Goal: Task Accomplishment & Management: Complete application form

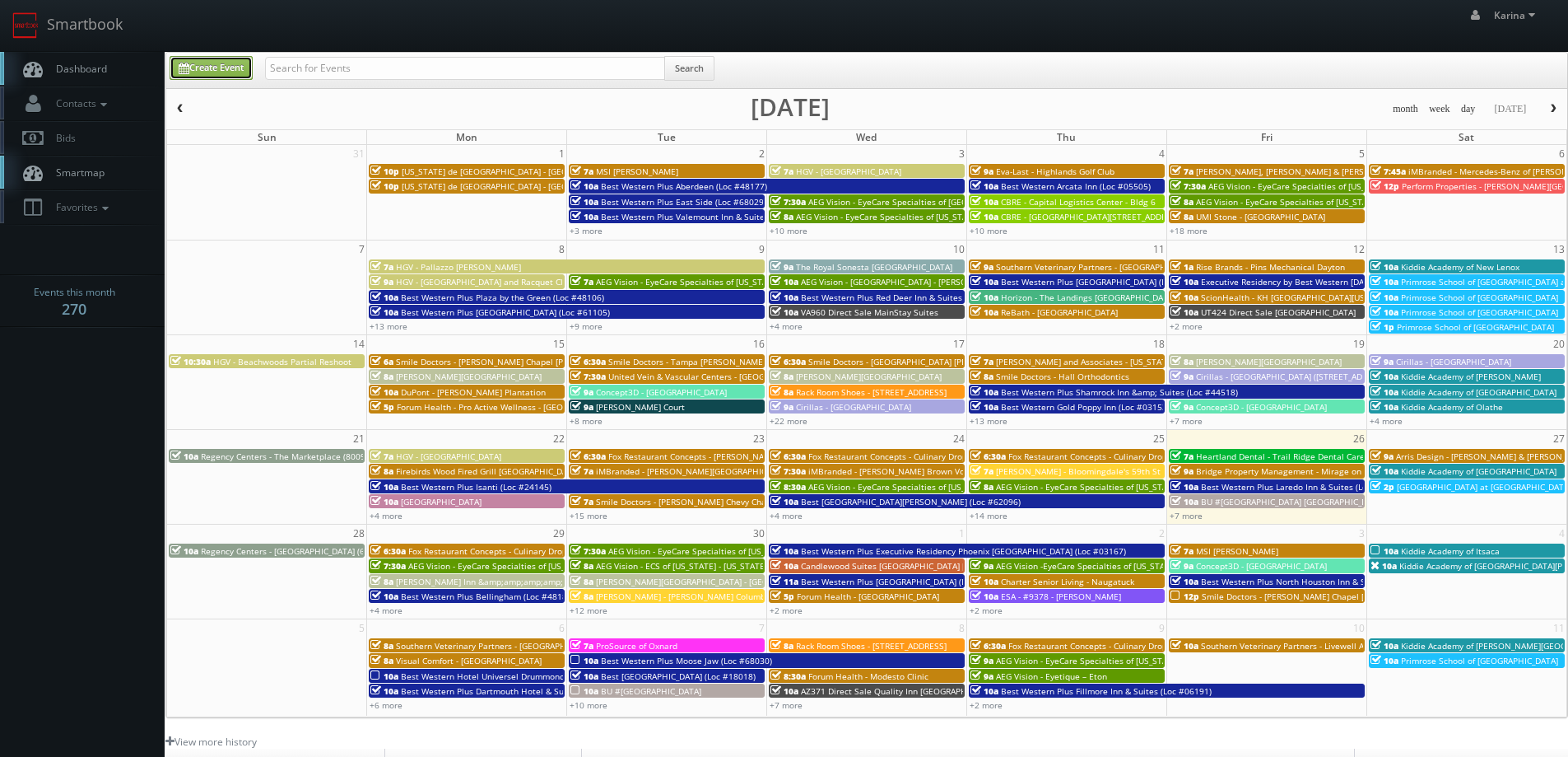
click at [244, 71] on link "Create Event" at bounding box center [211, 68] width 83 height 24
type input "09/26/2025"
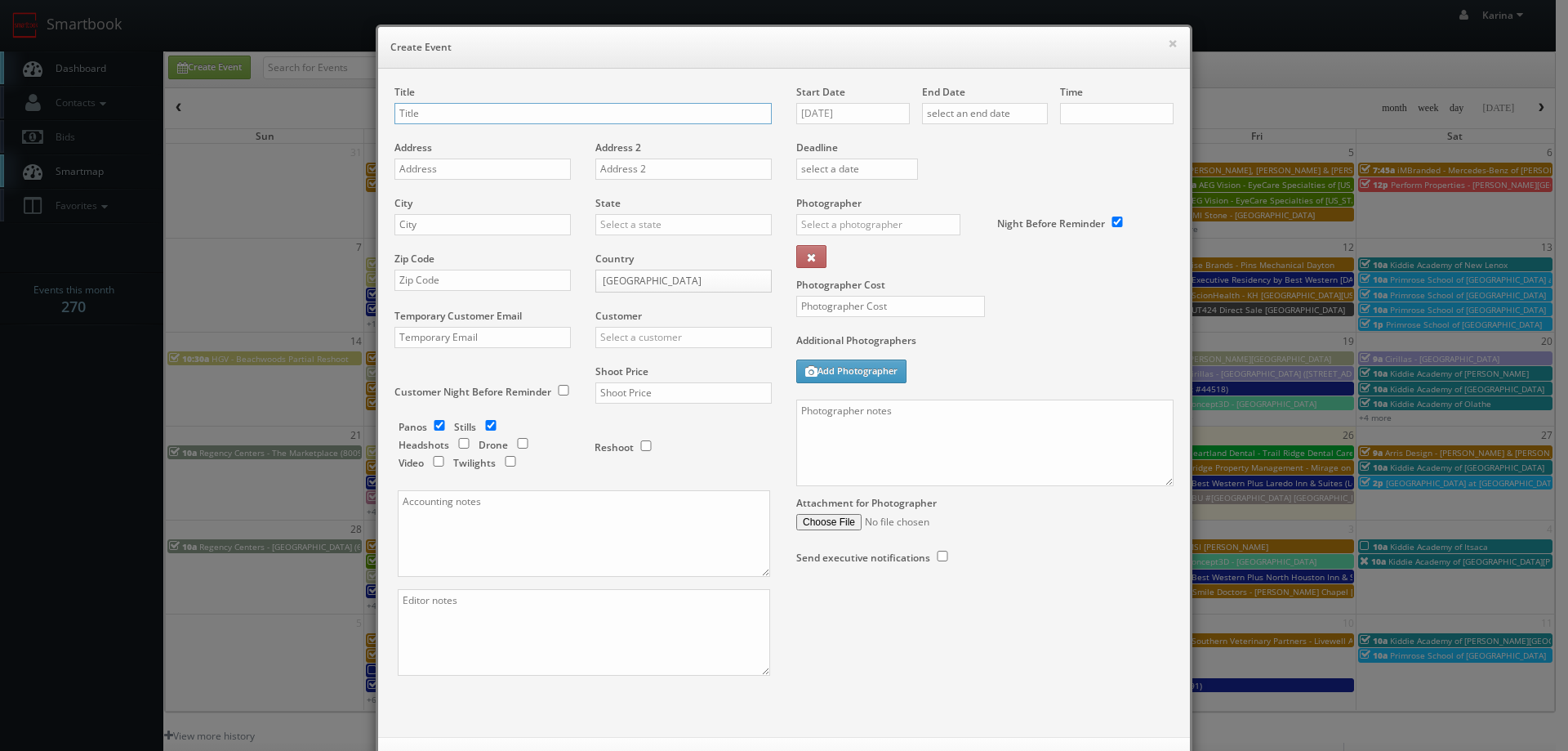
checkbox input "true"
type input "10:00am"
checkbox input "true"
click at [491, 113] on input "text" at bounding box center [583, 114] width 377 height 22
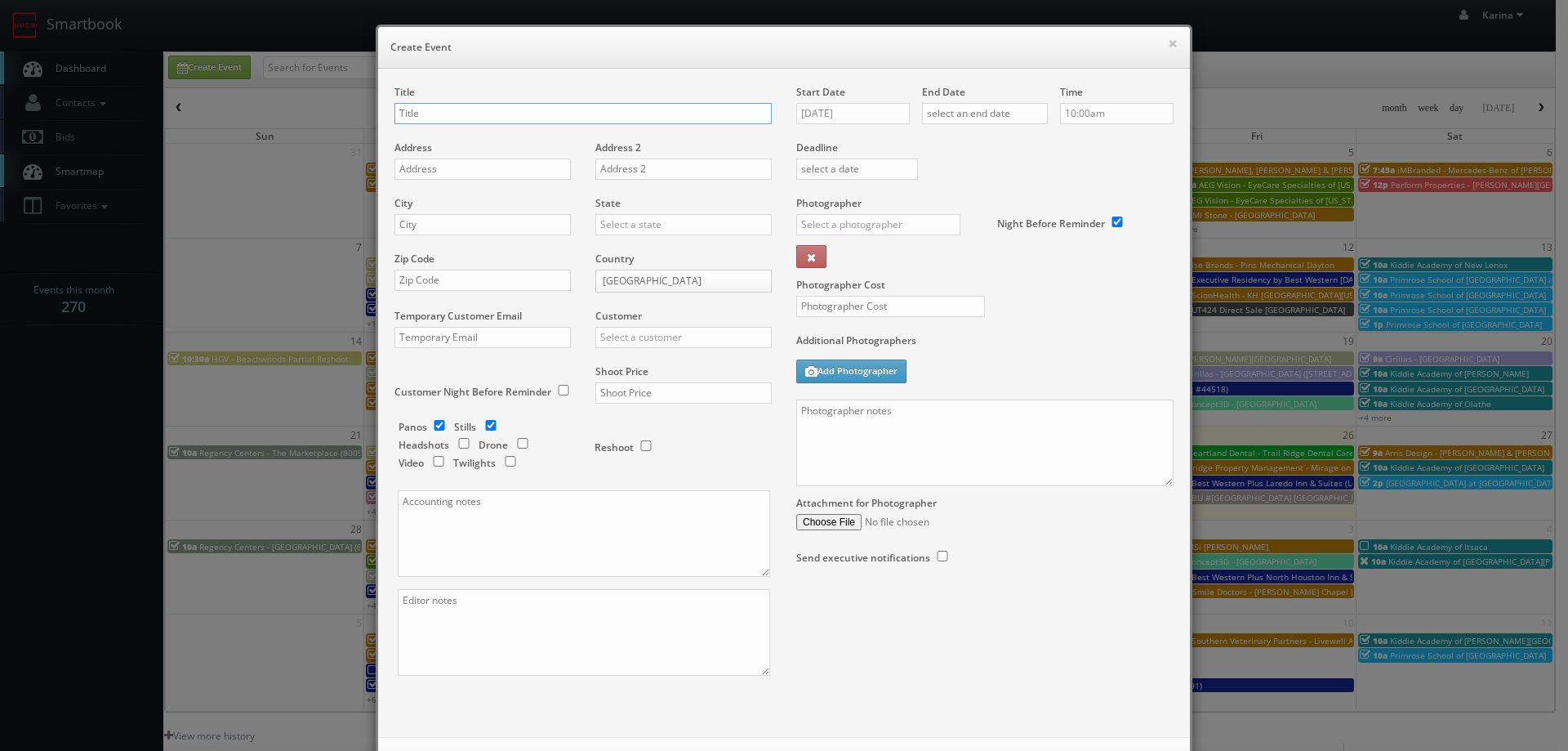
paste input "AEG Vision - EyeCare Specialties of [GEOGRAPHIC_DATA] – [PERSON_NAME] Eyecare A…"
type input "AEG Vision - EyeCare Specialties of [GEOGRAPHIC_DATA] – [PERSON_NAME] Eyecare A…"
click at [460, 167] on input "text" at bounding box center [482, 169] width 176 height 22
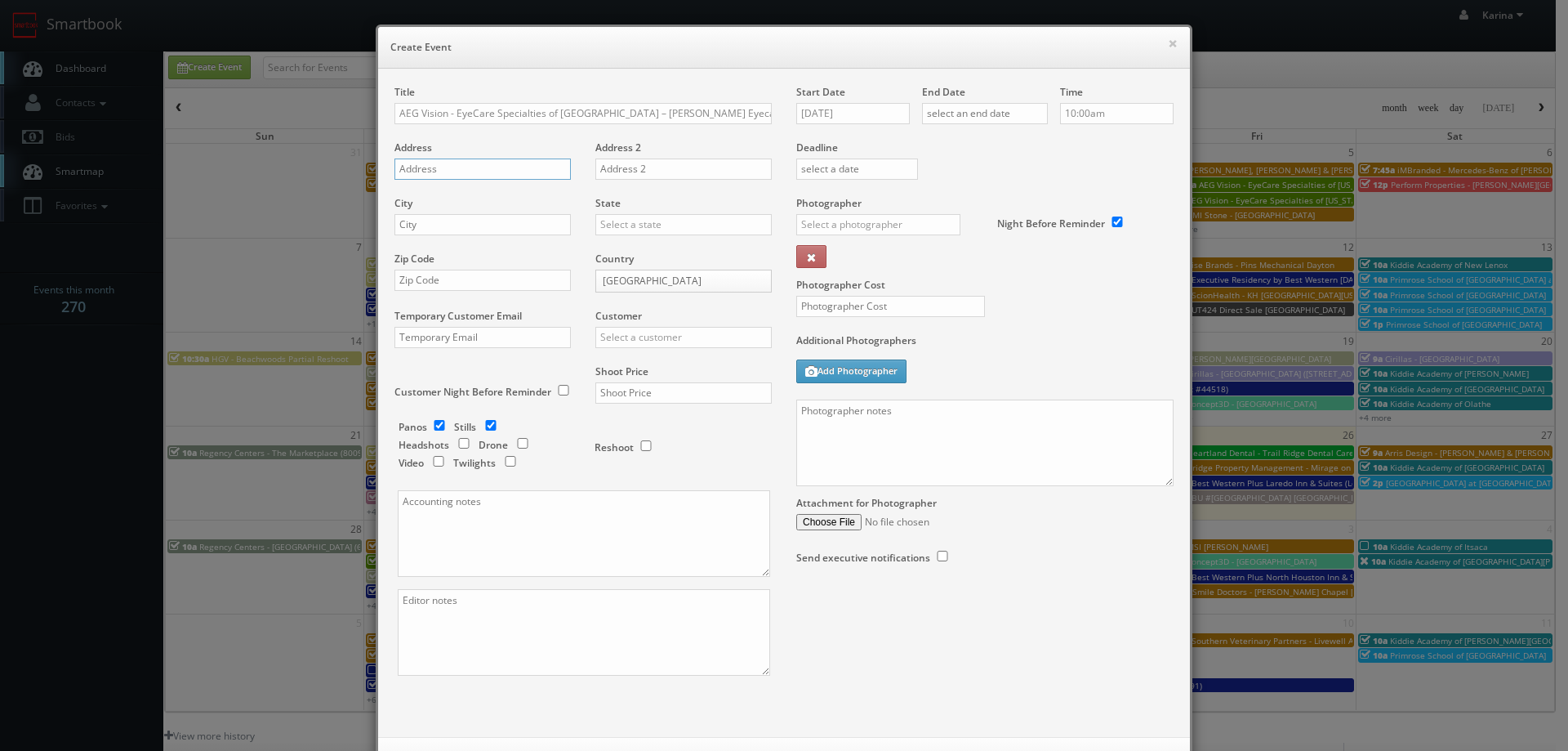
paste input "860 Route 134 Unit 8"
type input "860 Route 134 Unit 8"
click at [436, 229] on input "text" at bounding box center [482, 225] width 176 height 22
paste input "South Dennis"
type input "South Dennis"
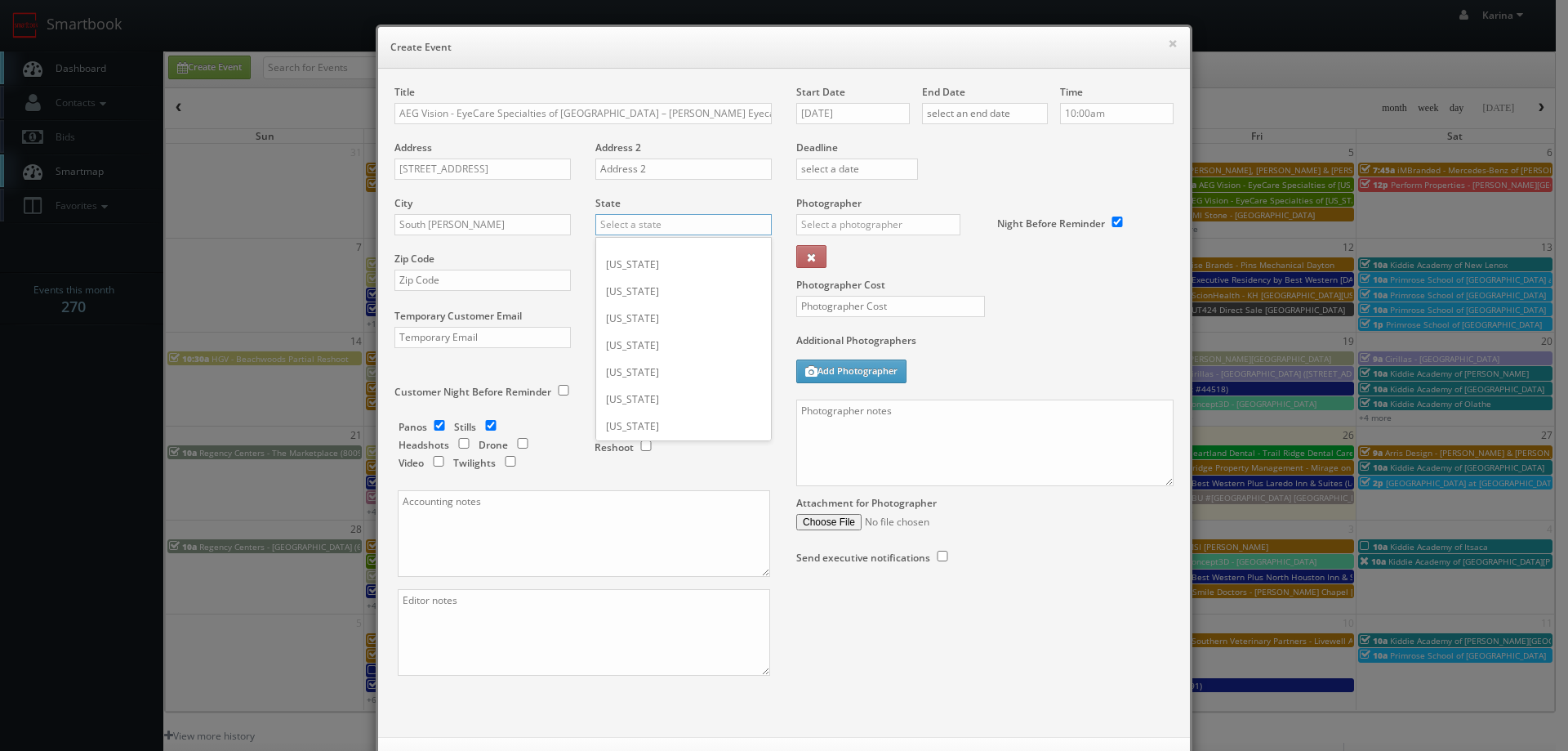
click at [619, 224] on input "text" at bounding box center [683, 225] width 176 height 22
click at [624, 244] on div "[US_STATE]" at bounding box center [684, 251] width 175 height 27
type input "[US_STATE]"
click at [418, 283] on input "text" at bounding box center [482, 280] width 176 height 22
type input "02660"
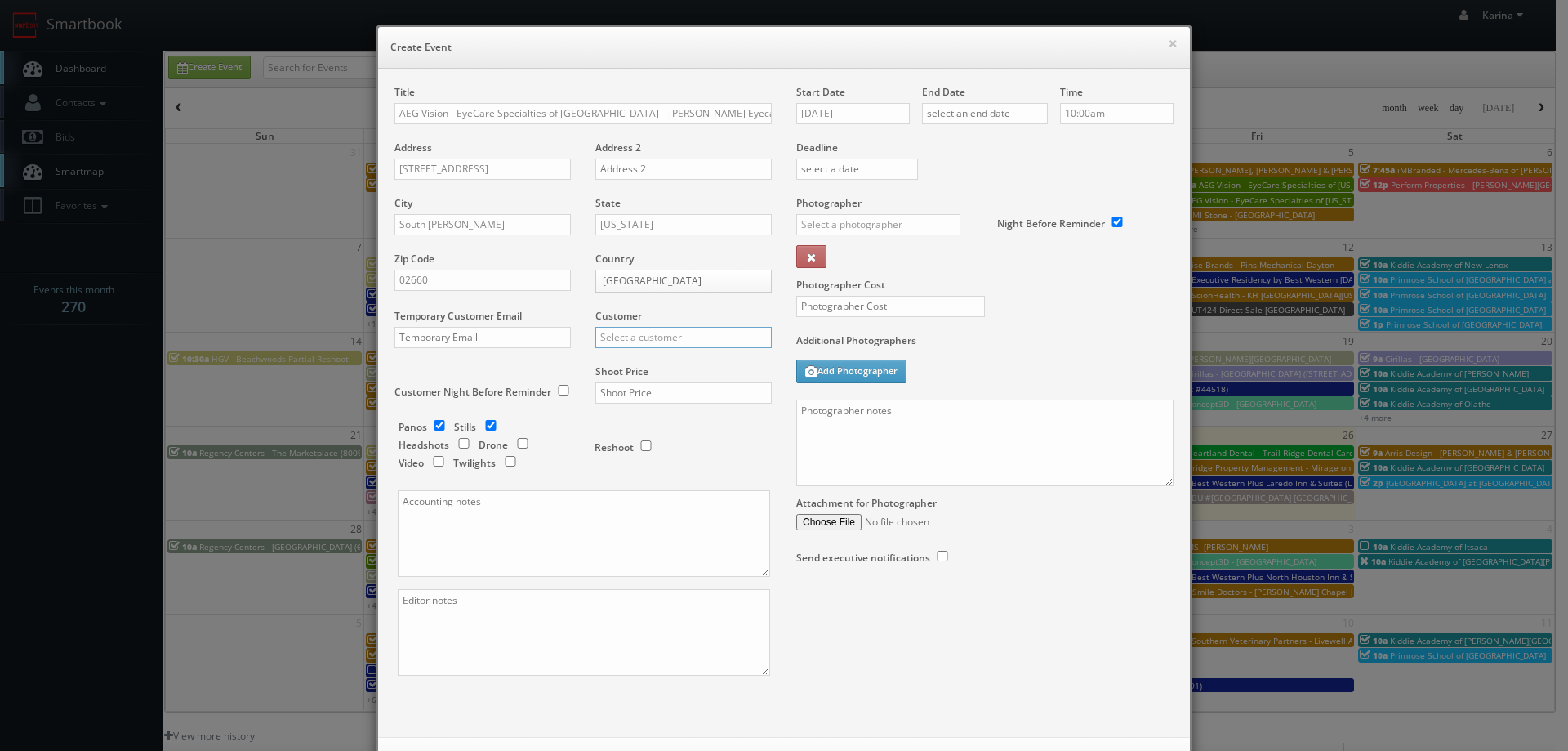
click at [630, 337] on input "text" at bounding box center [683, 337] width 176 height 22
click at [641, 361] on div "AEG Vision" at bounding box center [684, 363] width 175 height 27
type input "AEG Vision"
click at [609, 396] on input "text" at bounding box center [683, 393] width 176 height 22
type input "650"
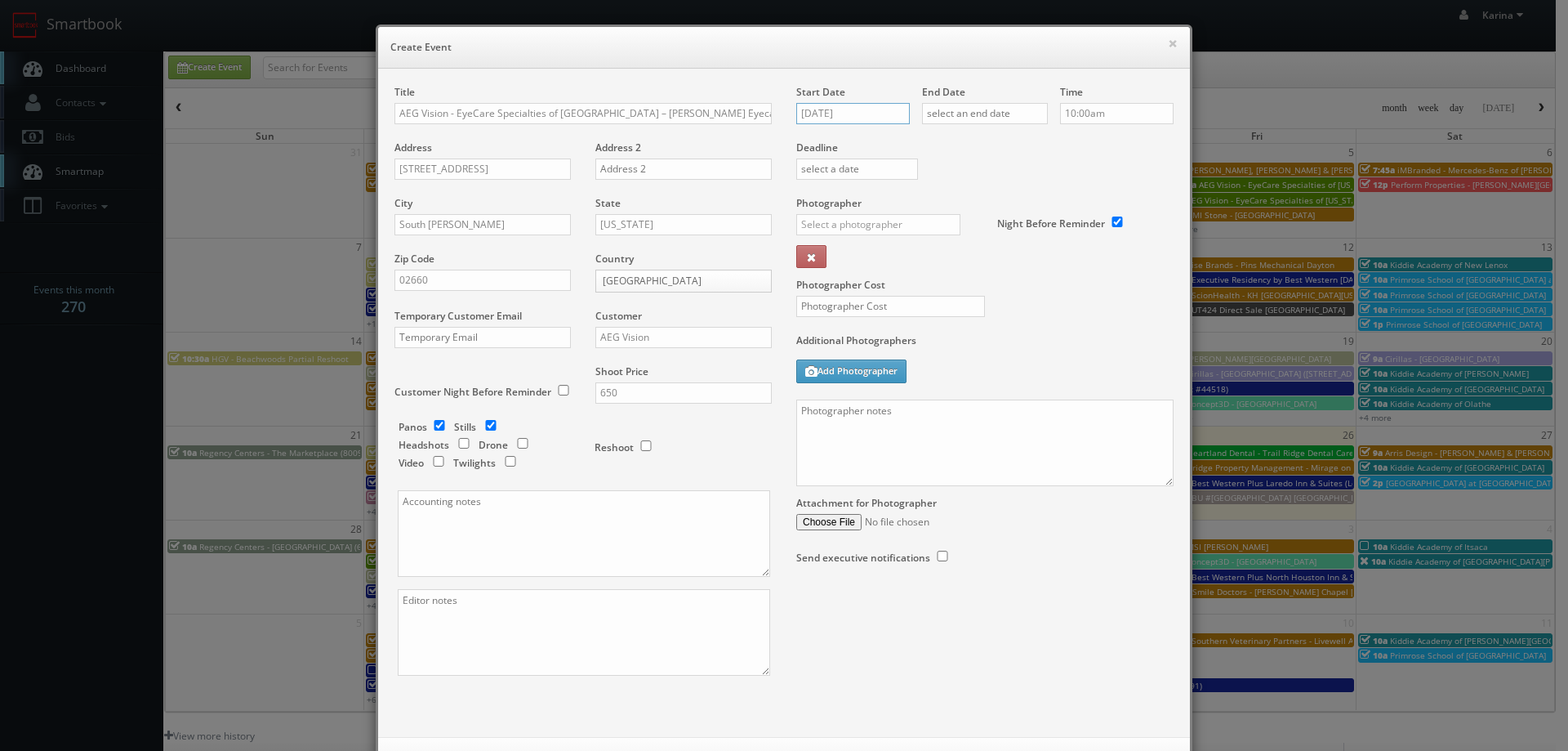
click at [831, 108] on input "09/26/2025" at bounding box center [853, 114] width 114 height 22
click at [897, 302] on td "9" at bounding box center [902, 309] width 22 height 24
type input "10/09/2025"
click at [977, 113] on input "text" at bounding box center [985, 114] width 126 height 22
click at [1024, 316] on td "9" at bounding box center [1028, 309] width 22 height 24
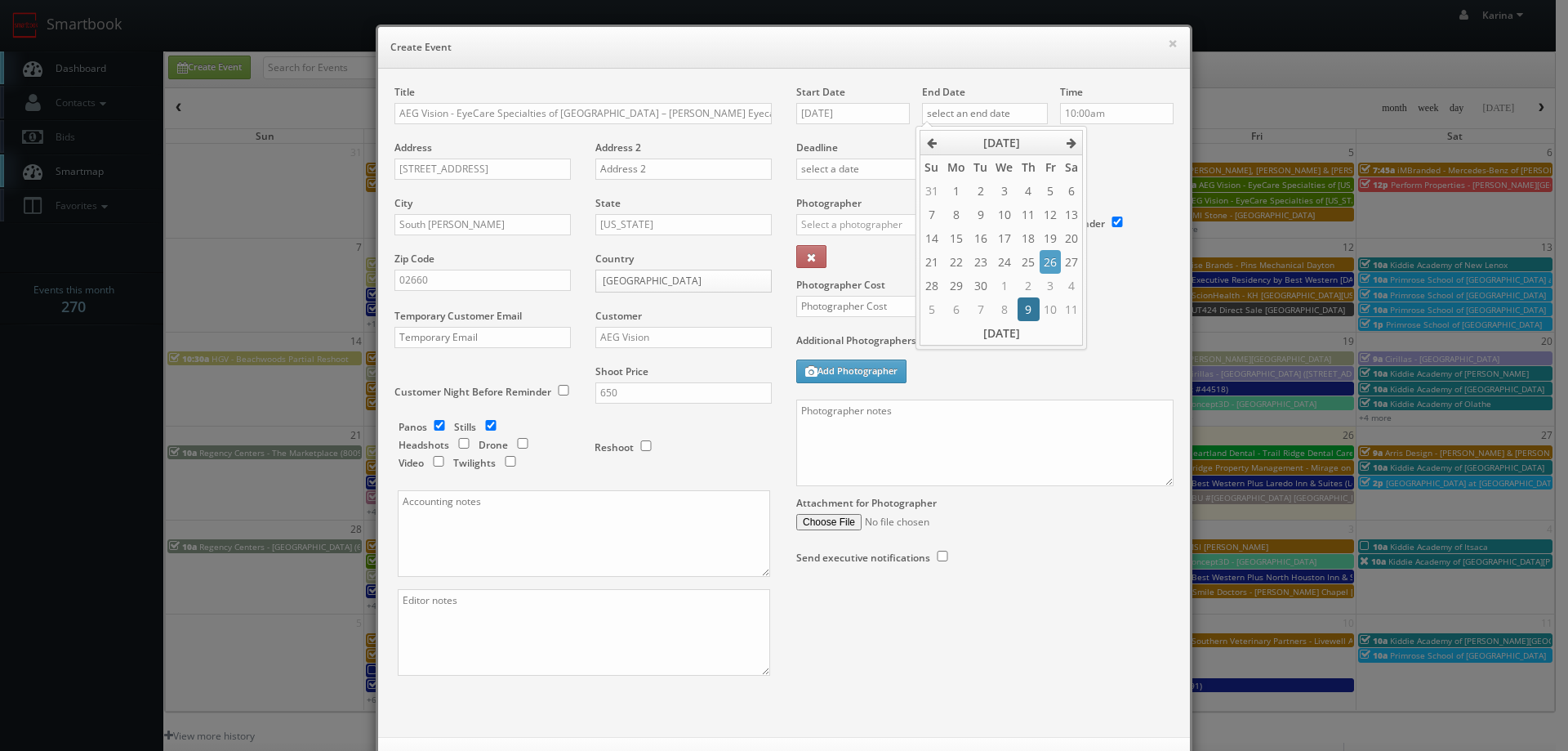
type input "10/09/2025"
click at [1096, 111] on input "10:00am" at bounding box center [1118, 114] width 114 height 22
type input "5:00pm"
click at [1075, 219] on li "5:00pm" at bounding box center [1085, 221] width 62 height 19
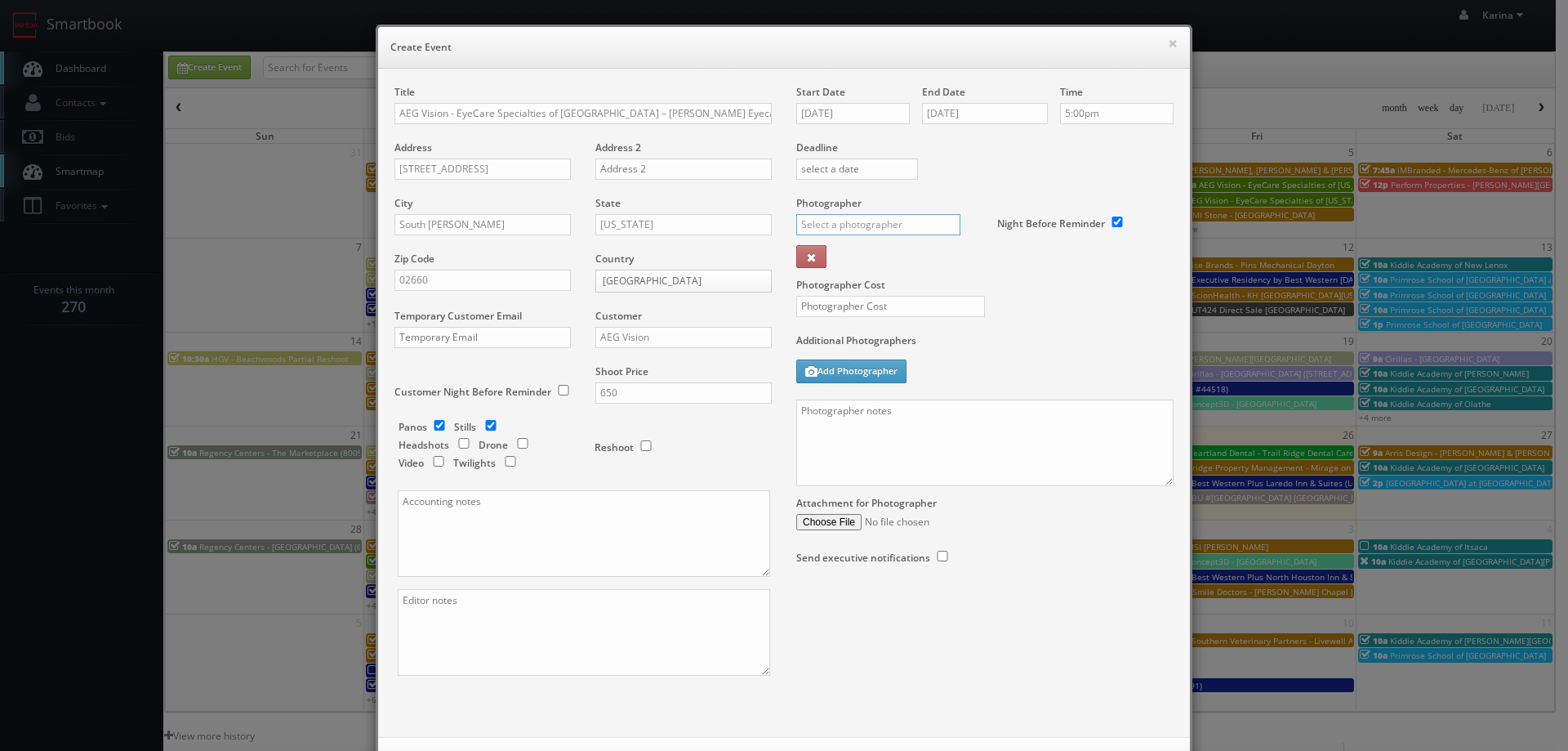
click at [869, 230] on input "text" at bounding box center [878, 225] width 164 height 22
click at [846, 295] on div "Bill Larned" at bounding box center [885, 287] width 175 height 27
type input "Bill Larned"
click at [843, 303] on input "text" at bounding box center [891, 307] width 189 height 22
type input "250"
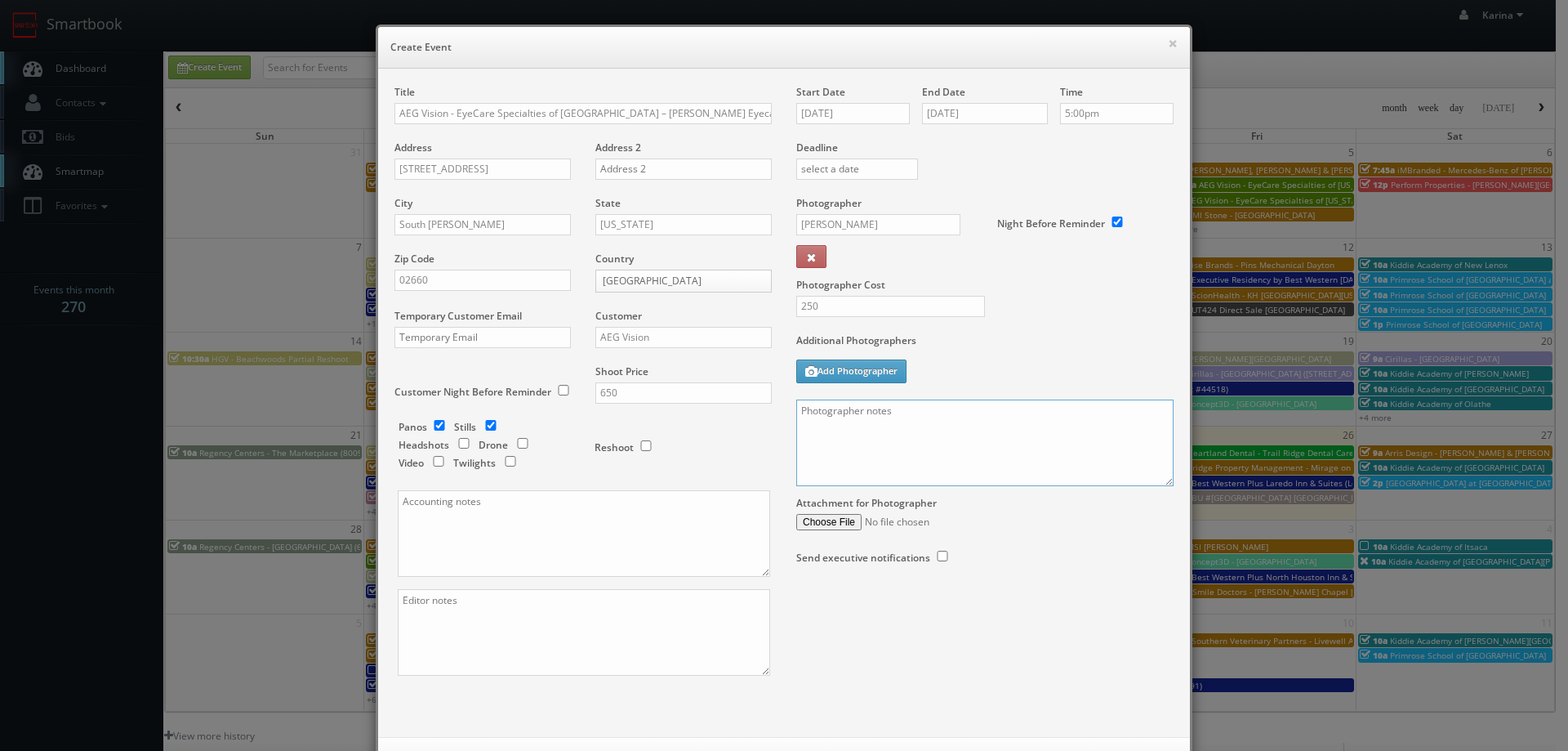
click at [847, 448] on textarea at bounding box center [985, 442] width 377 height 87
paste textarea "Stills only. We need to deliver 5 stills to the client so we ask that you captu…"
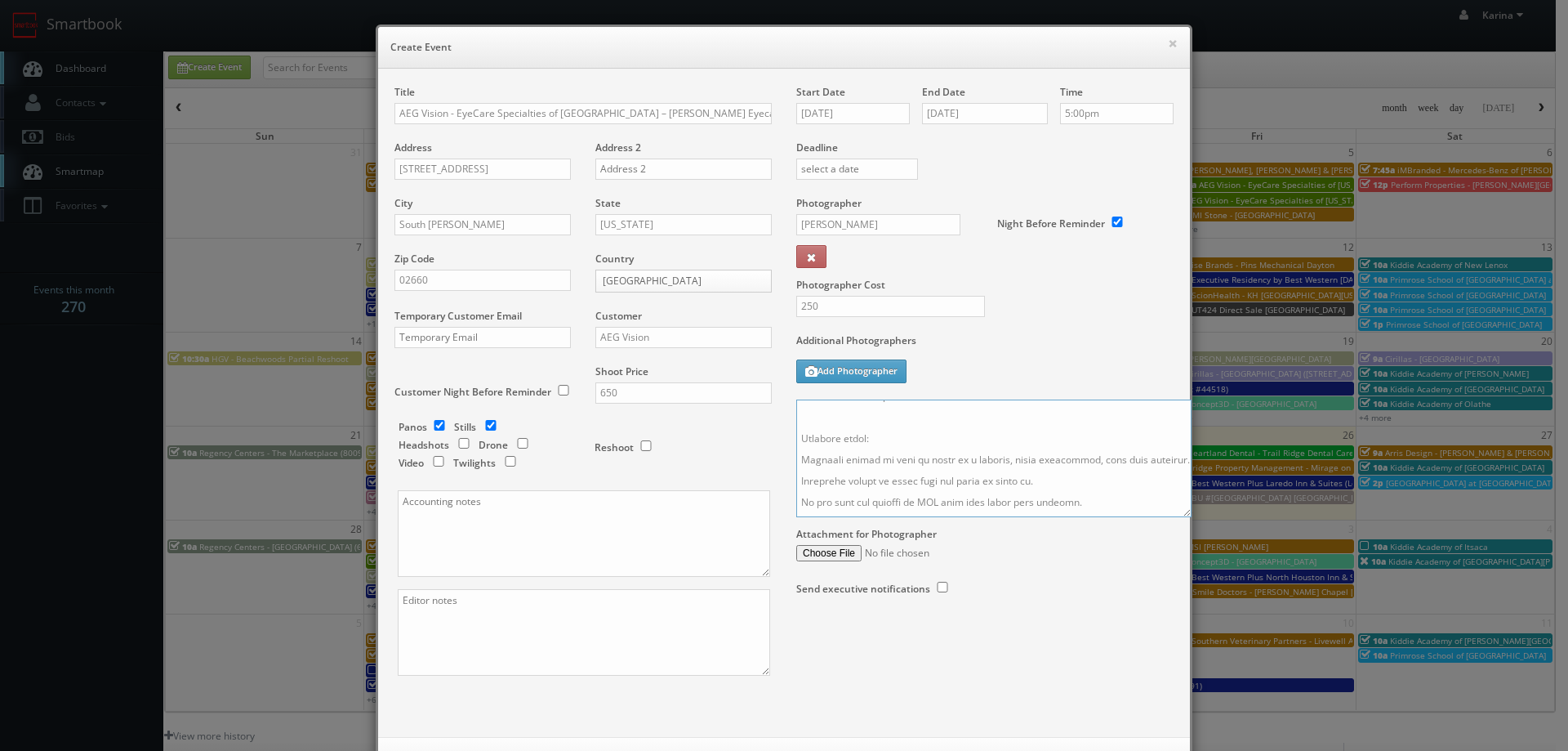
drag, startPoint x: 1162, startPoint y: 481, endPoint x: 1281, endPoint y: 700, distance: 249.2
click at [1191, 517] on textarea at bounding box center [994, 458] width 395 height 118
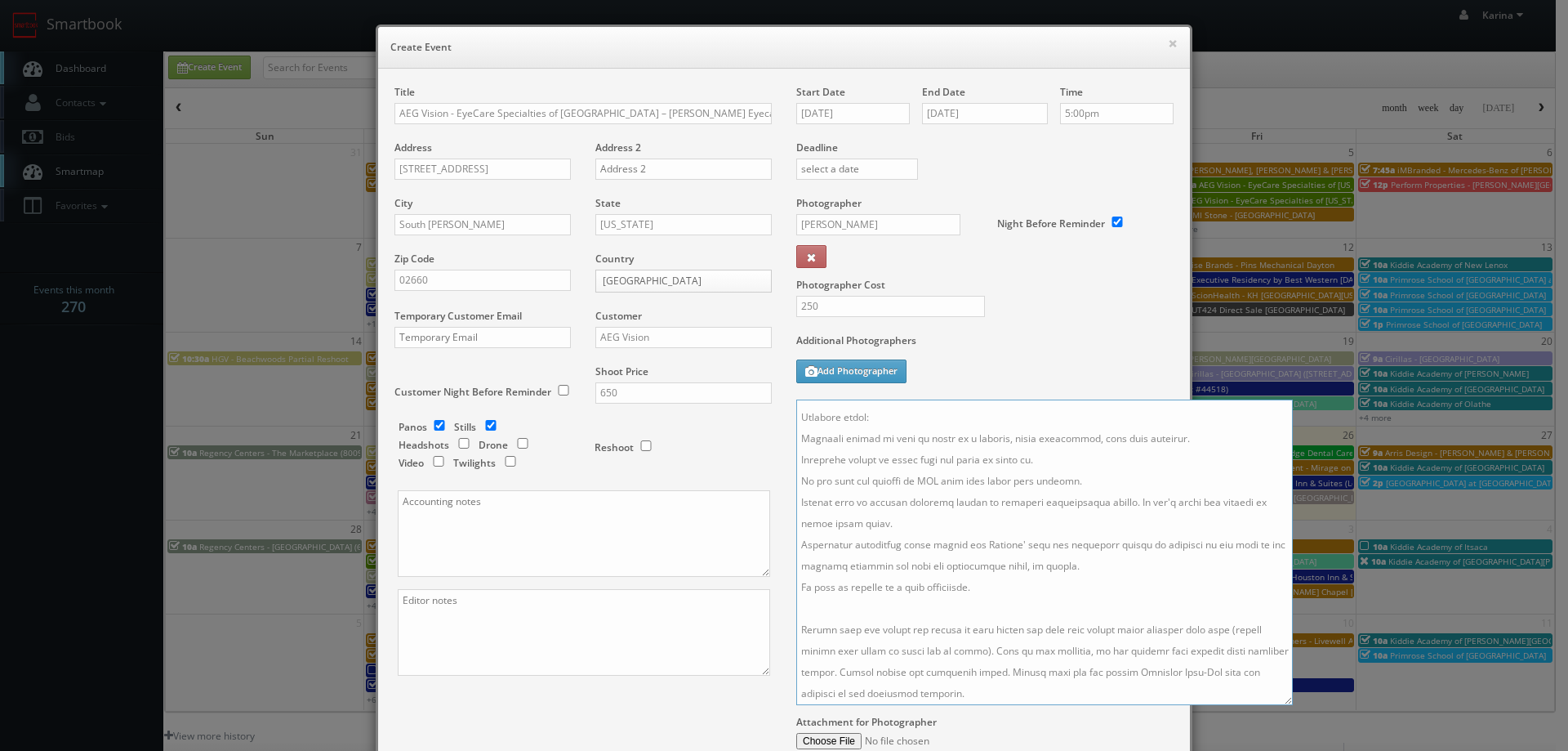
scroll to position [49, 0]
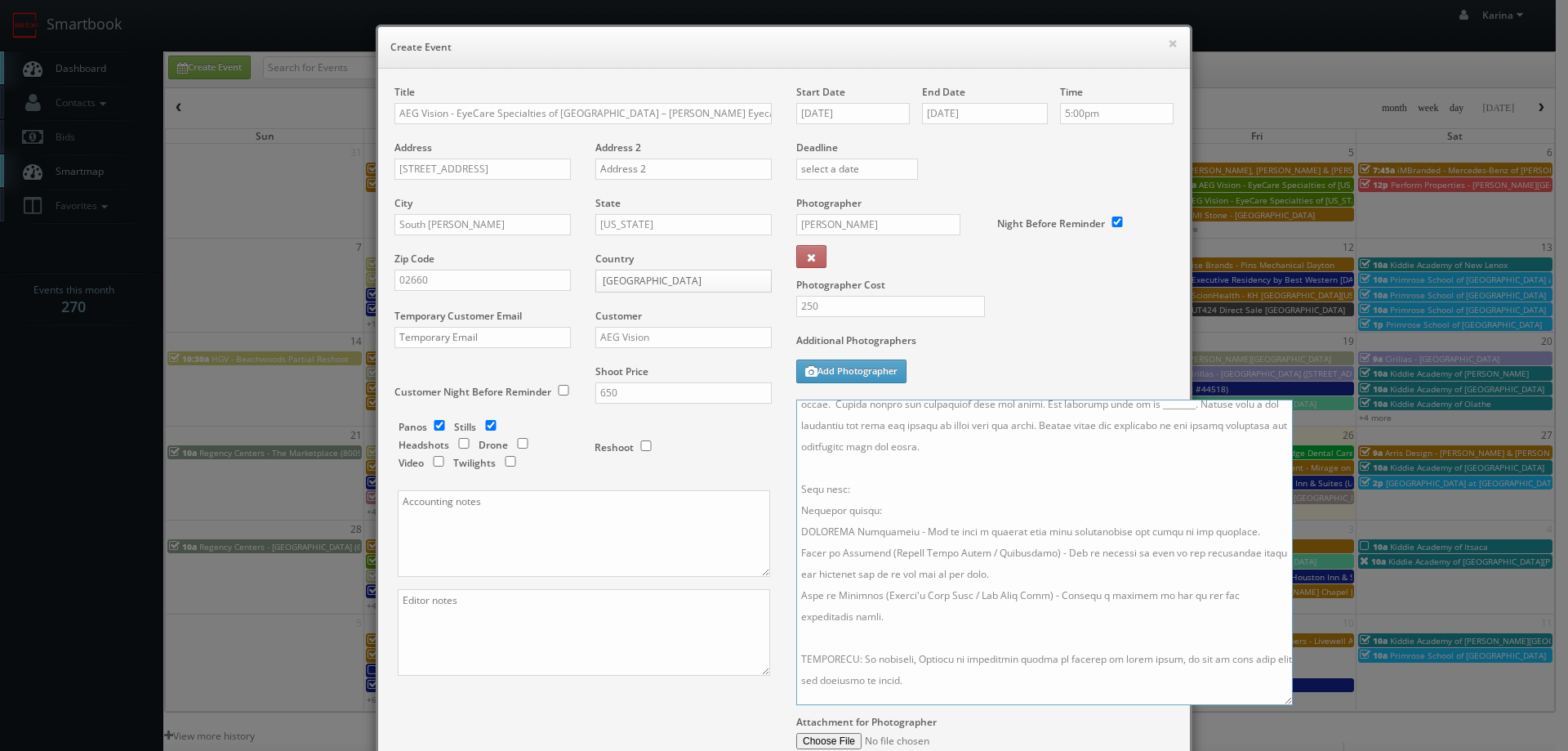
drag, startPoint x: 1178, startPoint y: 427, endPoint x: 1206, endPoint y: 439, distance: 30.5
click at [1177, 427] on textarea at bounding box center [1044, 551] width 496 height 306
click at [1173, 423] on textarea at bounding box center [1044, 551] width 496 height 306
drag, startPoint x: 1235, startPoint y: 427, endPoint x: 1293, endPoint y: 441, distance: 59.7
click at [1253, 433] on textarea at bounding box center [1044, 551] width 496 height 306
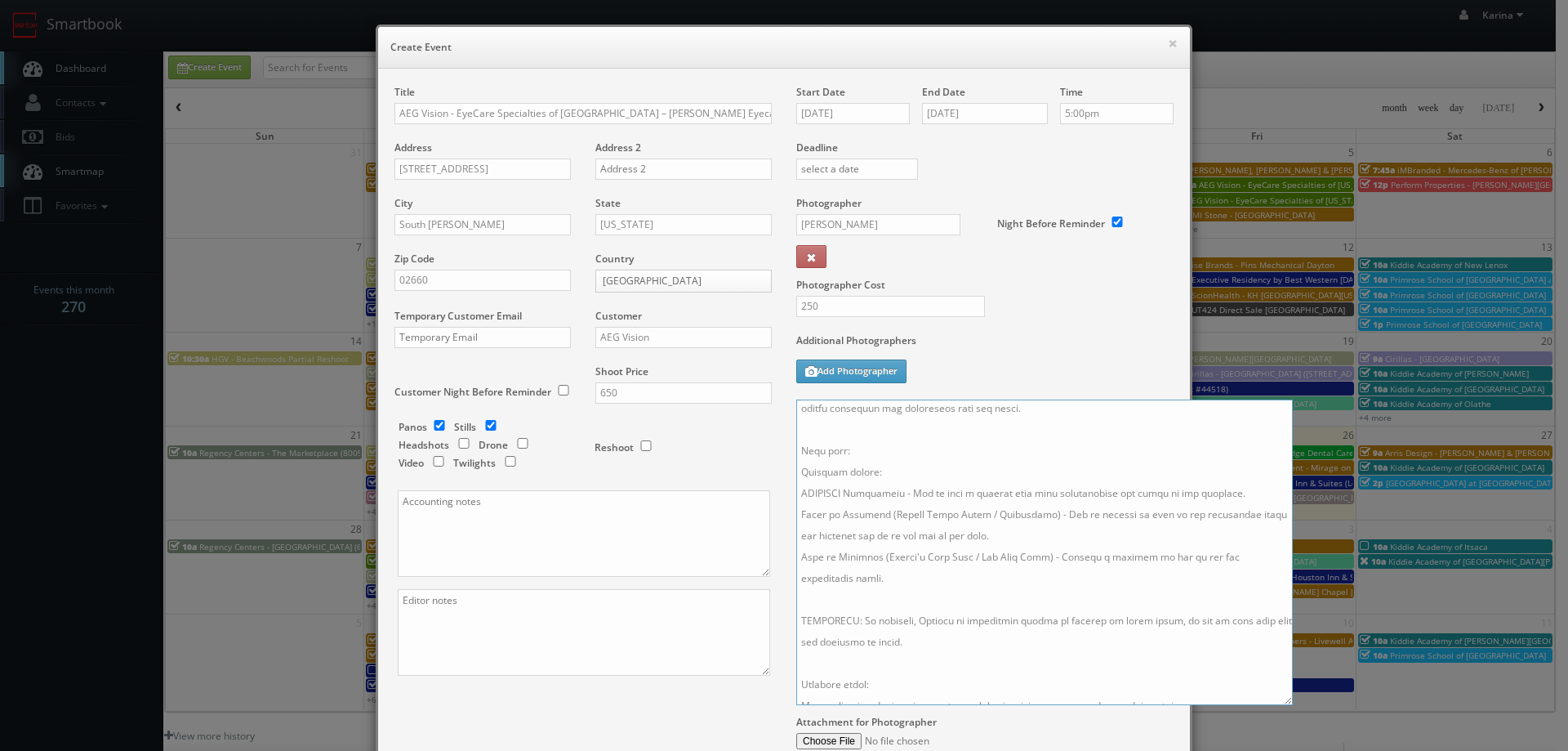
scroll to position [0, 0]
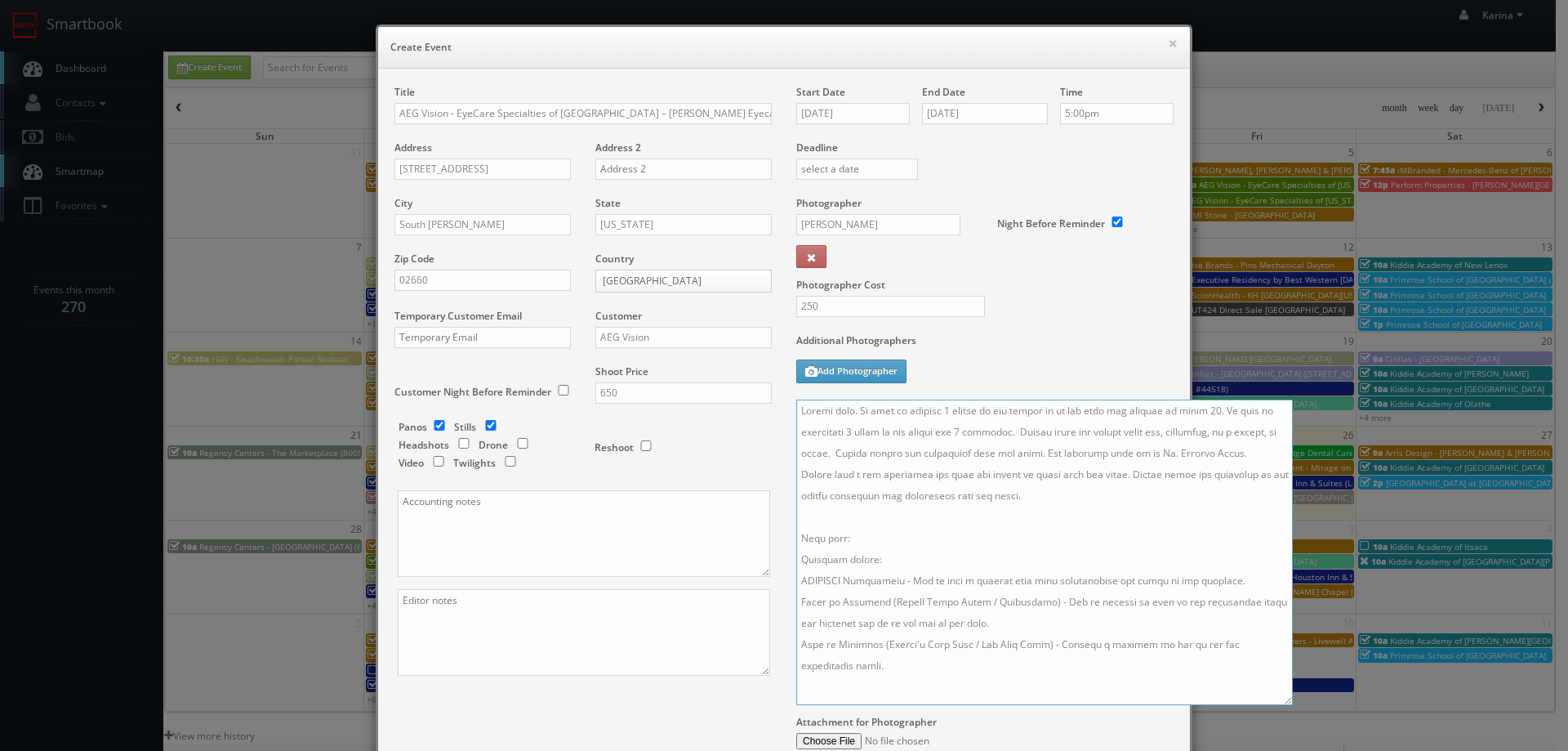
click at [1036, 474] on textarea at bounding box center [1044, 551] width 496 height 306
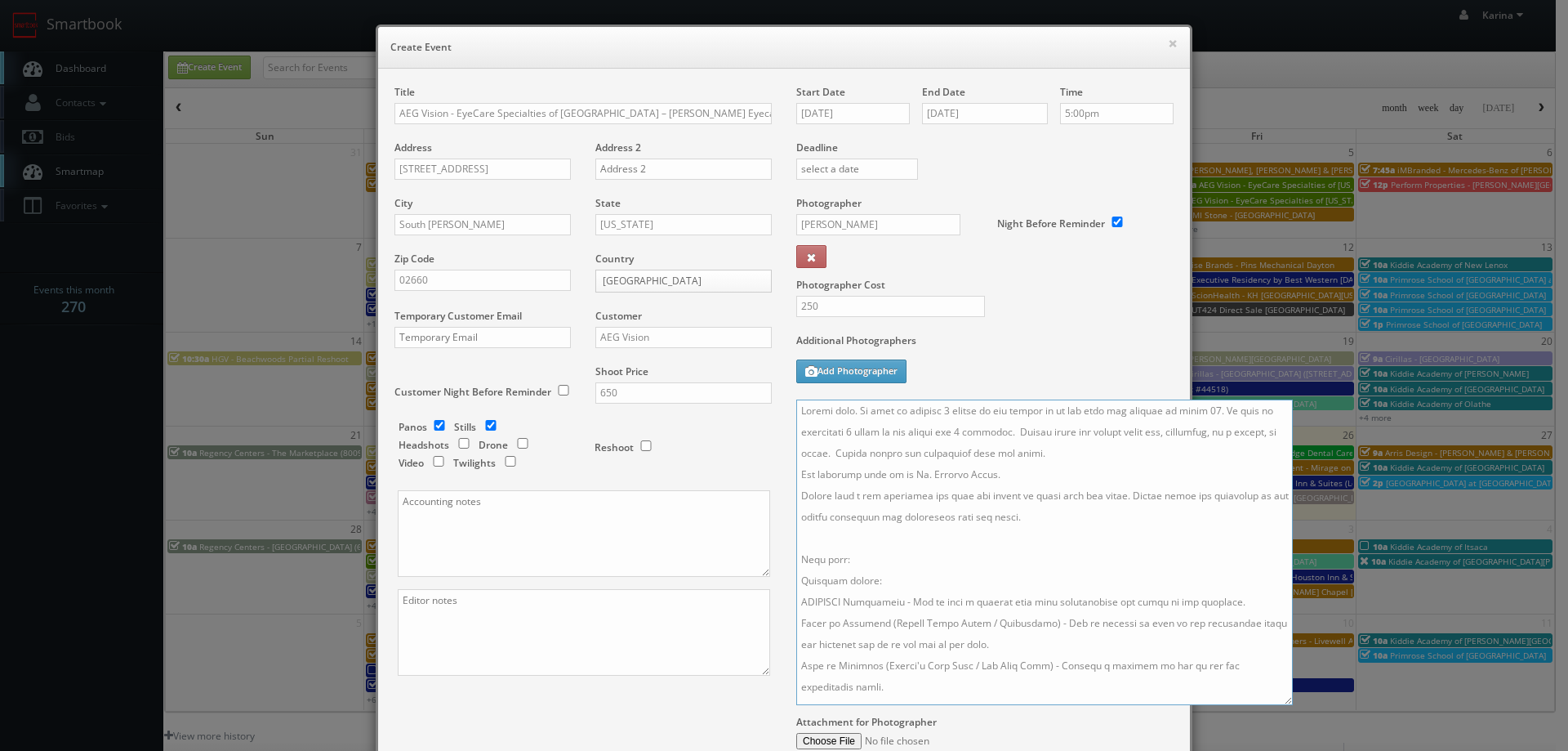
click at [843, 416] on textarea at bounding box center [1044, 551] width 496 height 306
click at [906, 418] on textarea at bounding box center [1044, 551] width 496 height 306
paste textarea "(508) 394-2211"
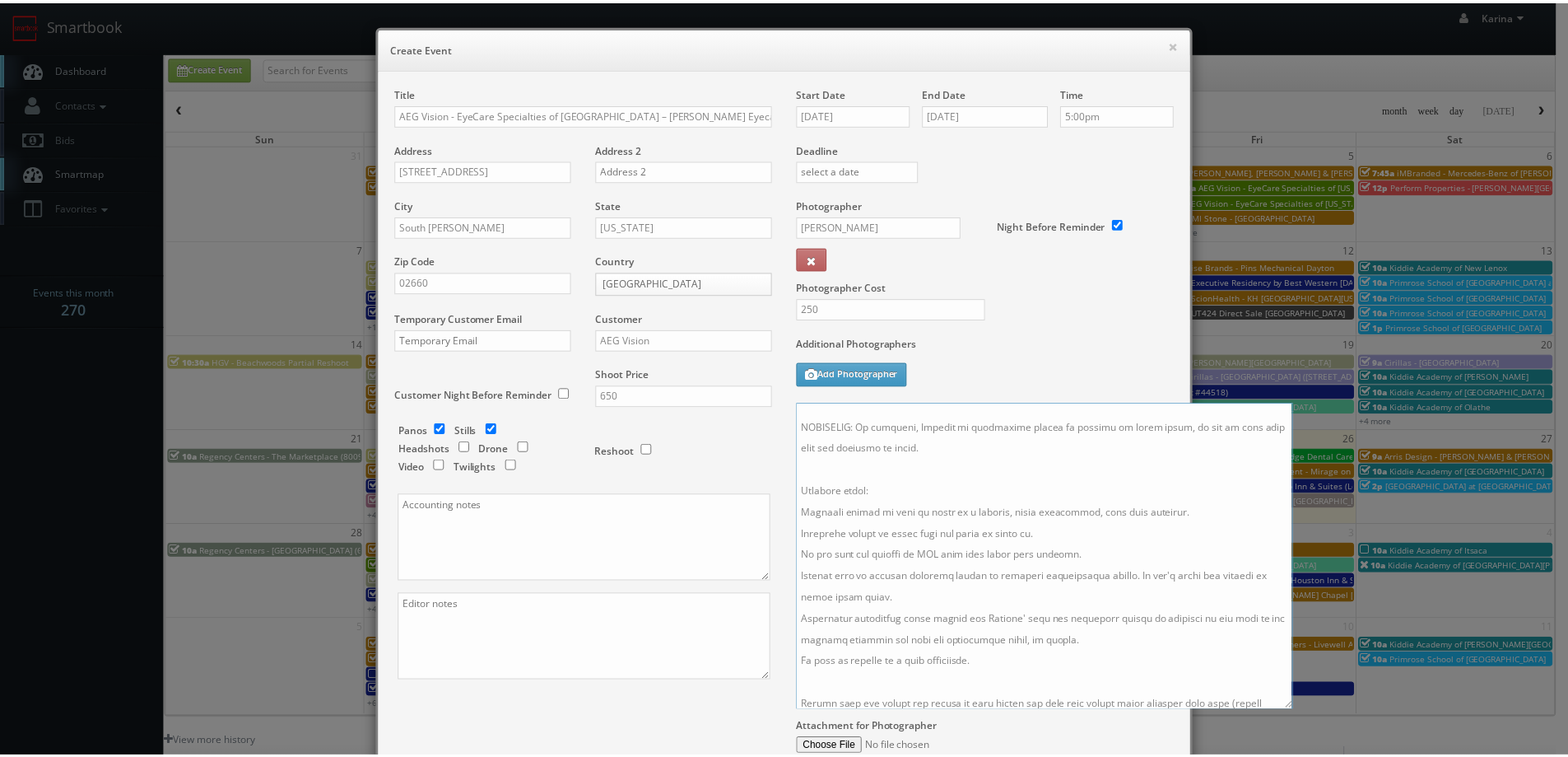
scroll to position [182, 0]
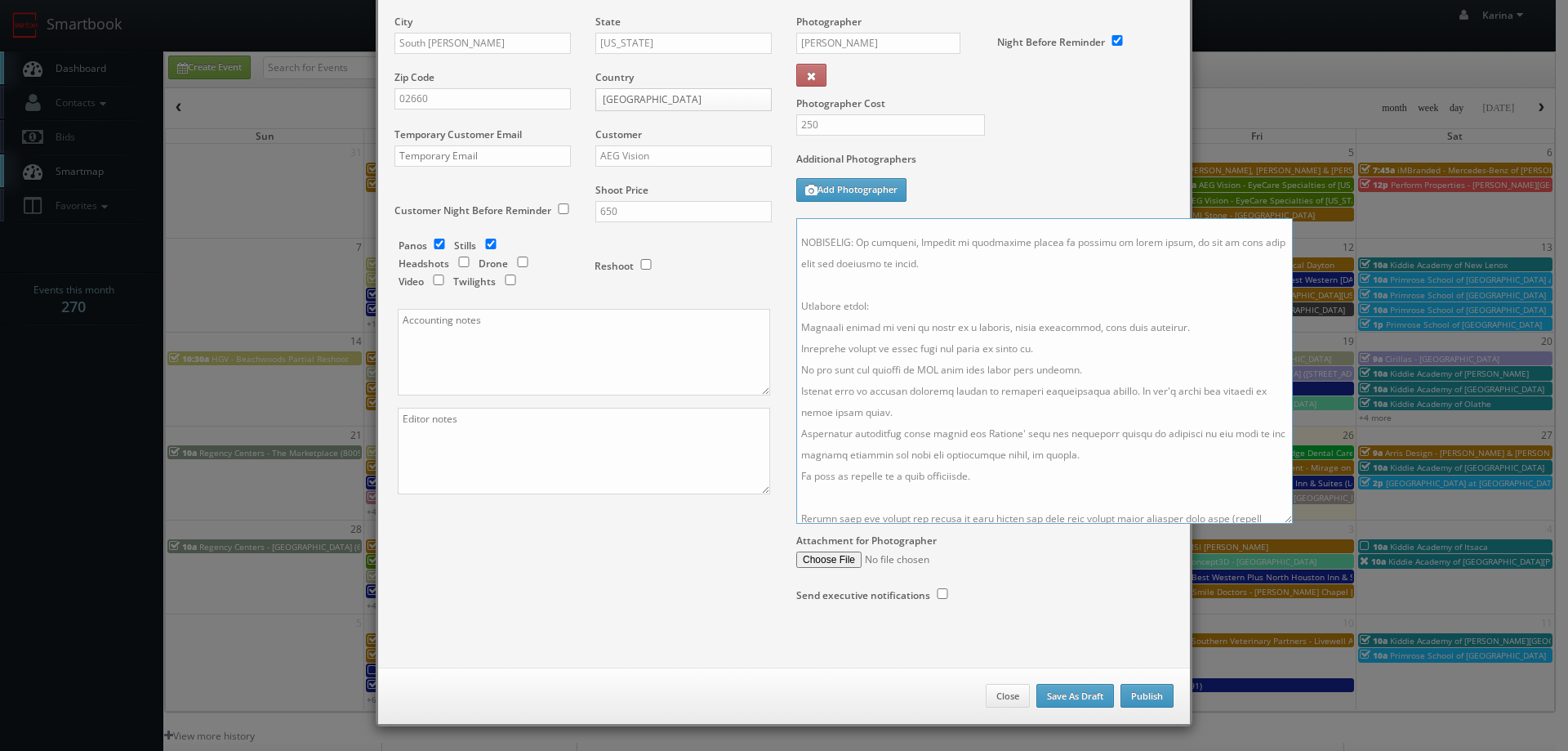
type textarea "On site contact: (508) 394-2211 Stills only. We need to deliver 5 stills to the…"
click at [1136, 698] on button "Publish" at bounding box center [1147, 696] width 53 height 25
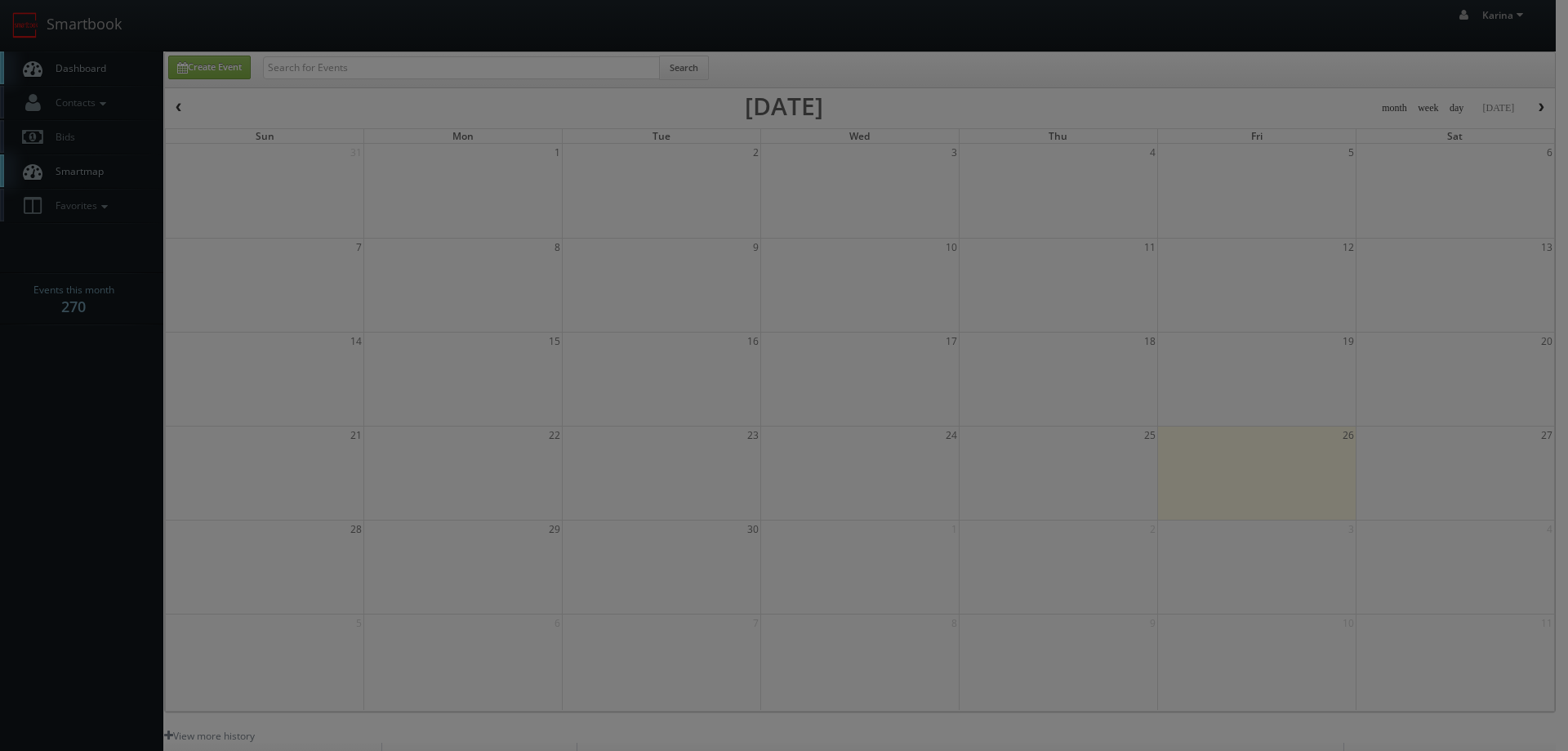
click at [1136, 518] on div "× Create Event Title AEG Vision - EyeCare Specialties of New England – Puzio Ey…" at bounding box center [784, 52] width 834 height 932
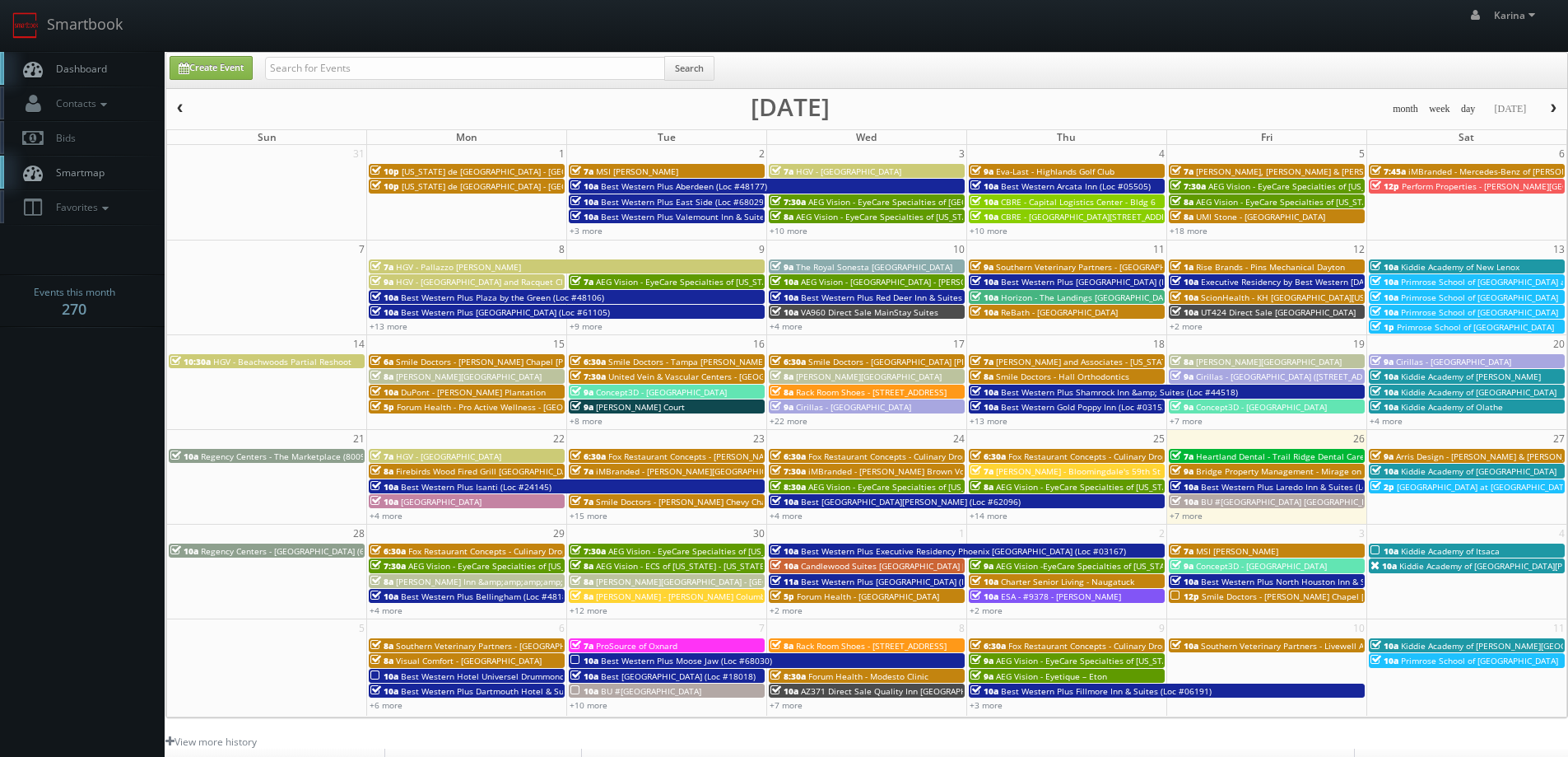
click at [54, 74] on span "Dashboard" at bounding box center [77, 68] width 59 height 14
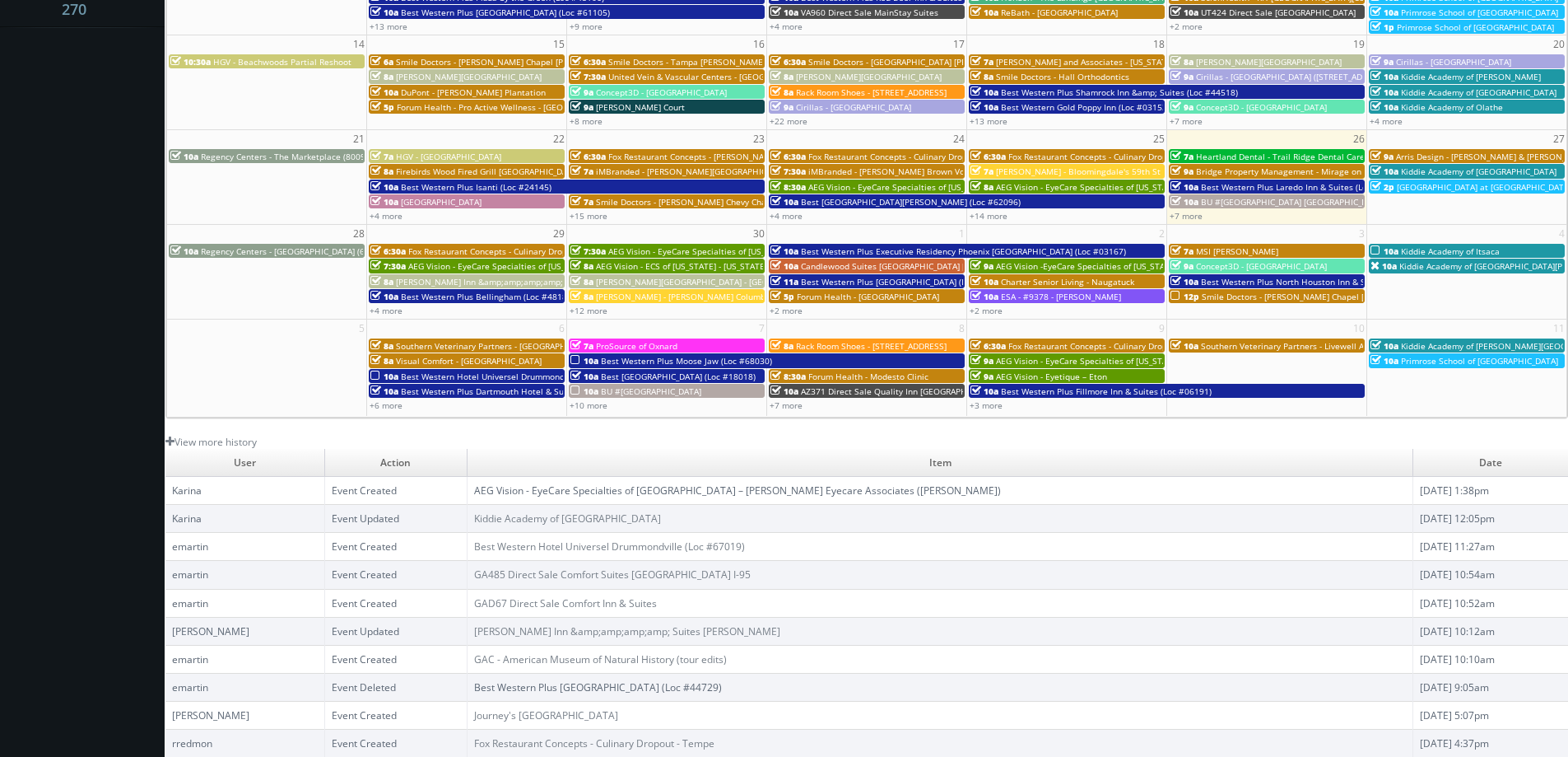
click at [569, 489] on link "AEG Vision - EyeCare Specialties of [GEOGRAPHIC_DATA] – [PERSON_NAME] Eyecare A…" at bounding box center [738, 490] width 527 height 14
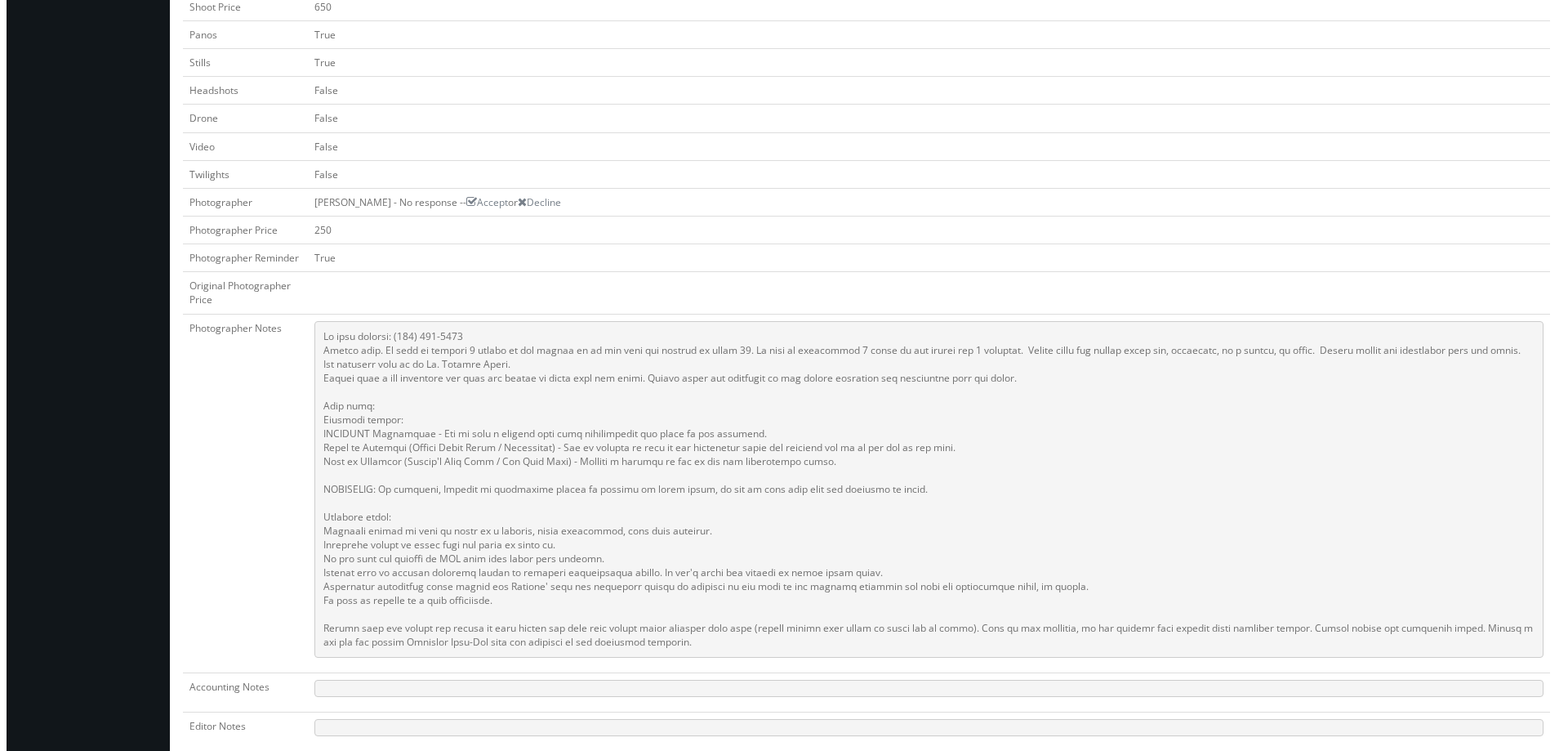
scroll to position [82, 0]
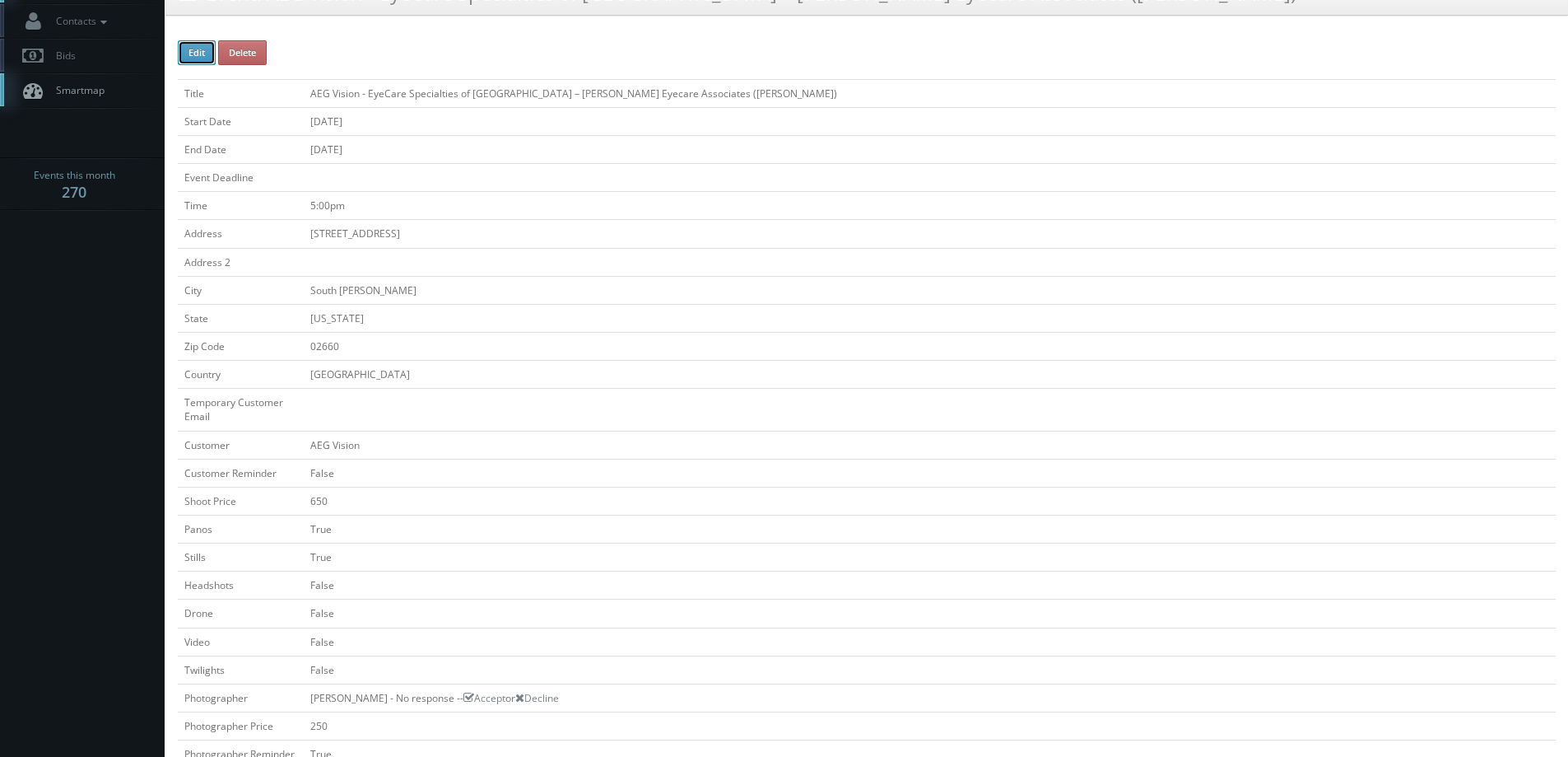
click at [202, 51] on button "Edit" at bounding box center [196, 53] width 38 height 25
type input "AEG Vision - EyeCare Specialties of [GEOGRAPHIC_DATA] – [PERSON_NAME] Eyecare A…"
type input "860 Route 134 Unit 8"
type input "South Dennis"
type input "02660"
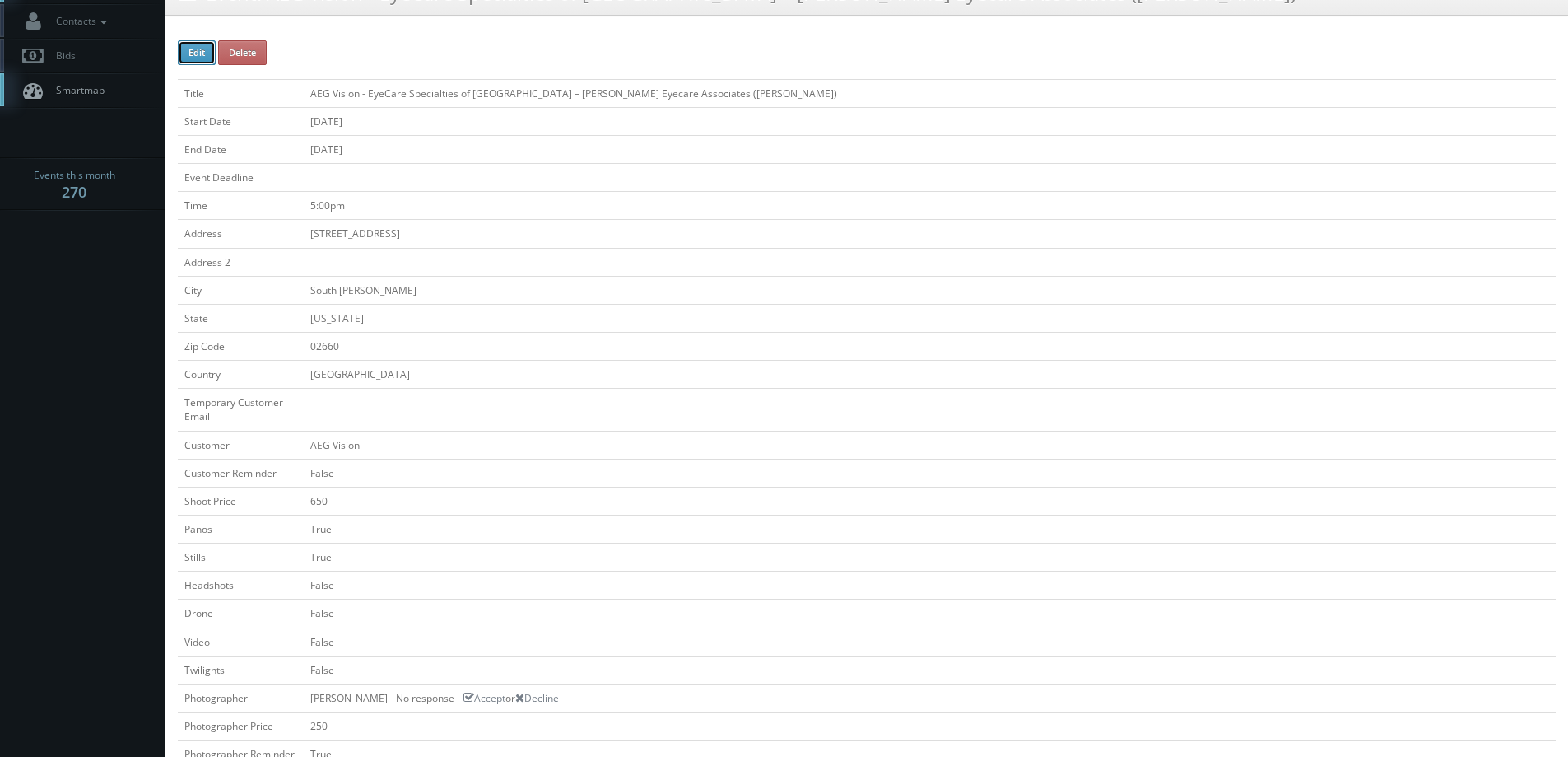
checkbox input "false"
type input "650"
checkbox input "true"
checkbox input "false"
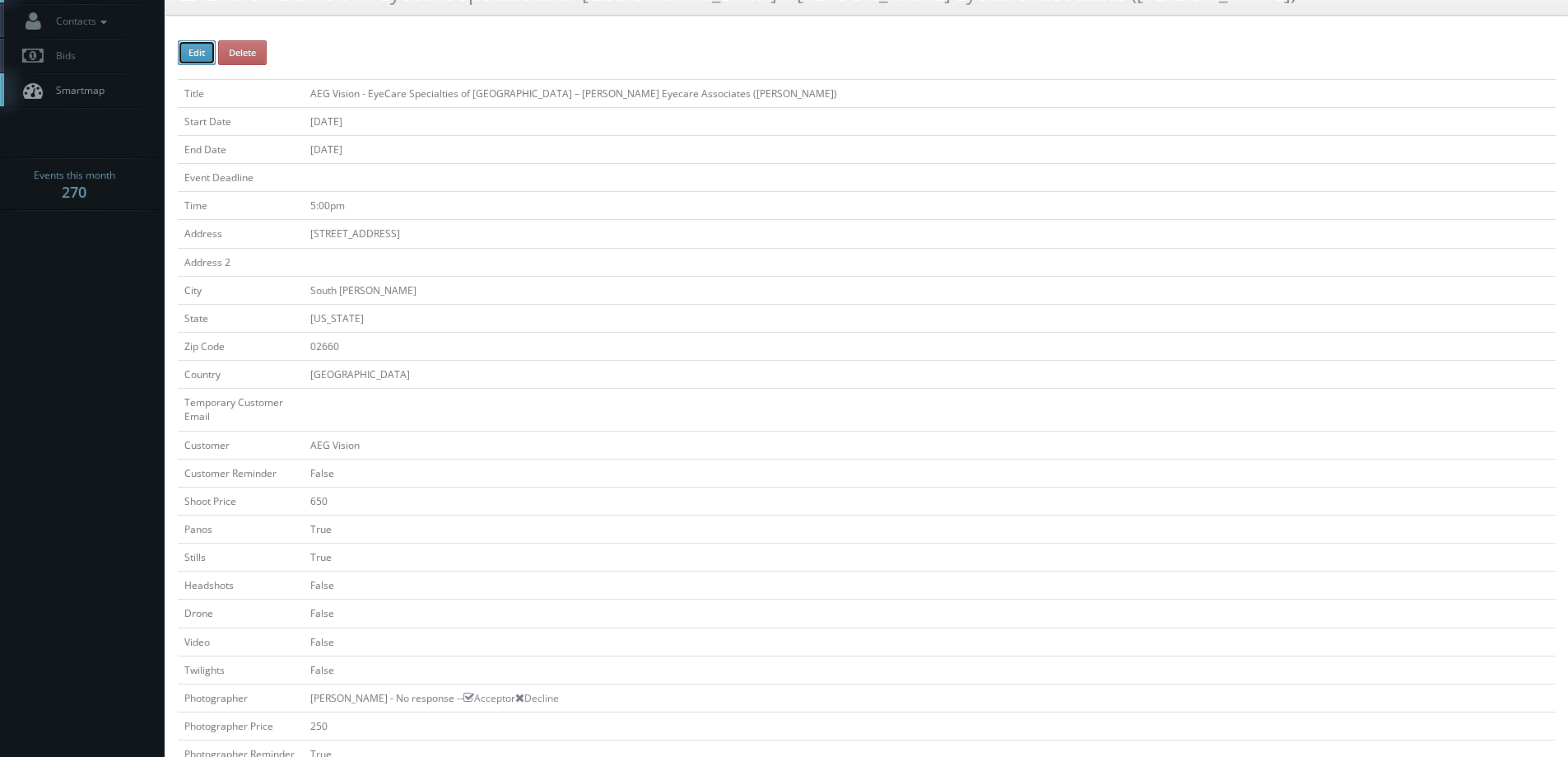
checkbox input "false"
type input "10/09/2025"
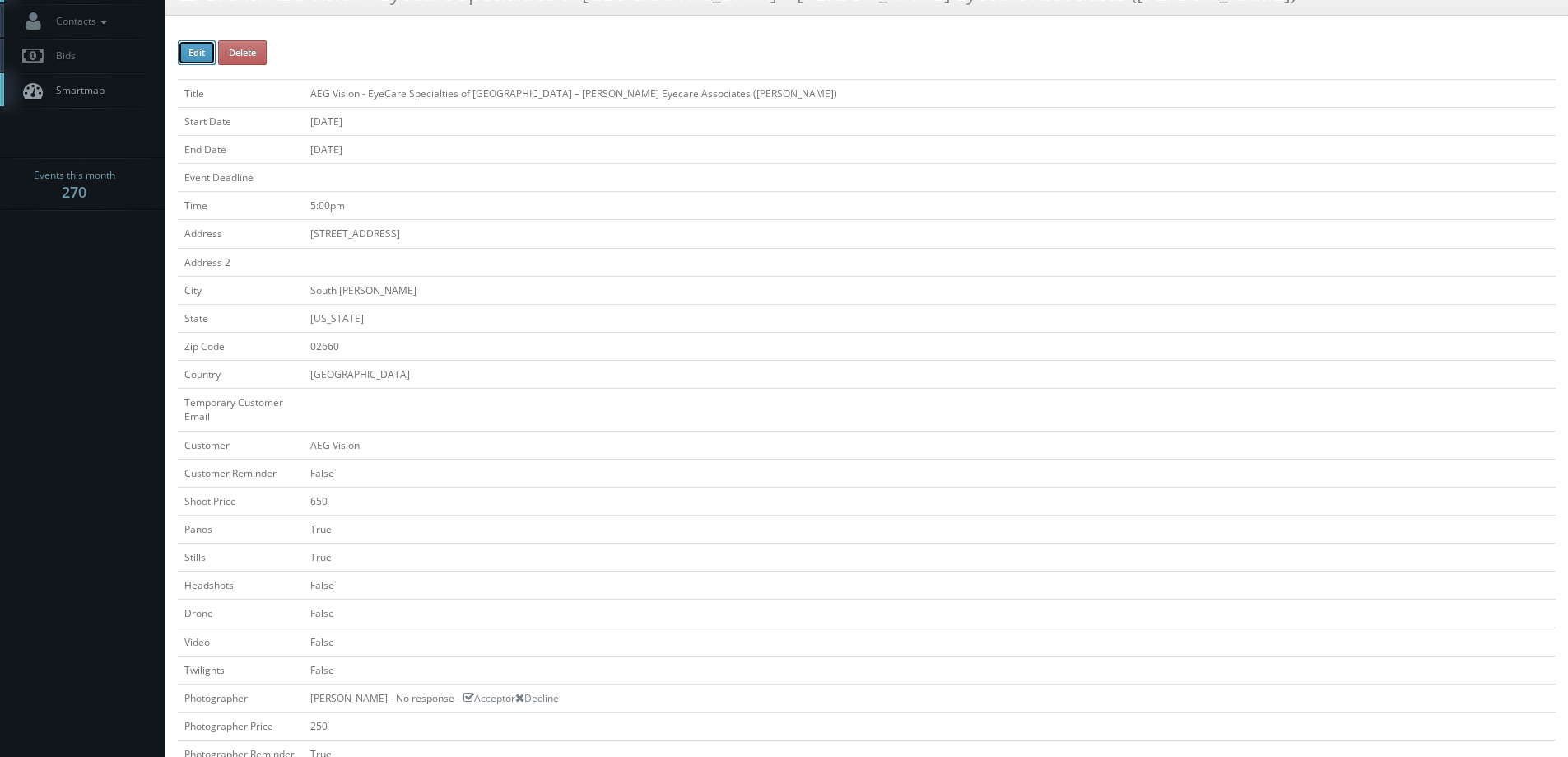
type input "10/10/2025"
type input "5:00pm"
checkbox input "true"
checkbox input "false"
select select "[US_STATE]"
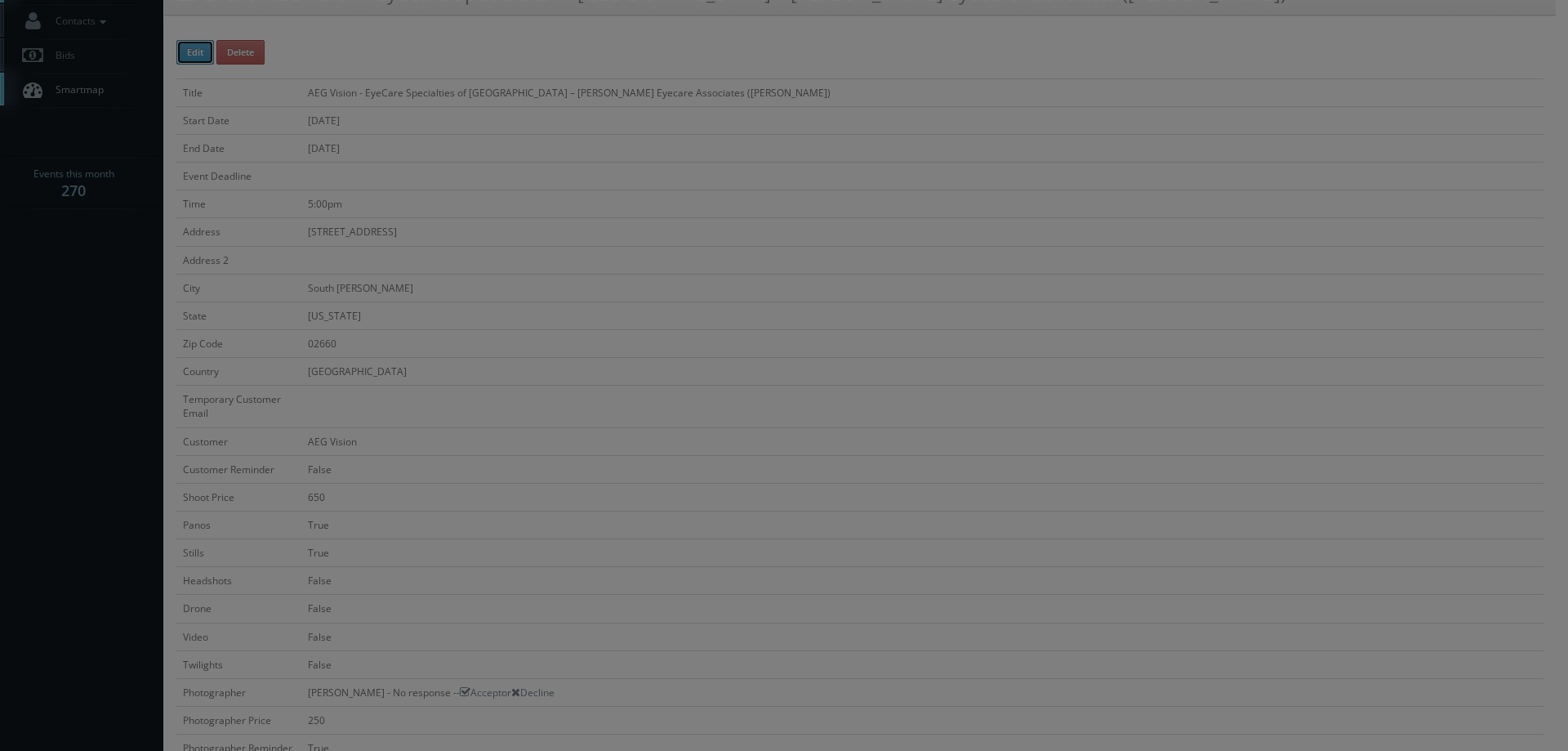
type input "650"
type input "250"
select select "fake4299@mg.cs3calendar.com"
select select "bill@airvisionary.com"
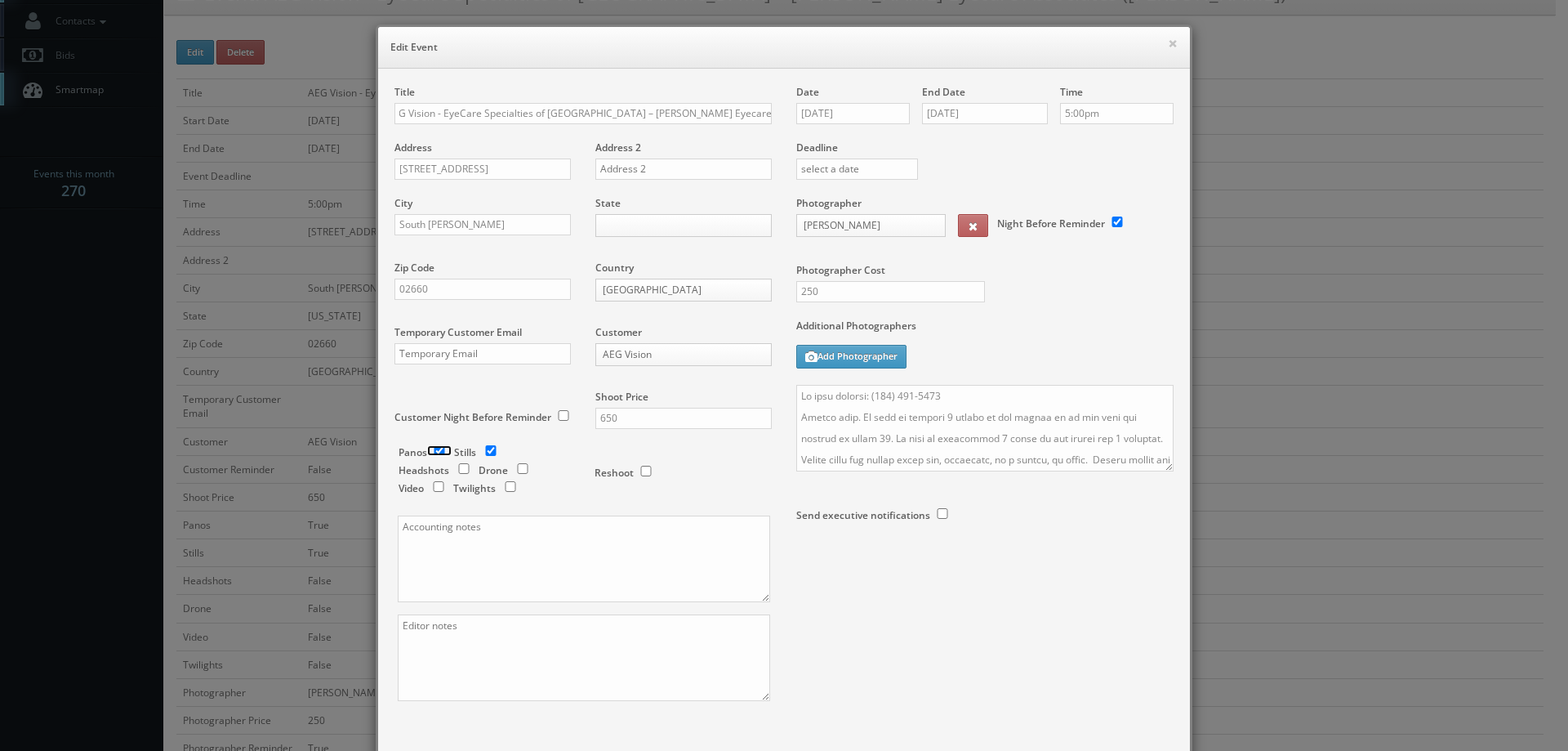
scroll to position [0, 0]
click at [430, 447] on input "checkbox" at bounding box center [439, 450] width 25 height 11
checkbox input "false"
click at [459, 466] on input "checkbox" at bounding box center [464, 468] width 25 height 11
checkbox input "true"
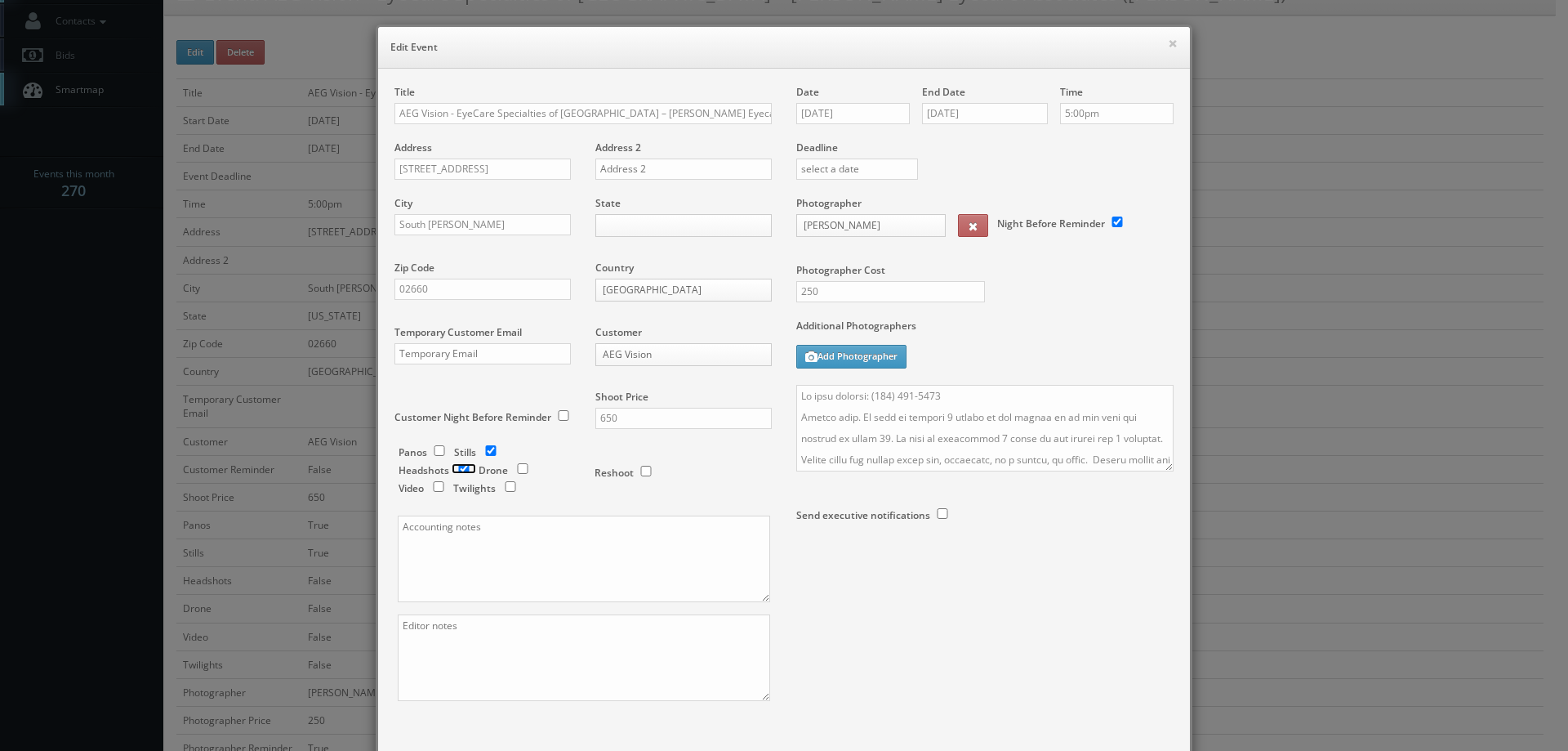
scroll to position [95, 0]
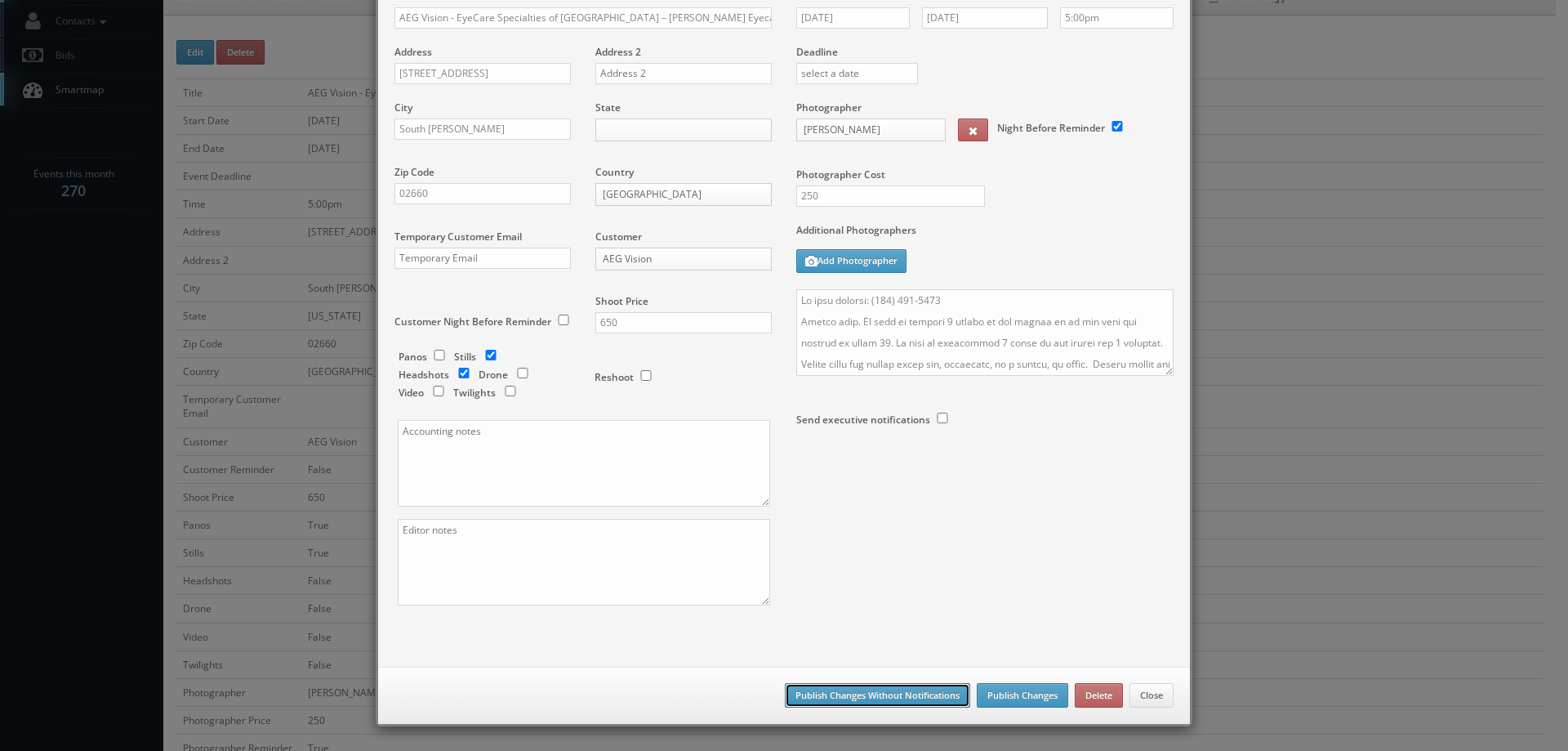
click at [903, 694] on button "Publish Changes Without Notifications" at bounding box center [878, 695] width 186 height 25
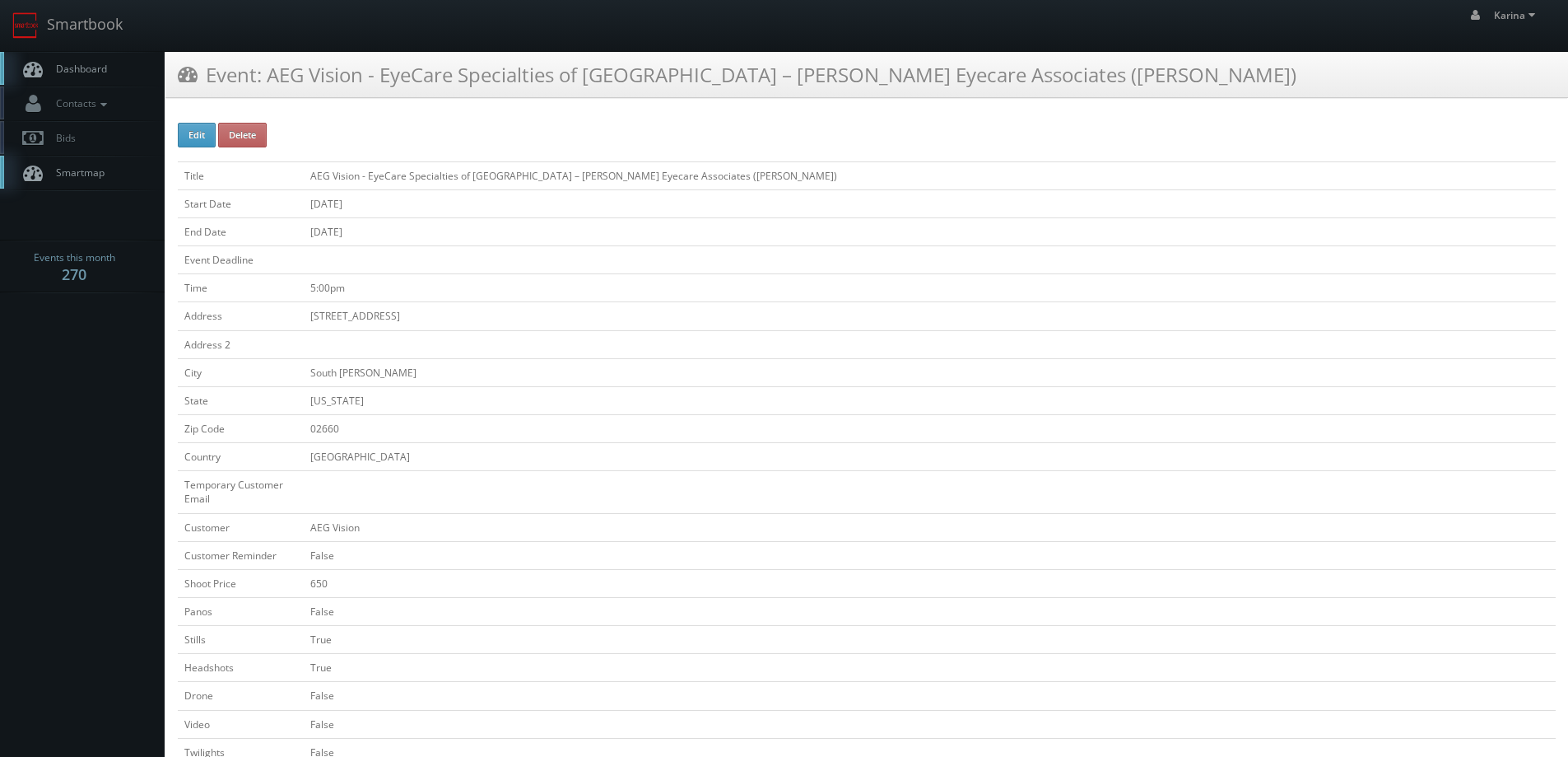
click at [84, 73] on span "Dashboard" at bounding box center [77, 68] width 59 height 14
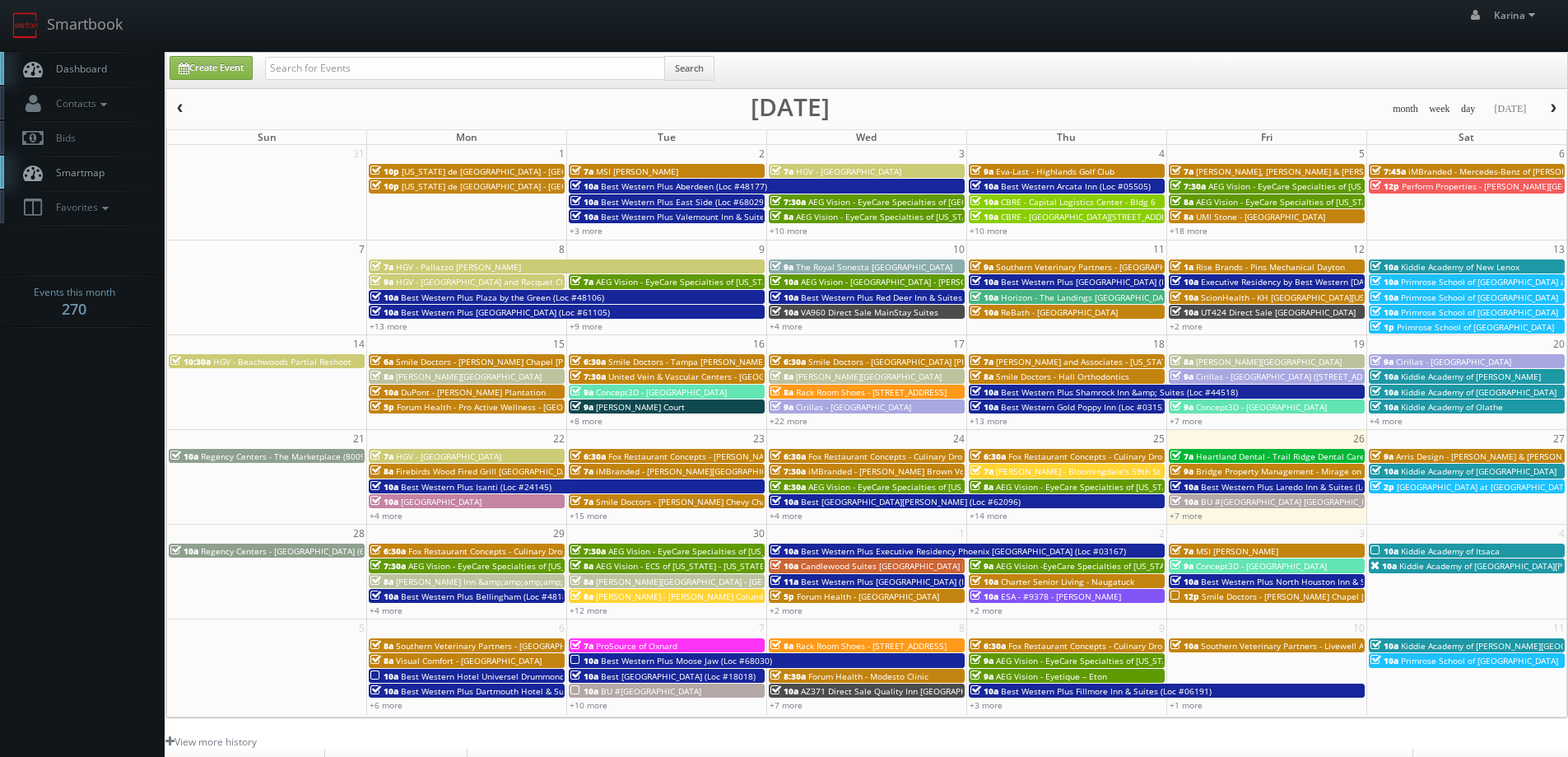
click at [75, 66] on span "Dashboard" at bounding box center [77, 68] width 59 height 14
click at [108, 64] on link "Dashboard" at bounding box center [82, 68] width 164 height 34
click at [93, 69] on span "Dashboard" at bounding box center [77, 68] width 59 height 14
click at [20, 538] on body "Smartbook Toggle Side Navigation Toggle Top Navigation Karina Karina Profile Lo…" at bounding box center [784, 528] width 1568 height 1056
click at [100, 63] on link "Dashboard" at bounding box center [82, 68] width 164 height 34
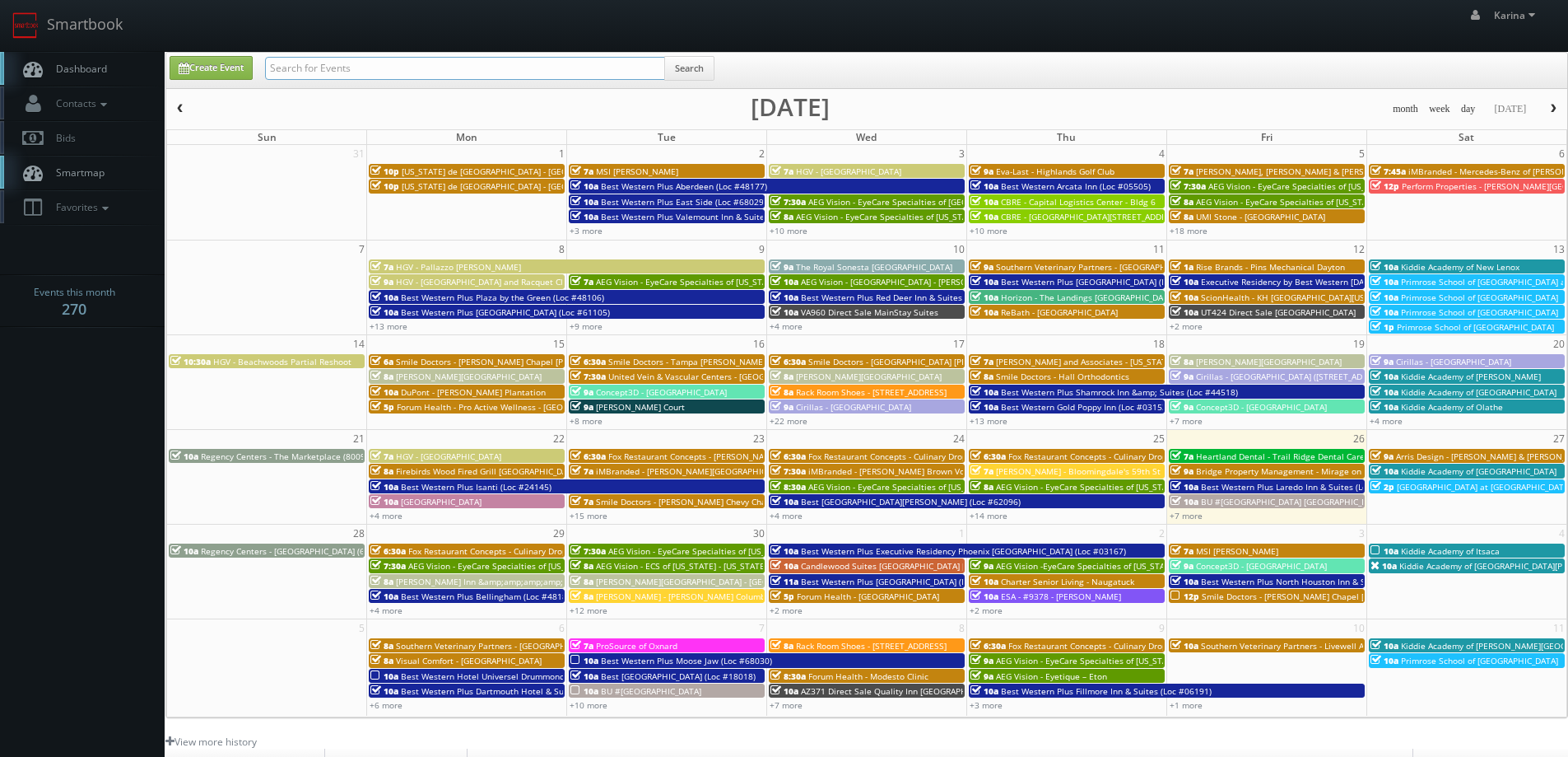
click at [362, 68] on input "text" at bounding box center [466, 67] width 400 height 23
type input "mark farbin"
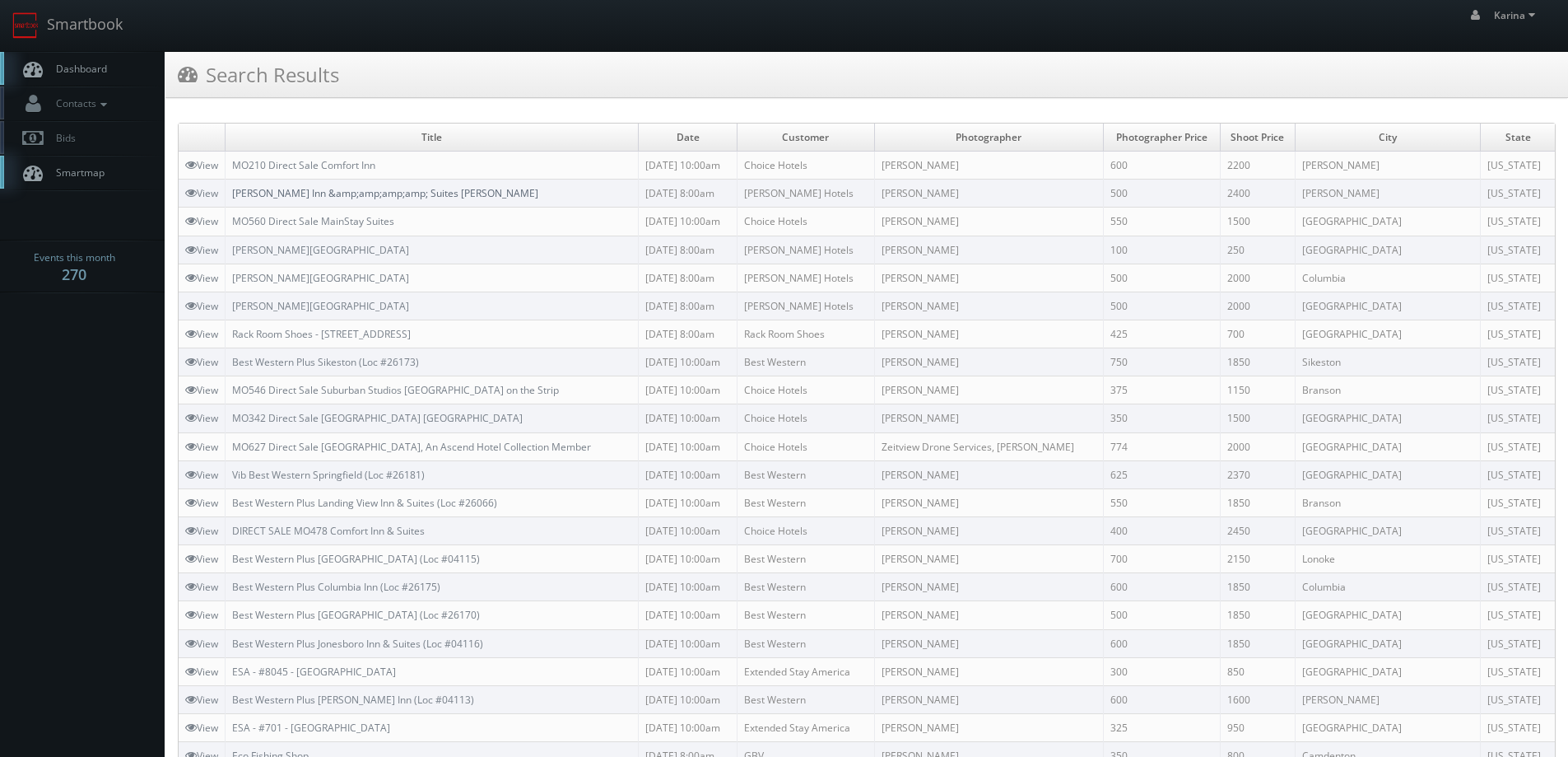
click at [411, 193] on link "[PERSON_NAME] Inn &amp;amp;amp;amp; Suites [PERSON_NAME]" at bounding box center [384, 193] width 306 height 14
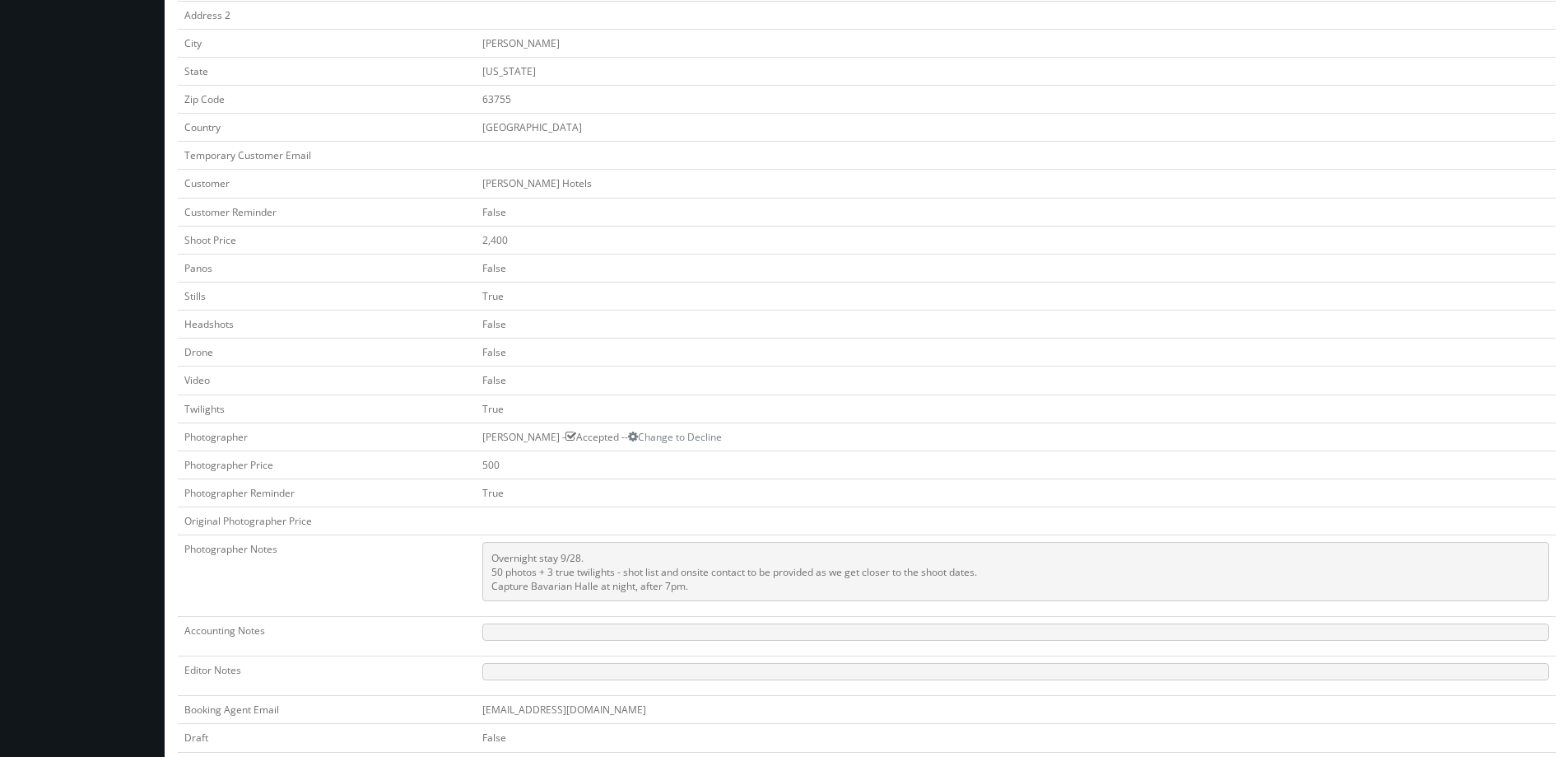
scroll to position [494, 0]
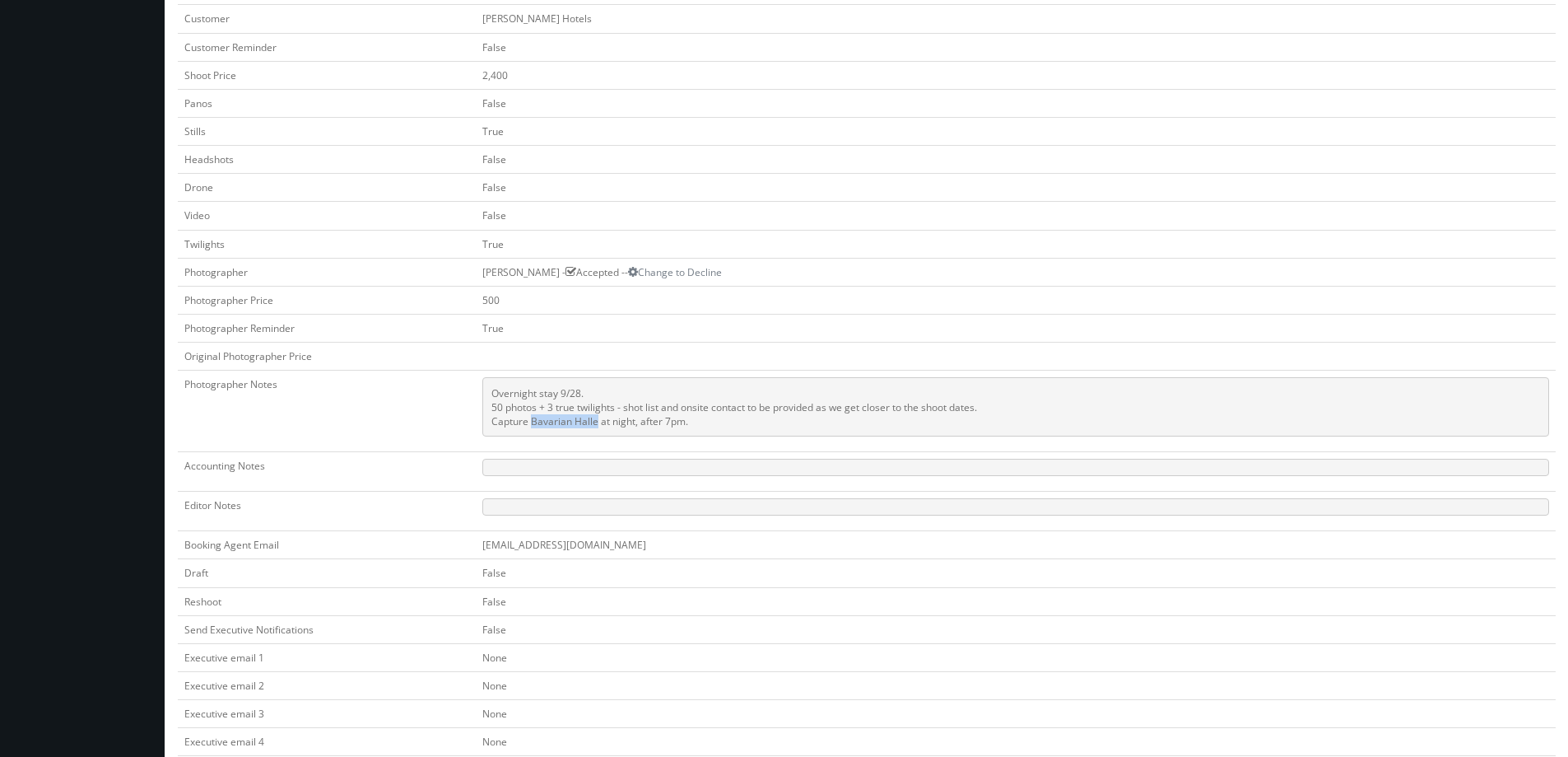
drag, startPoint x: 596, startPoint y: 418, endPoint x: 597, endPoint y: 449, distance: 31.0
click at [530, 422] on pre "Overnight stay 9/28. 50 photos + 3 true twilights - shot list and onsite contac…" at bounding box center [1015, 407] width 1067 height 59
copy pre "Bavarian Halle"
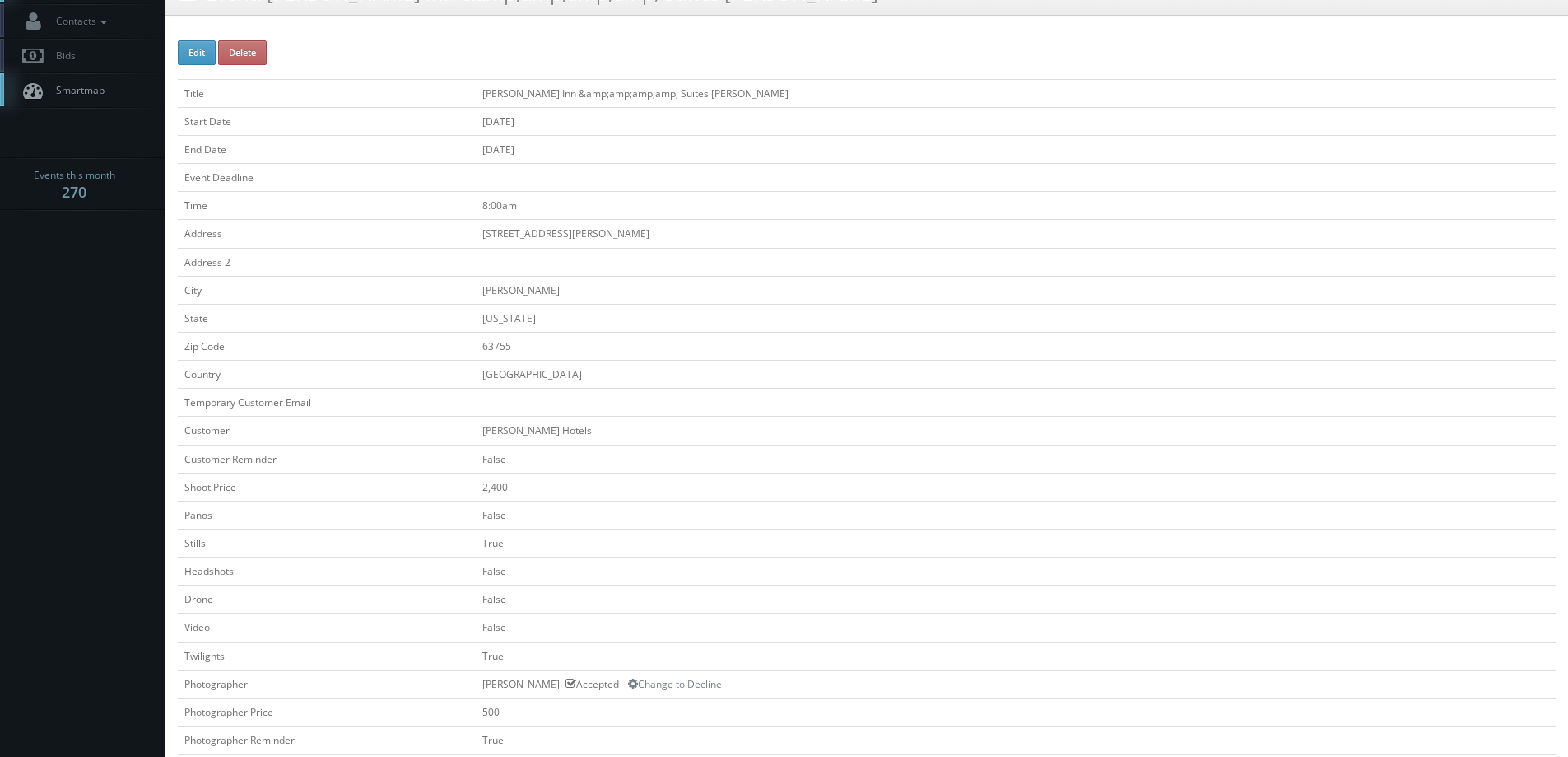
scroll to position [0, 0]
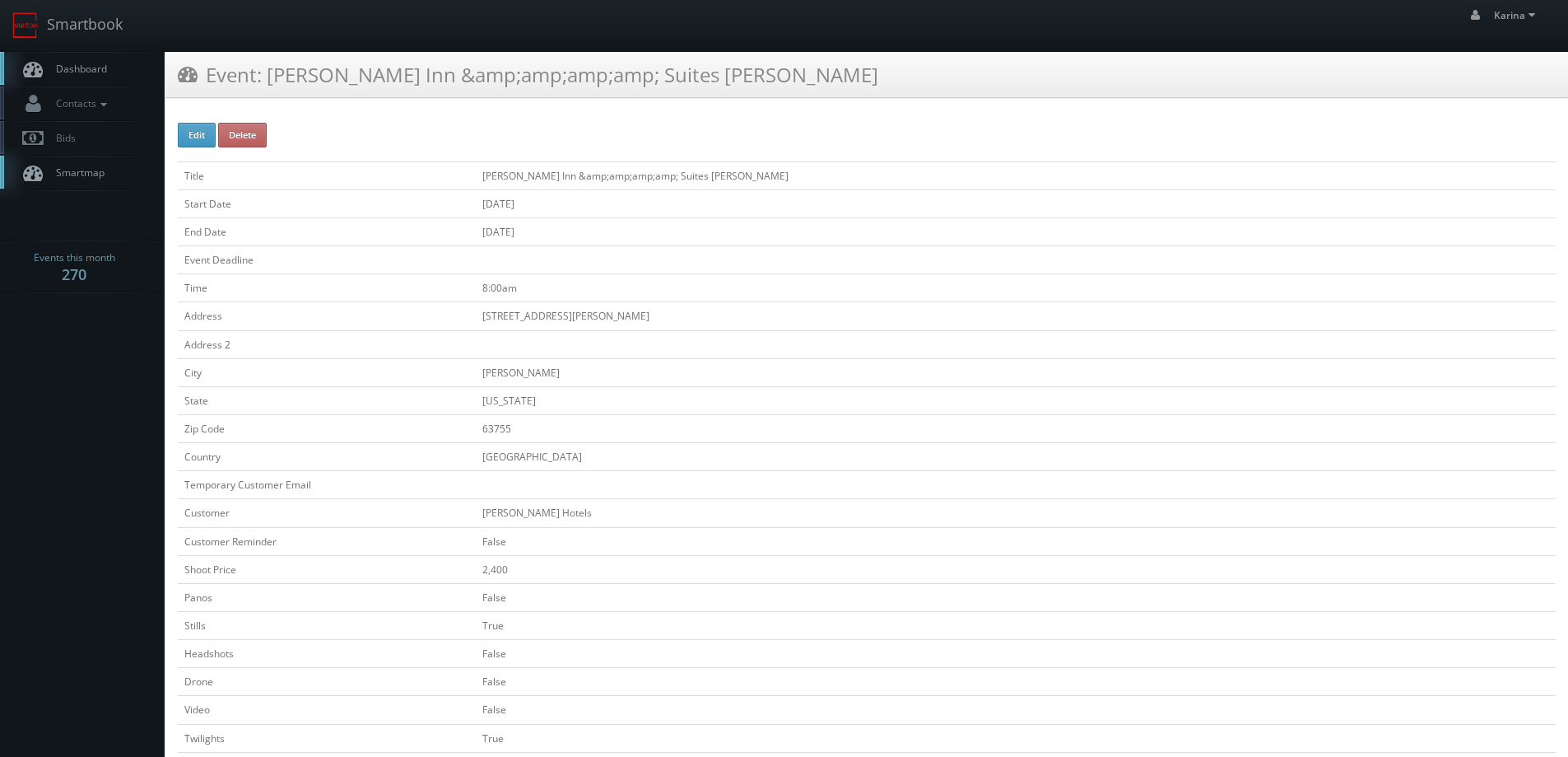
click at [99, 71] on span "Dashboard" at bounding box center [77, 68] width 59 height 14
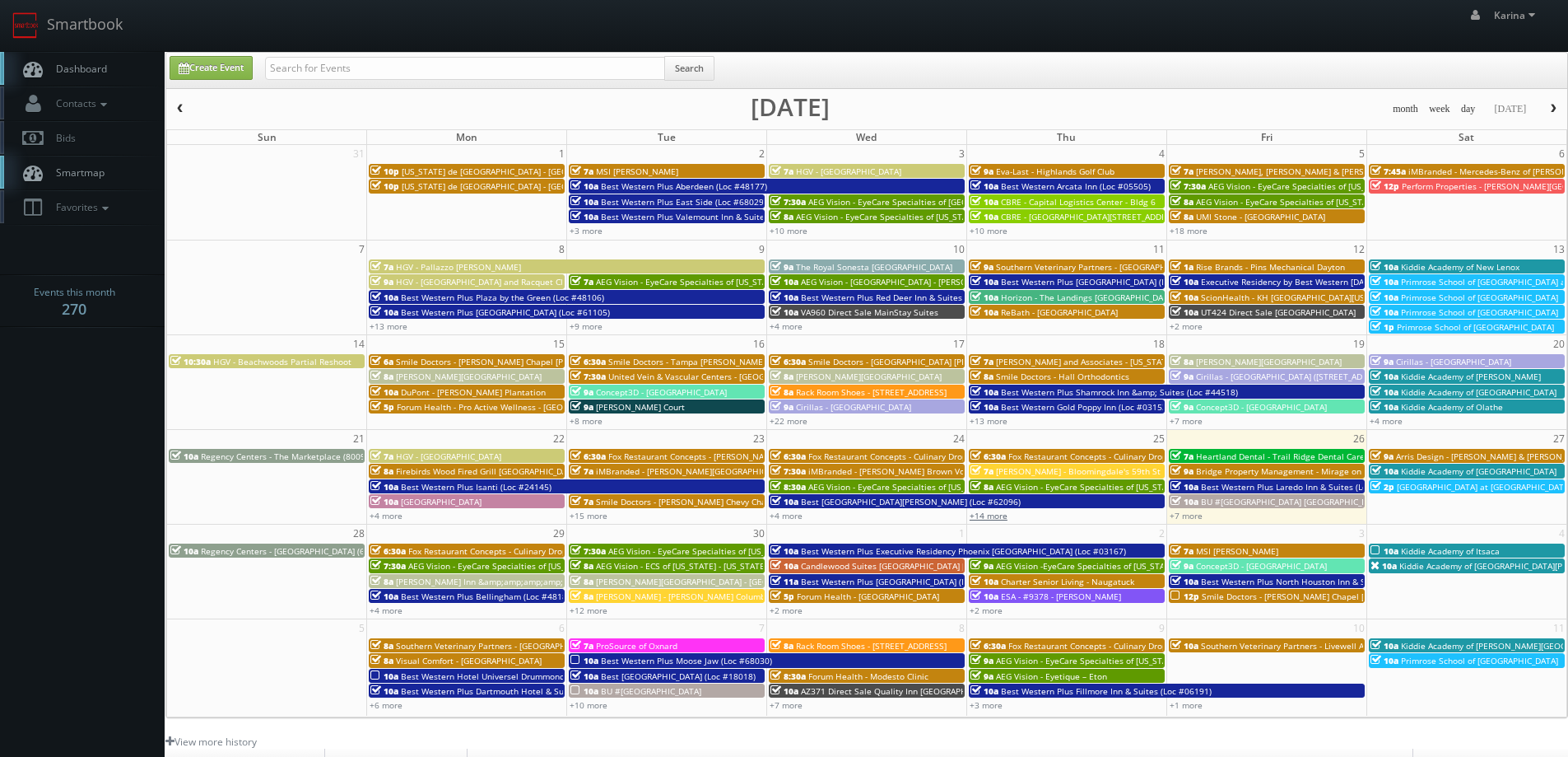
click at [996, 518] on link "+14 more" at bounding box center [989, 515] width 38 height 12
click at [304, 65] on input "text" at bounding box center [466, 67] width 400 height 23
type input "mark farbin"
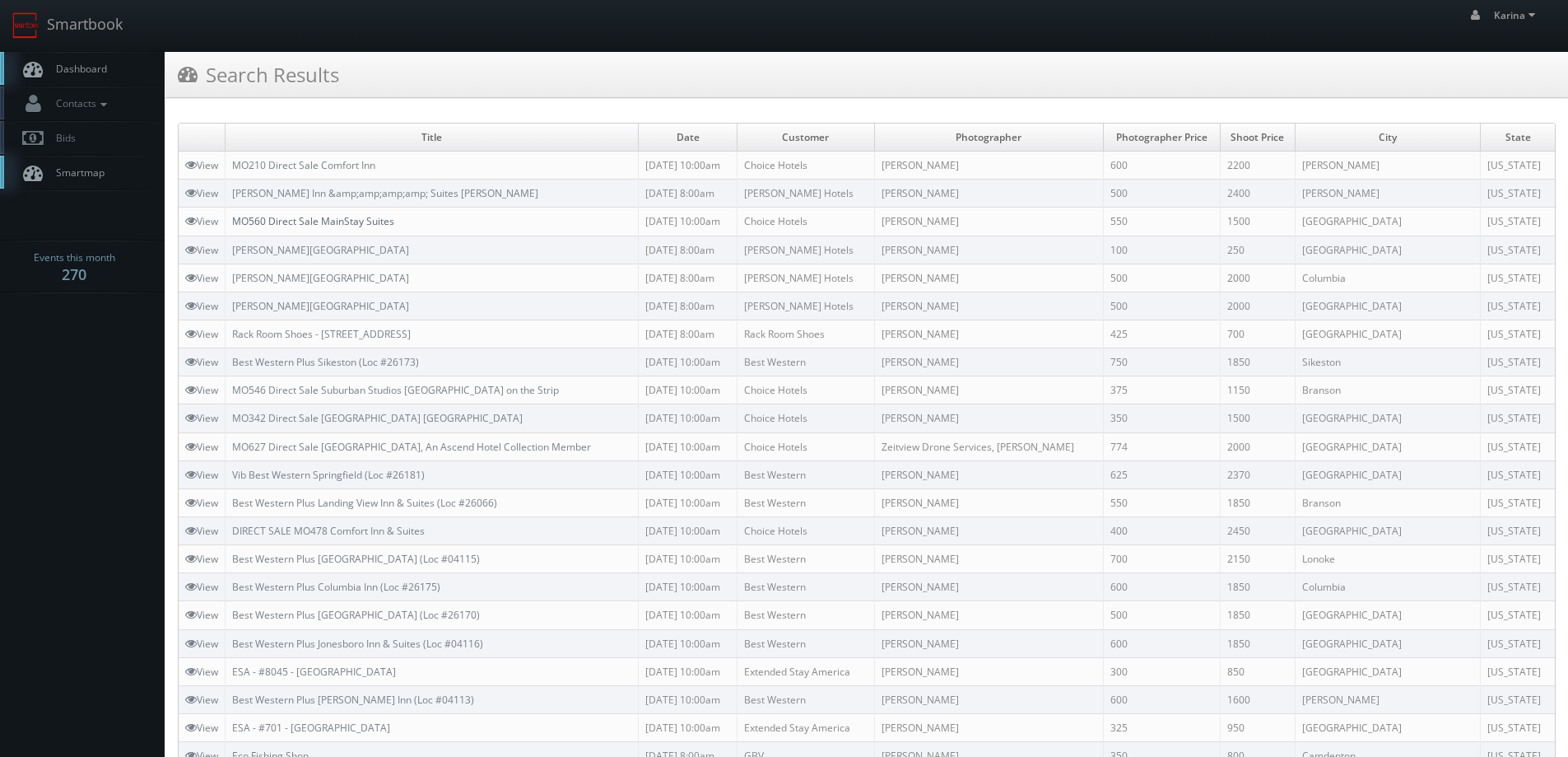
click at [389, 228] on link "MO560 Direct Sale MainStay Suites" at bounding box center [313, 221] width 162 height 14
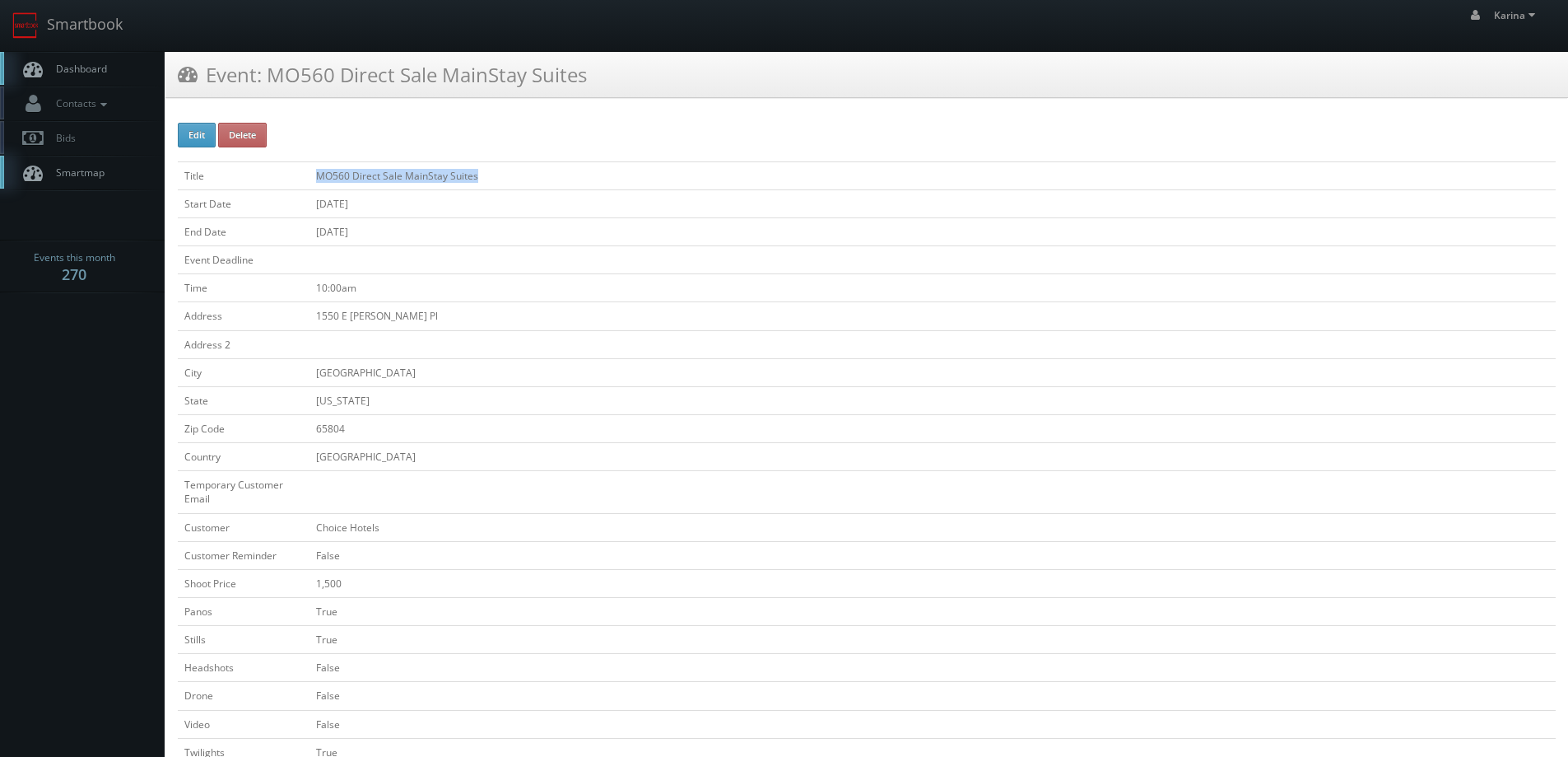
drag, startPoint x: 485, startPoint y: 175, endPoint x: 333, endPoint y: 175, distance: 152.0
click at [314, 173] on td "MO560 Direct Sale MainStay Suites" at bounding box center [932, 175] width 1246 height 28
copy td "MO560 Direct Sale MainStay Suites"
click at [95, 75] on span "Dashboard" at bounding box center [77, 68] width 59 height 14
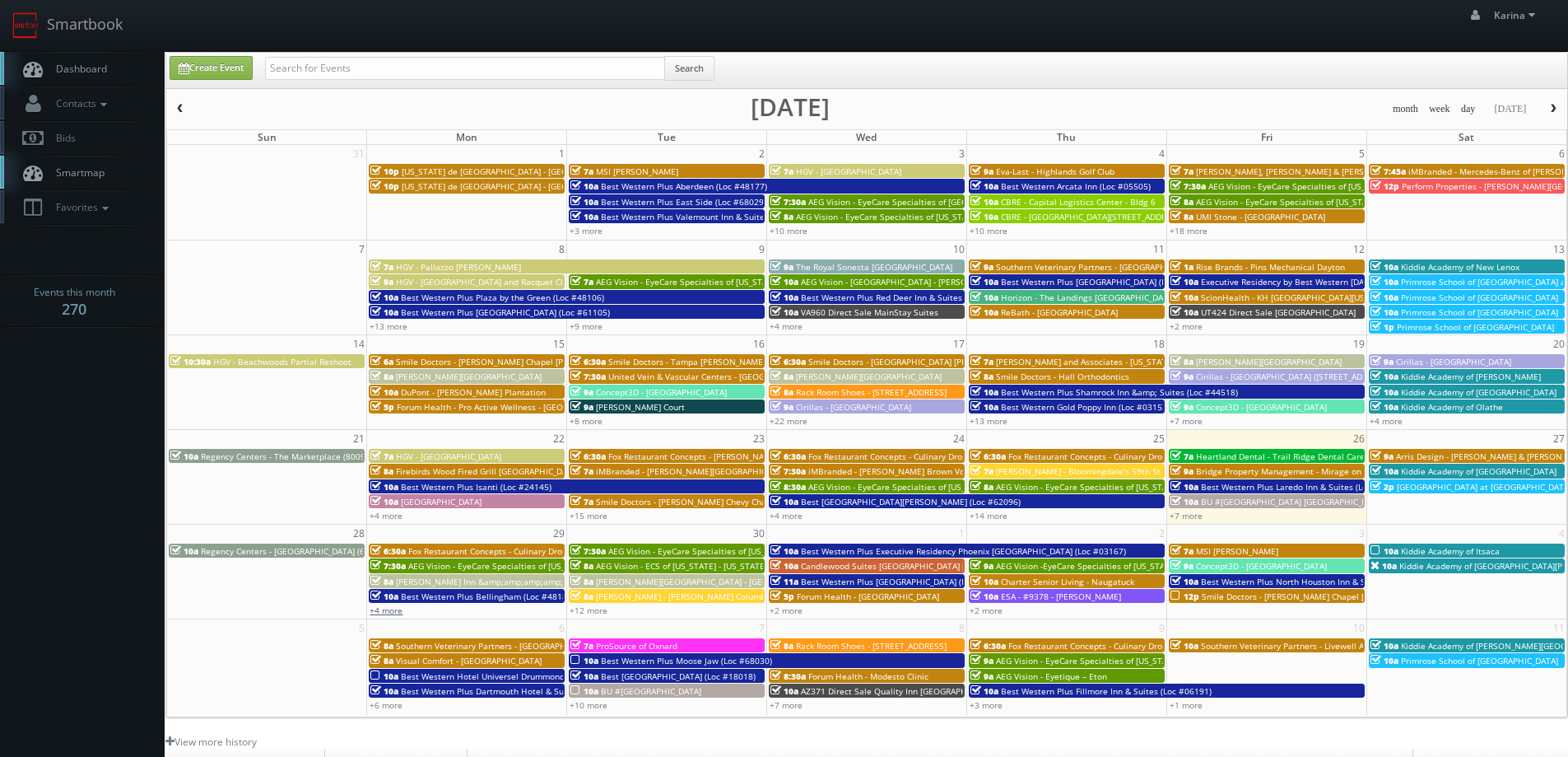
click at [382, 610] on link "+4 more" at bounding box center [385, 610] width 33 height 12
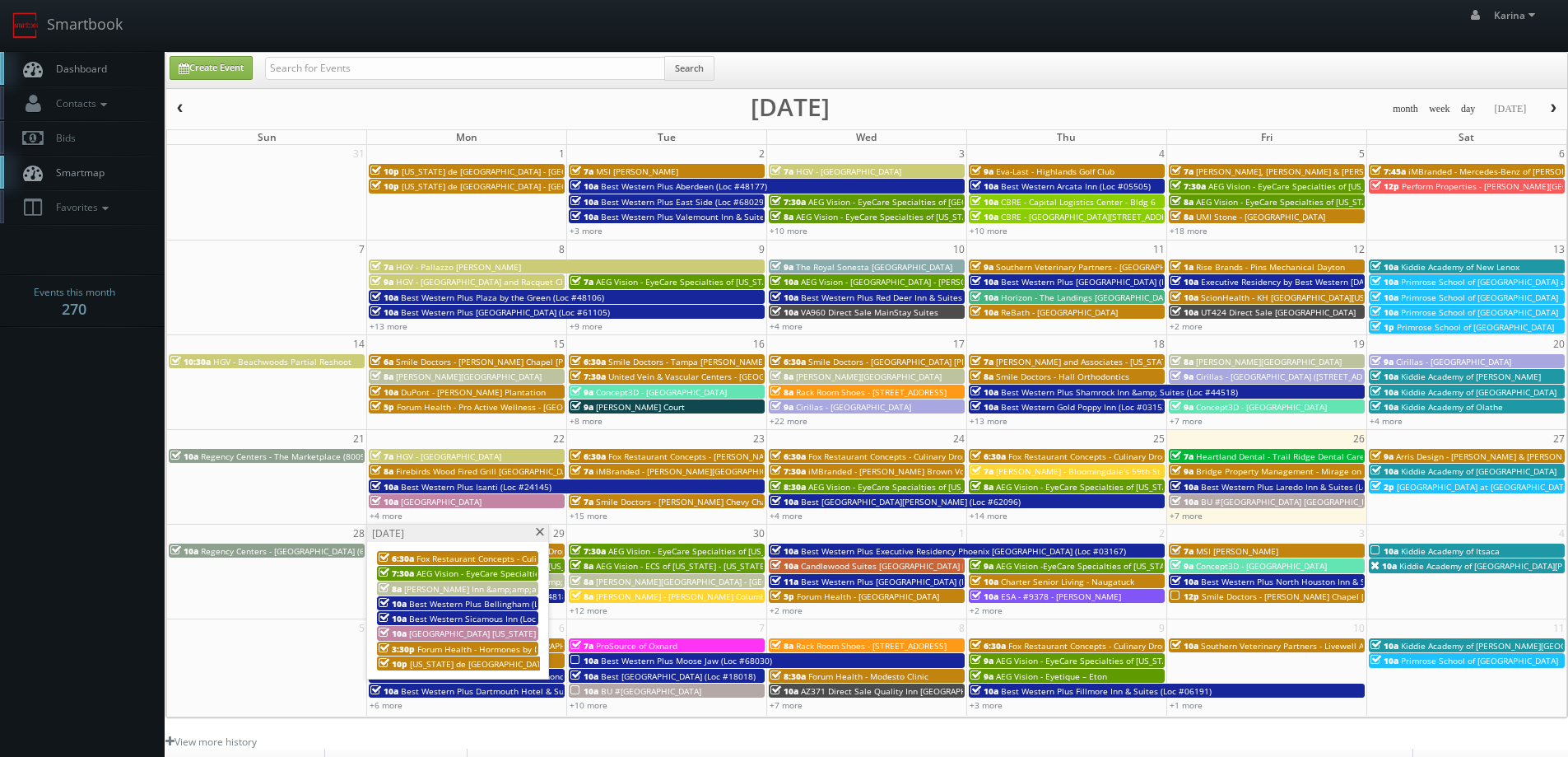
click at [436, 590] on span "[PERSON_NAME] Inn &amp;amp;amp;amp; Suites [PERSON_NAME]" at bounding box center [535, 589] width 261 height 12
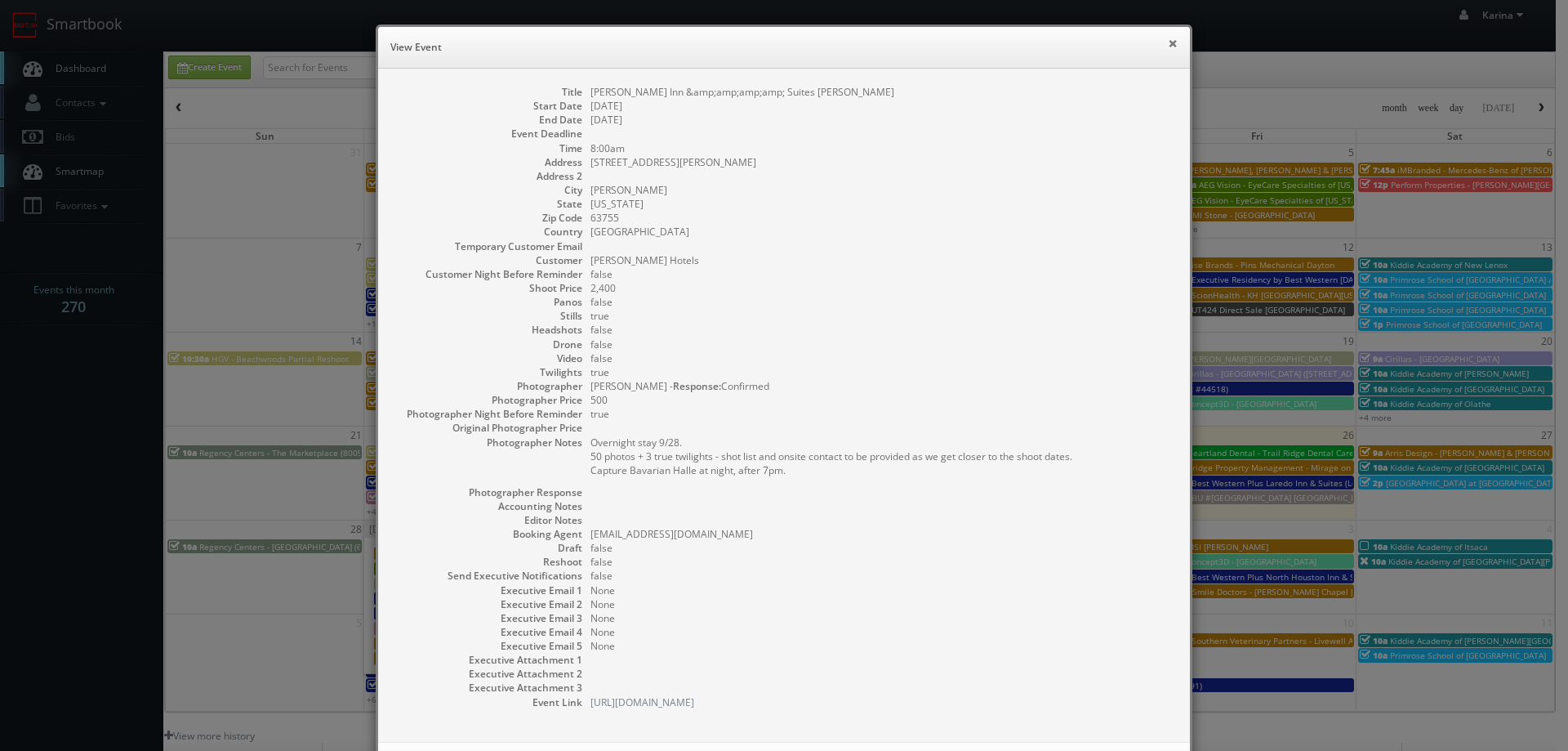
click at [1161, 44] on h6 "View Event" at bounding box center [784, 47] width 787 height 17
click at [1168, 42] on button "×" at bounding box center [1173, 43] width 10 height 12
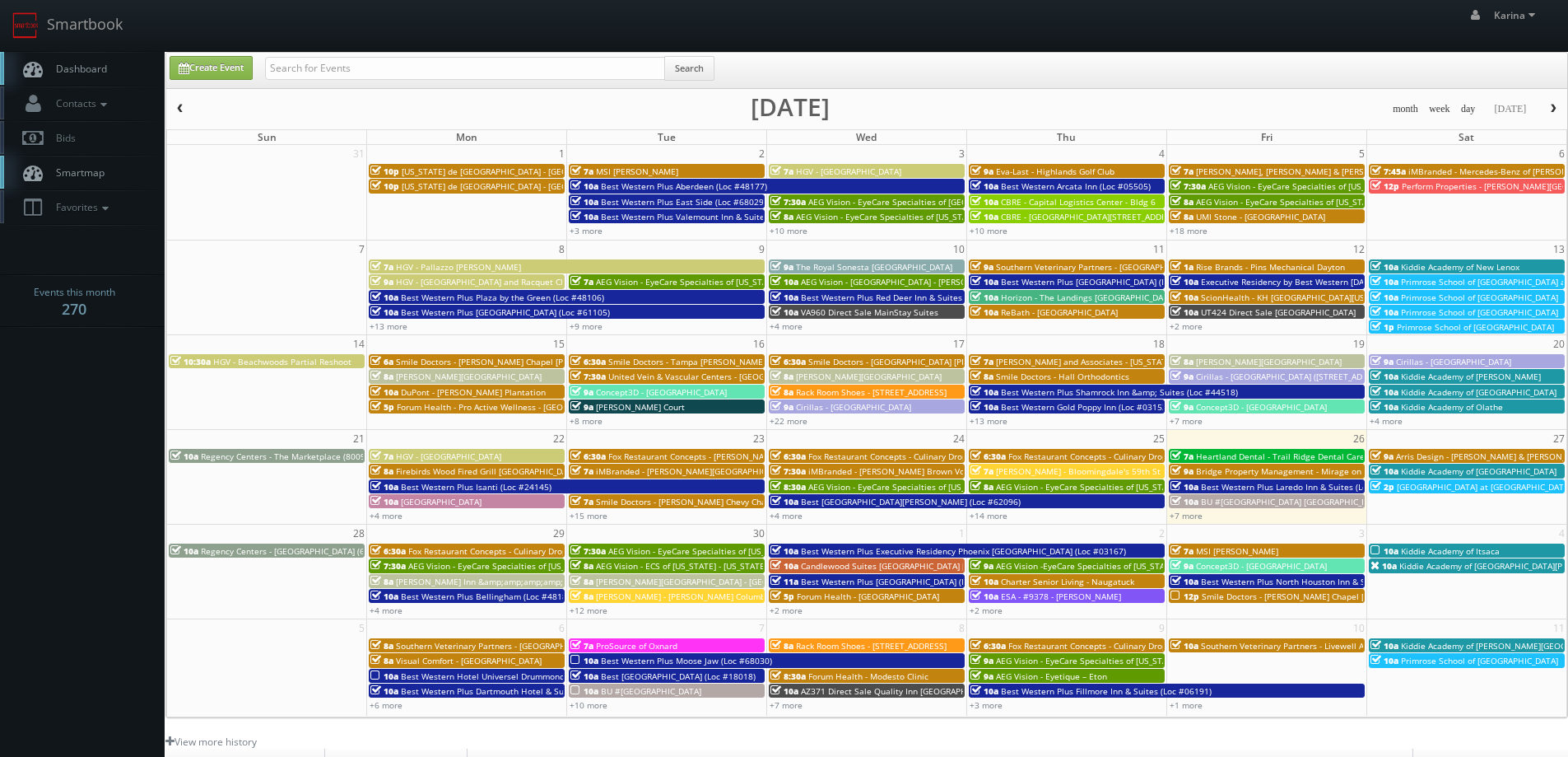
click at [75, 68] on span "Dashboard" at bounding box center [77, 68] width 59 height 14
click at [139, 407] on body "Smartbook Toggle Side Navigation Toggle Top Navigation Karina Karina Profile Lo…" at bounding box center [784, 528] width 1568 height 1056
click at [72, 66] on span "Dashboard" at bounding box center [77, 68] width 59 height 14
click at [299, 71] on input "text" at bounding box center [466, 67] width 400 height 23
type input "[PERSON_NAME]"
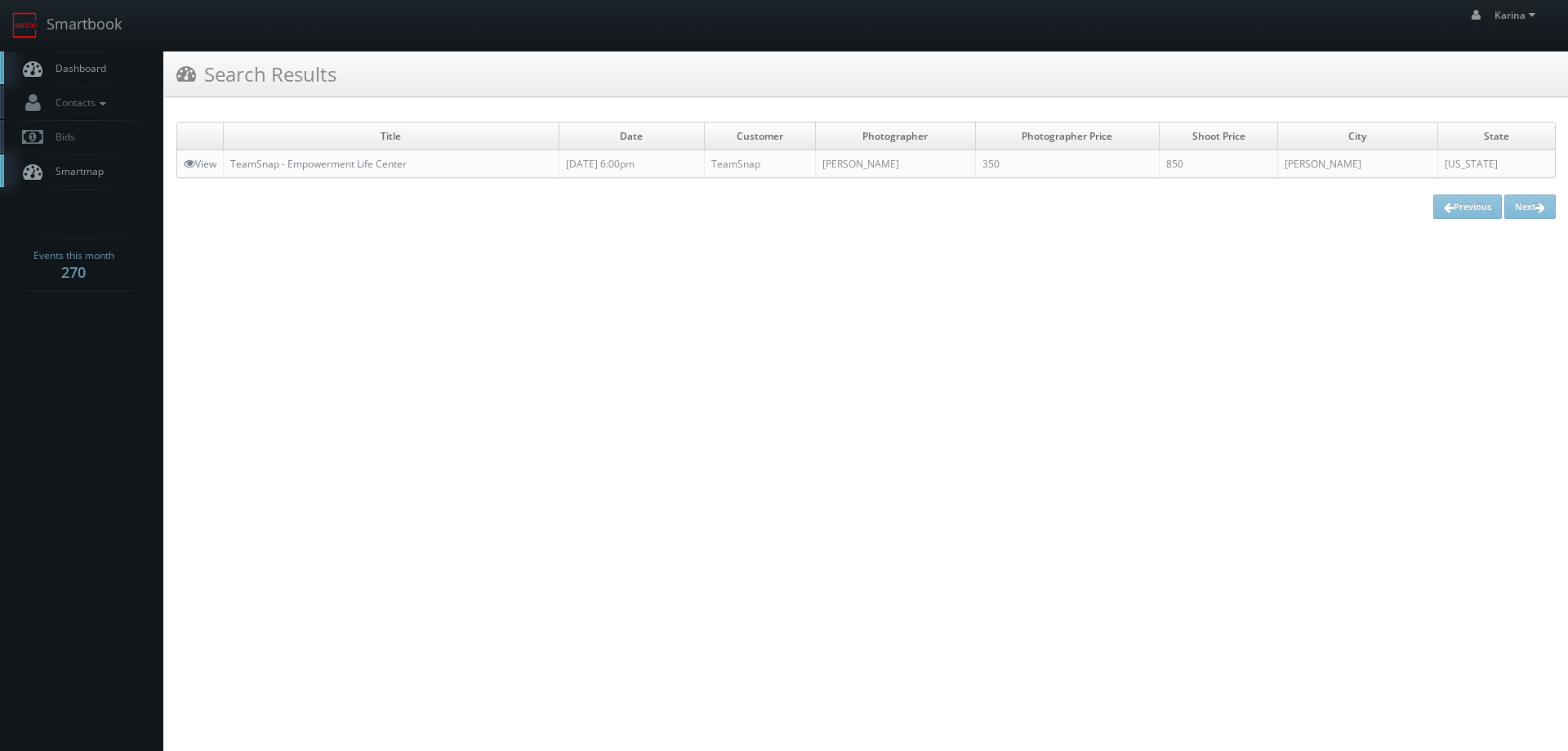
click at [1372, 384] on html "Smartbook Toggle Side Navigation Toggle Top Navigation [PERSON_NAME] [PERSON_NA…" at bounding box center [784, 376] width 1568 height 751
click at [104, 348] on div at bounding box center [82, 376] width 163 height 751
click at [53, 59] on link "Dashboard" at bounding box center [82, 68] width 163 height 33
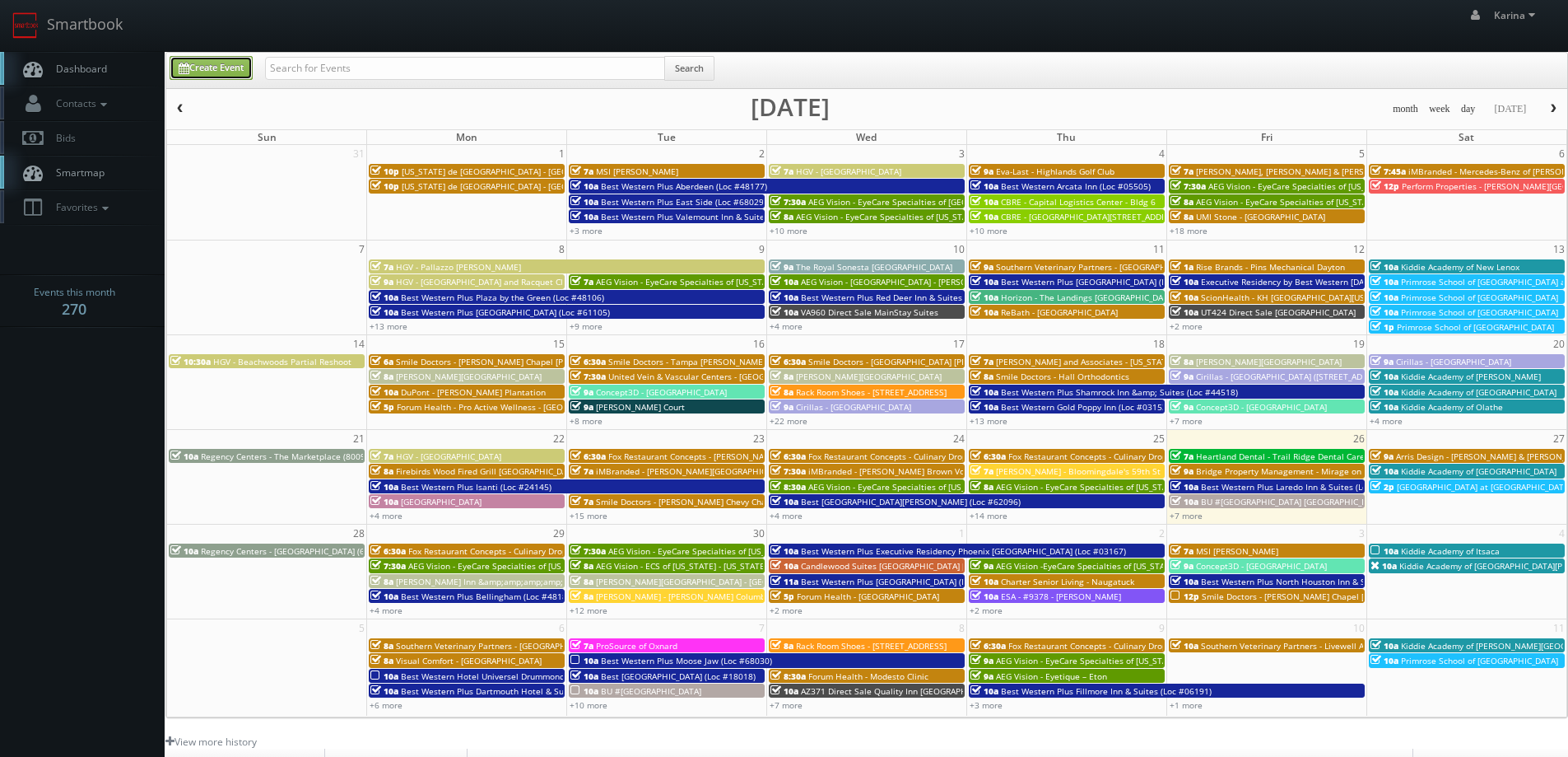
click at [247, 71] on link "Create Event" at bounding box center [211, 68] width 83 height 24
type input "09/26/2025"
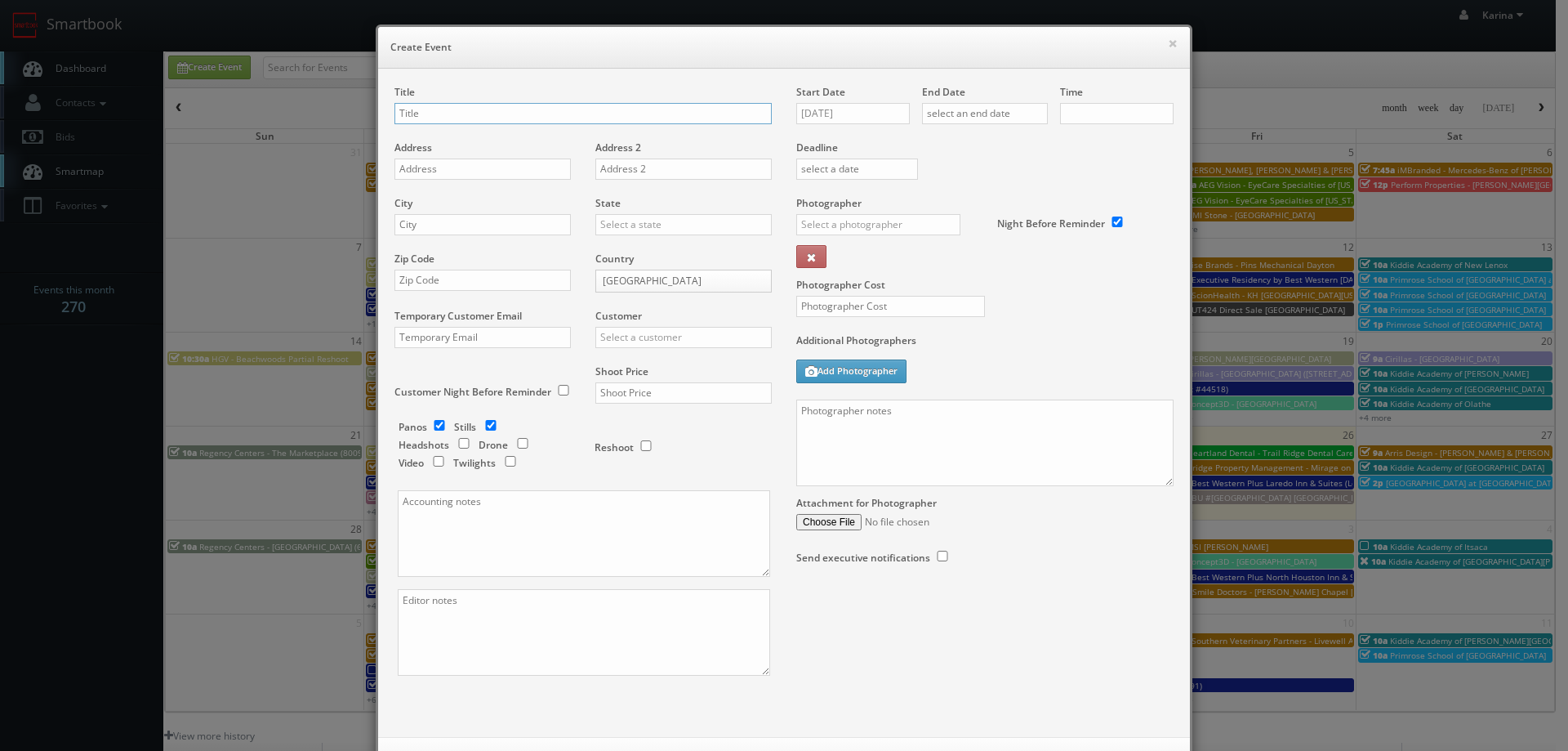
checkbox input "true"
type input "10:00am"
checkbox input "true"
click at [520, 118] on input "Kiddie Academy of Meadowville" at bounding box center [583, 114] width 377 height 22
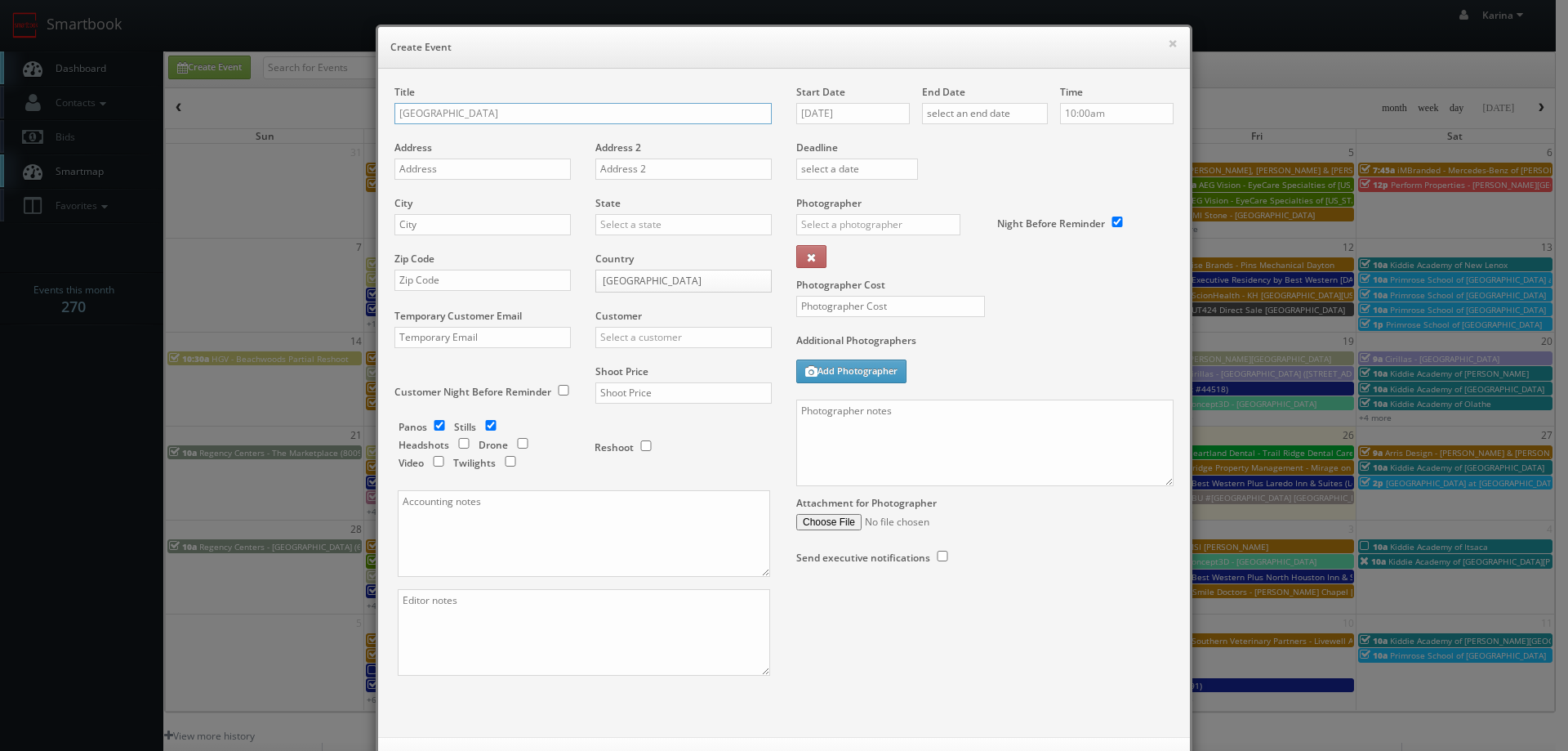
type input "[GEOGRAPHIC_DATA]"
drag, startPoint x: 520, startPoint y: 118, endPoint x: 461, endPoint y: 144, distance: 64.5
click at [461, 144] on div "Address" at bounding box center [489, 168] width 189 height 56
click at [442, 162] on input "text" at bounding box center [482, 169] width 176 height 22
paste input "731 Bermuda Hundred Rd"
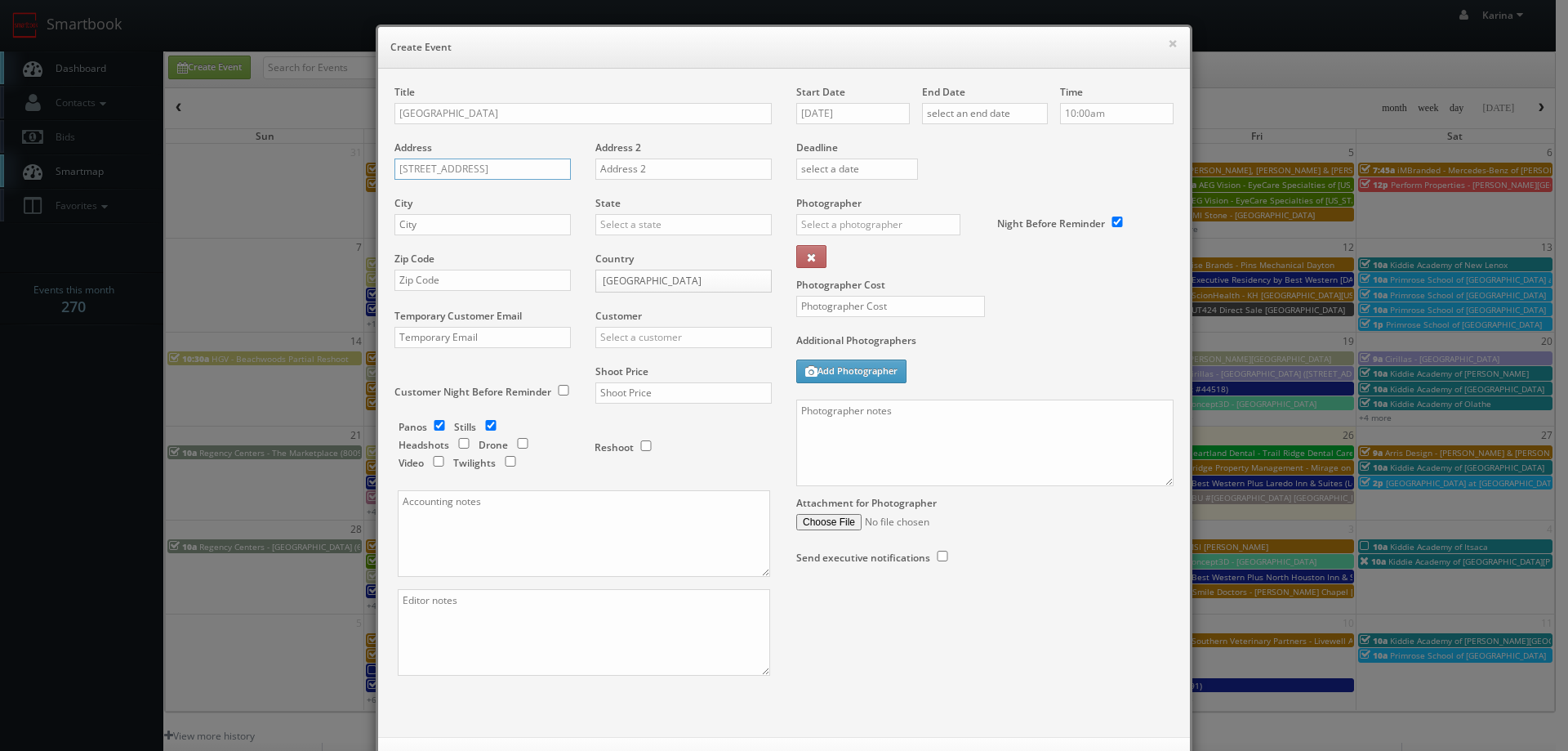
type input "731 Bermuda Hundred Rd"
click at [433, 230] on input "text" at bounding box center [482, 225] width 176 height 22
paste input "Chester"
type input "Chester"
click at [616, 224] on input "text" at bounding box center [683, 225] width 176 height 22
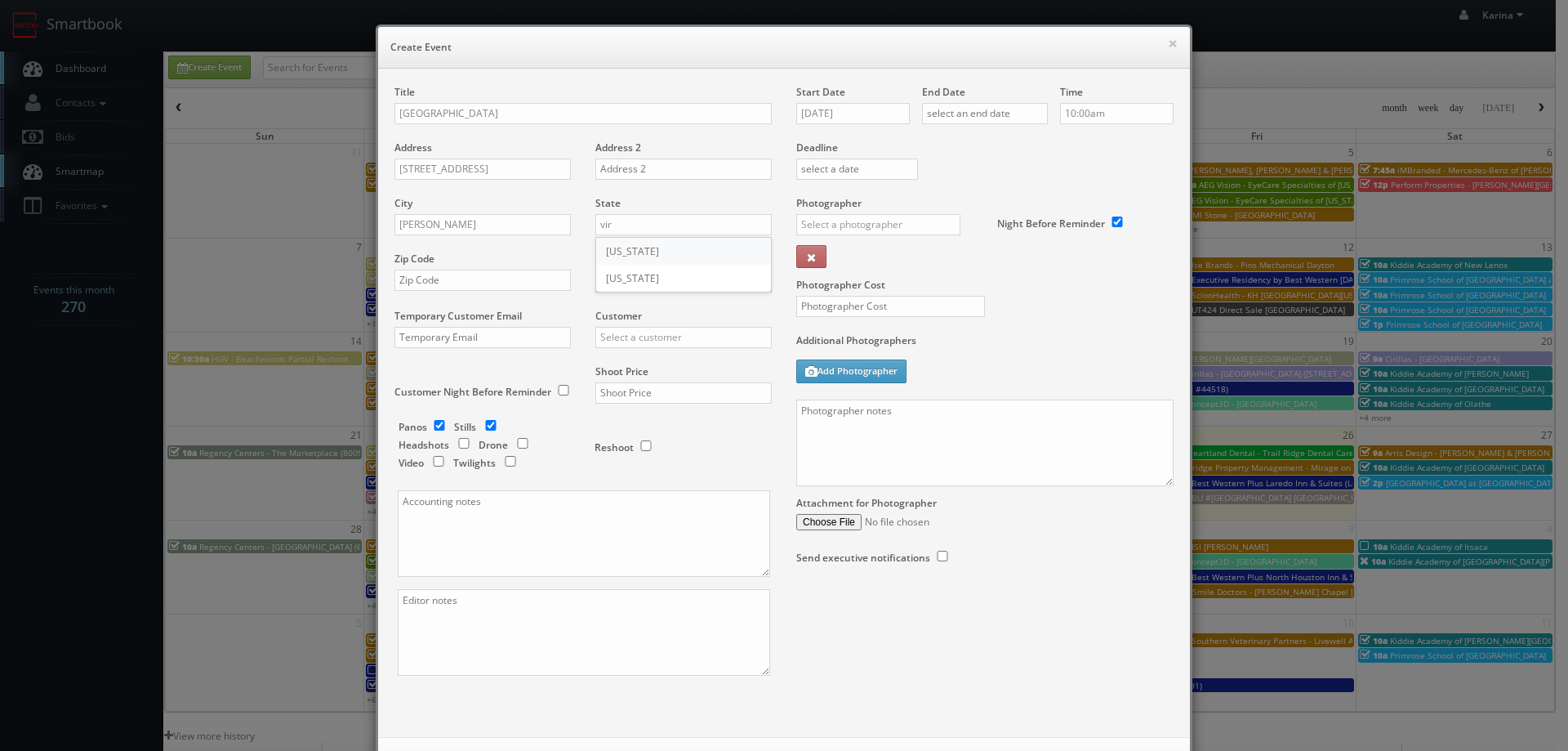
click at [634, 250] on div "[US_STATE]" at bounding box center [684, 251] width 175 height 27
type input "[US_STATE]"
click at [448, 274] on input "text" at bounding box center [482, 280] width 176 height 22
paste input "23836"
type input "23836"
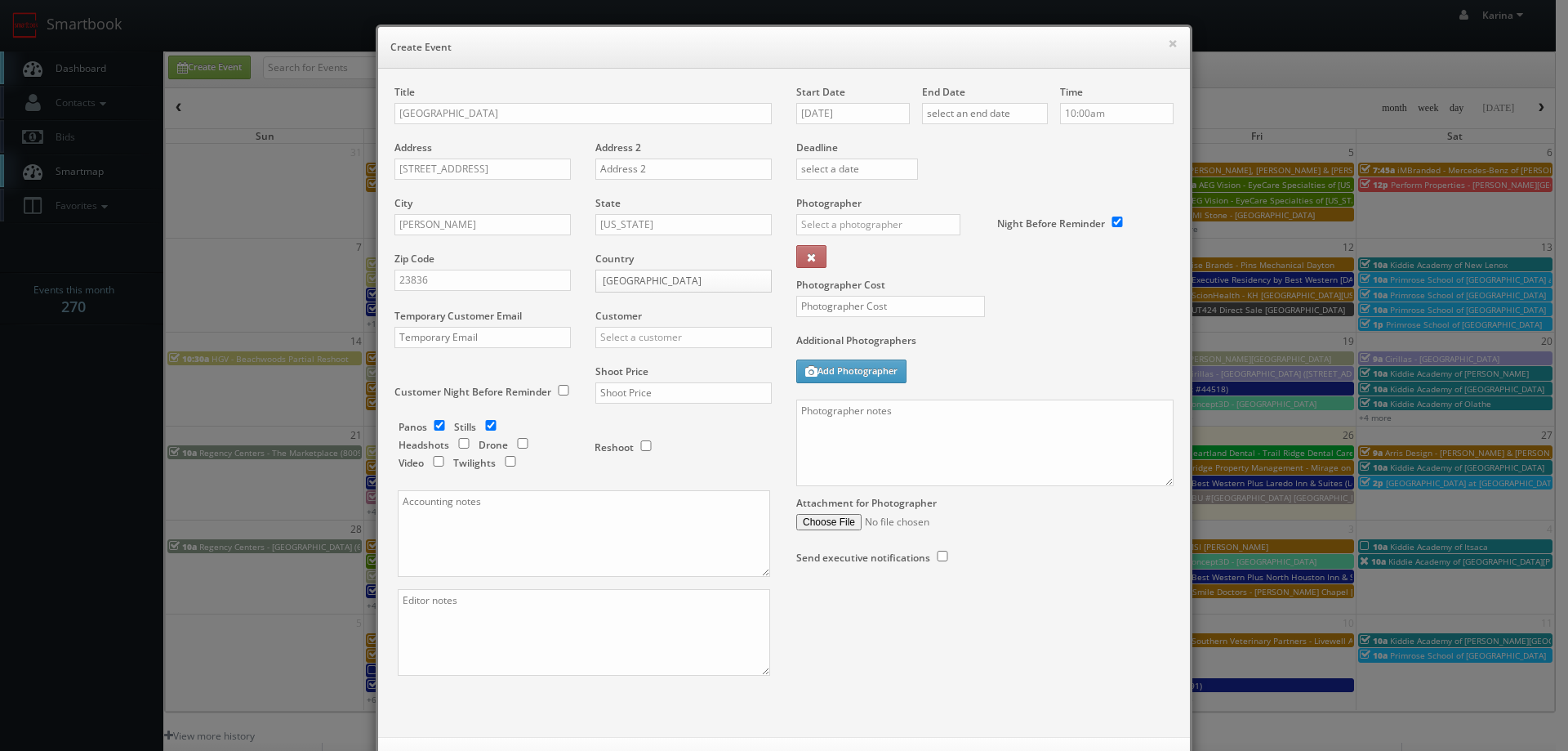
click at [609, 281] on body "Smartbook Toggle Side Navigation Toggle Top Navigation Karina Karina Profile Lo…" at bounding box center [778, 524] width 1556 height 1048
click at [627, 343] on input "text" at bounding box center [683, 337] width 176 height 22
click at [635, 361] on div "Kiddie Academy" at bounding box center [684, 363] width 175 height 27
type input "Kiddie Academy"
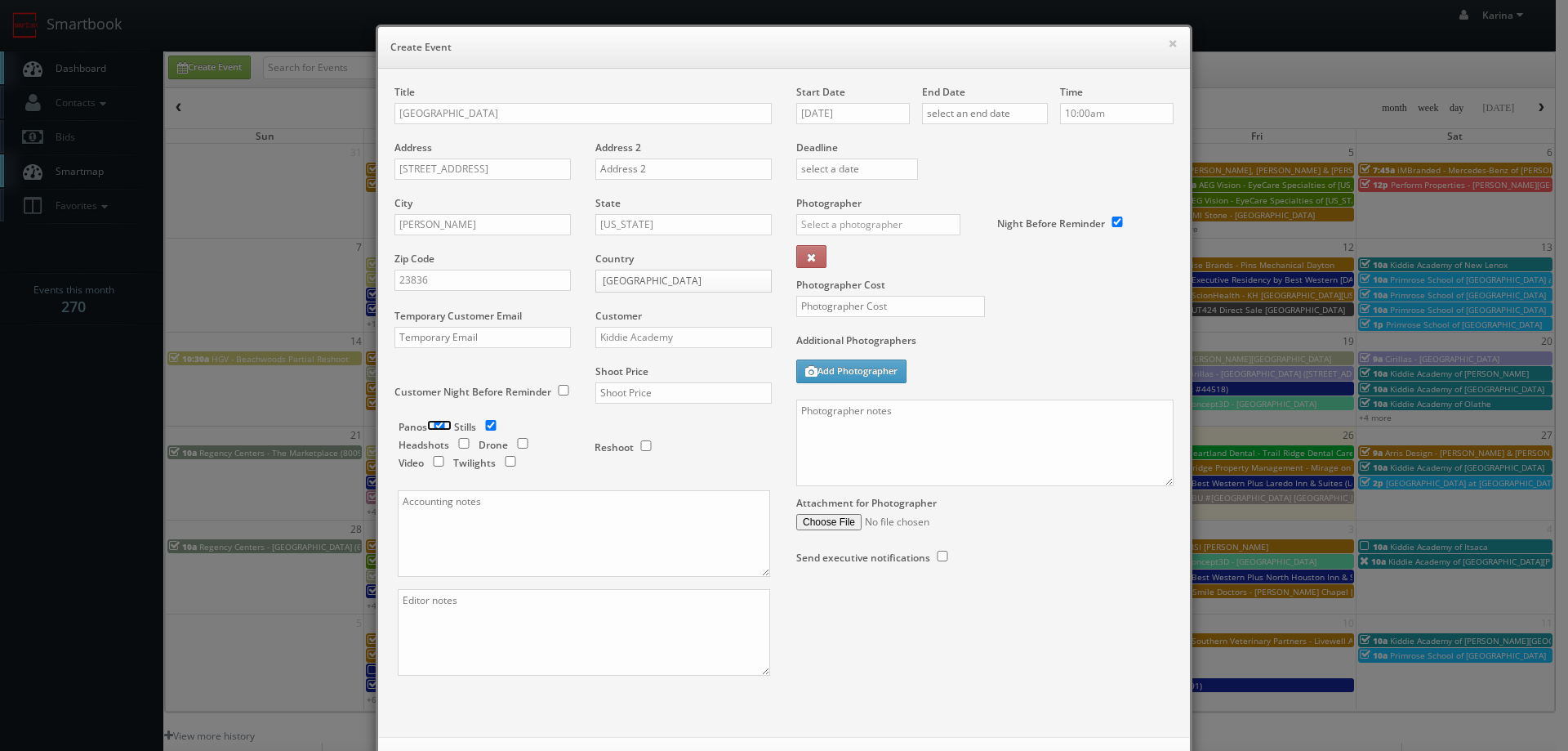
click at [437, 425] on input "checkbox" at bounding box center [439, 425] width 25 height 11
checkbox input "false"
click at [615, 394] on input "text" at bounding box center [683, 393] width 176 height 22
type input "650"
click at [865, 119] on input "09/26/2025" at bounding box center [853, 114] width 114 height 22
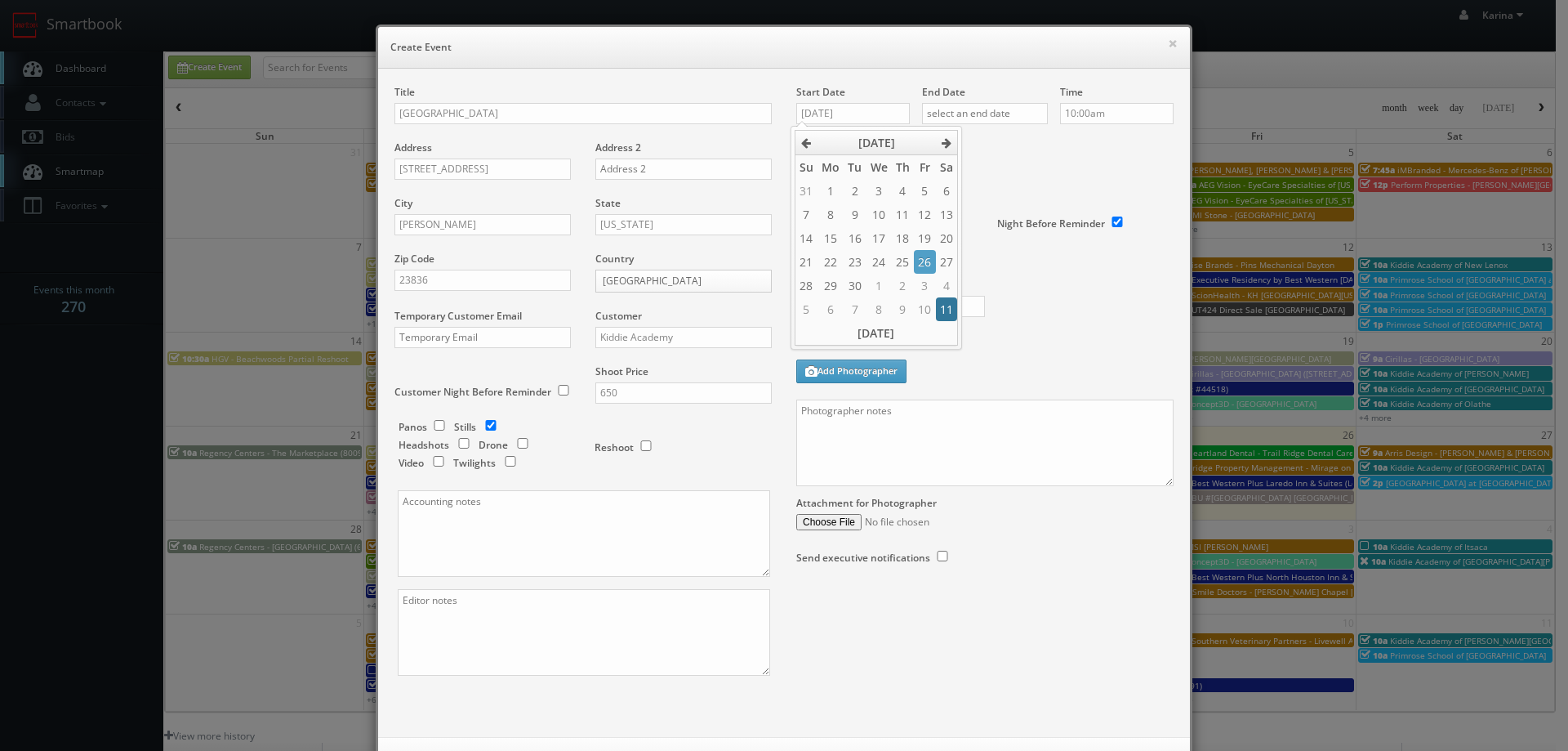
click at [936, 302] on td "11" at bounding box center [947, 309] width 22 height 24
type input "10/11/2025"
click at [978, 112] on input "text" at bounding box center [985, 114] width 126 height 22
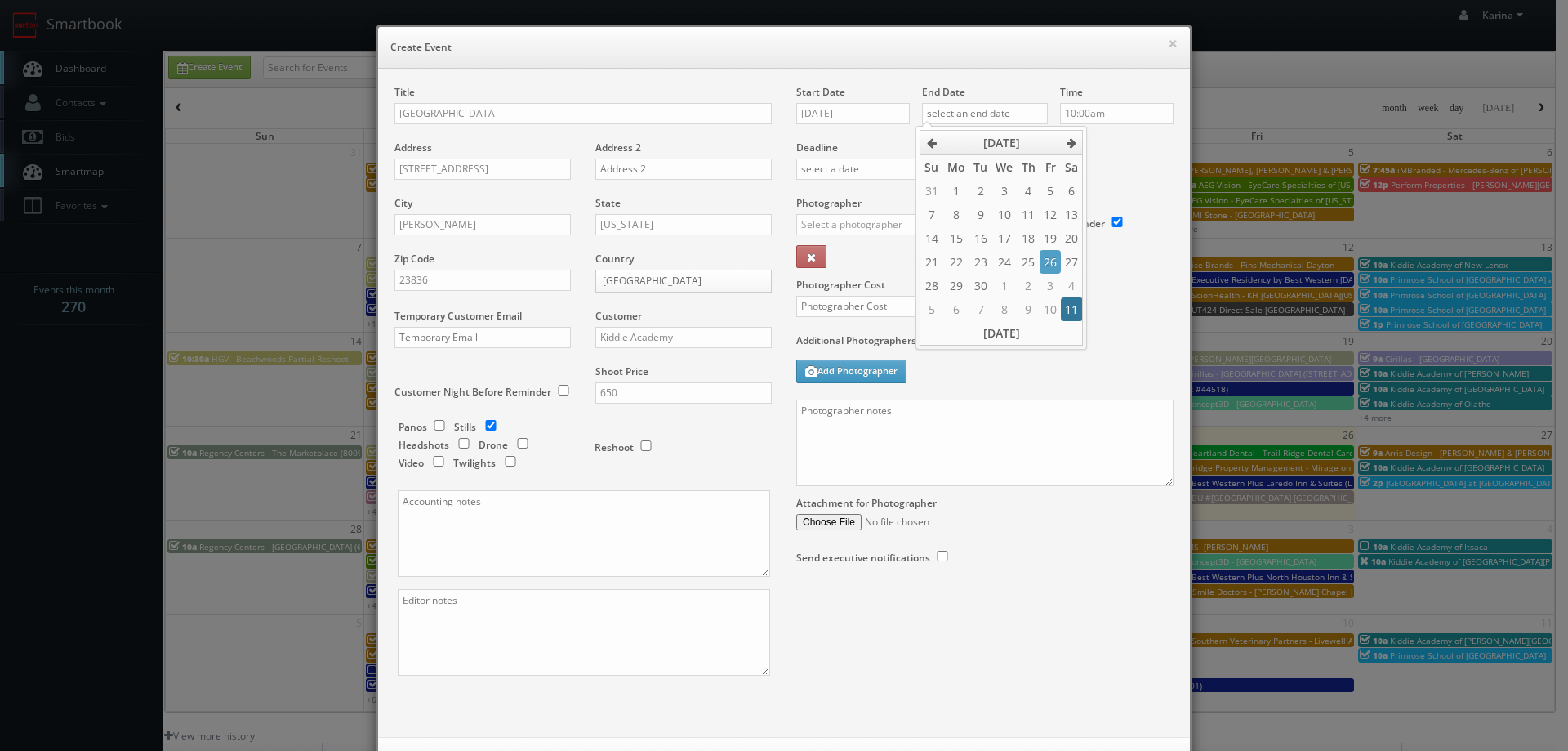
click at [1074, 310] on td "11" at bounding box center [1072, 309] width 22 height 24
type input "10/11/2025"
click at [1099, 167] on div "Deadline" at bounding box center [985, 140] width 402 height 111
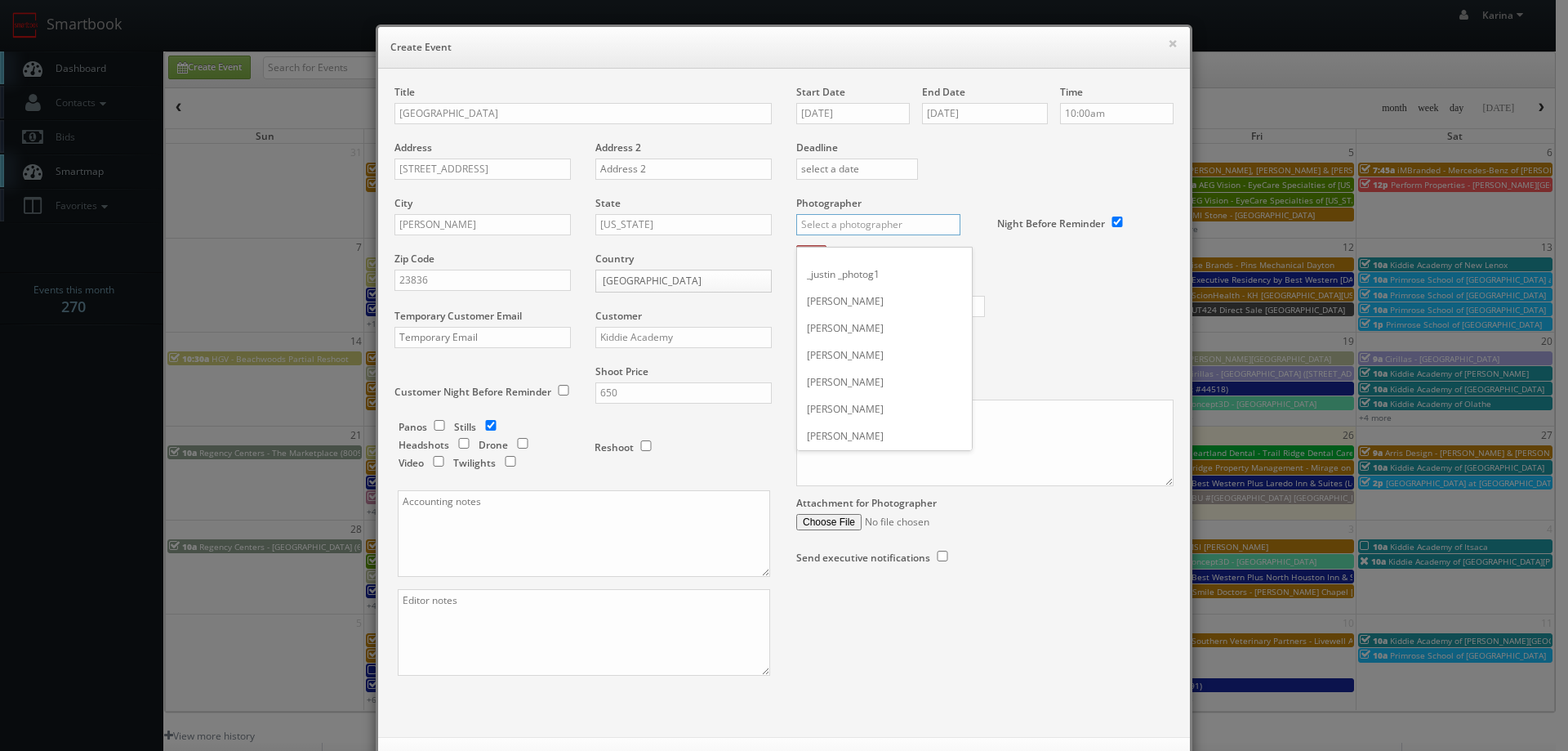
click at [828, 228] on input "text" at bounding box center [878, 225] width 164 height 22
click at [839, 260] on div "Charles Mitri" at bounding box center [885, 260] width 175 height 27
type input "Charles Mitri"
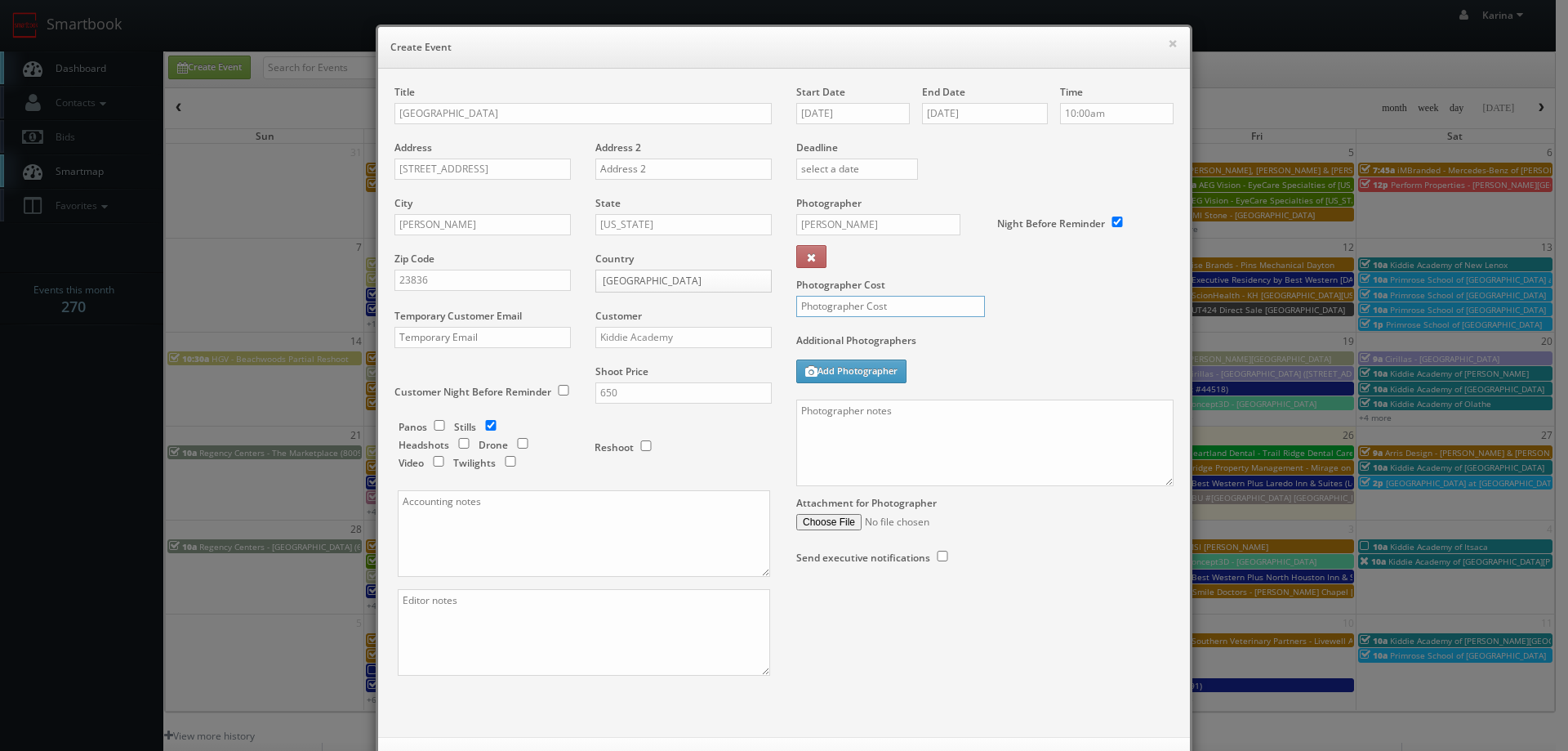
click at [833, 308] on input "text" at bounding box center [891, 307] width 189 height 22
type input "350"
click at [857, 420] on textarea at bounding box center [985, 442] width 377 height 87
paste textarea "804-866-6800"
click at [867, 414] on textarea "On site contactL 804-866-6800" at bounding box center [985, 442] width 377 height 87
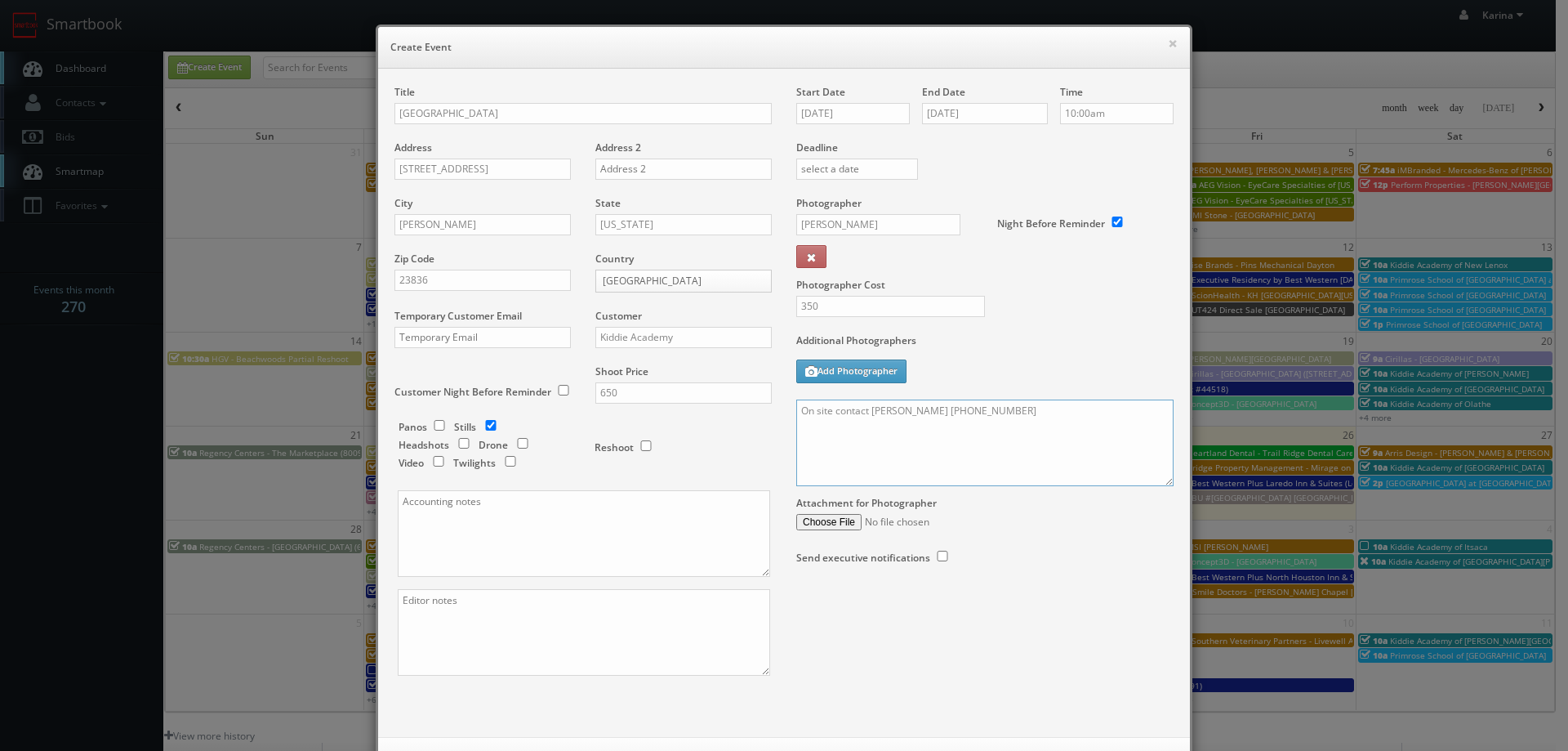
click at [1003, 408] on textarea "On site contact Charul Patel 804-866-6800" at bounding box center [985, 442] width 377 height 87
paste textarea "Stills only. We need to deliver 10 stills to the client so we ask that you take…"
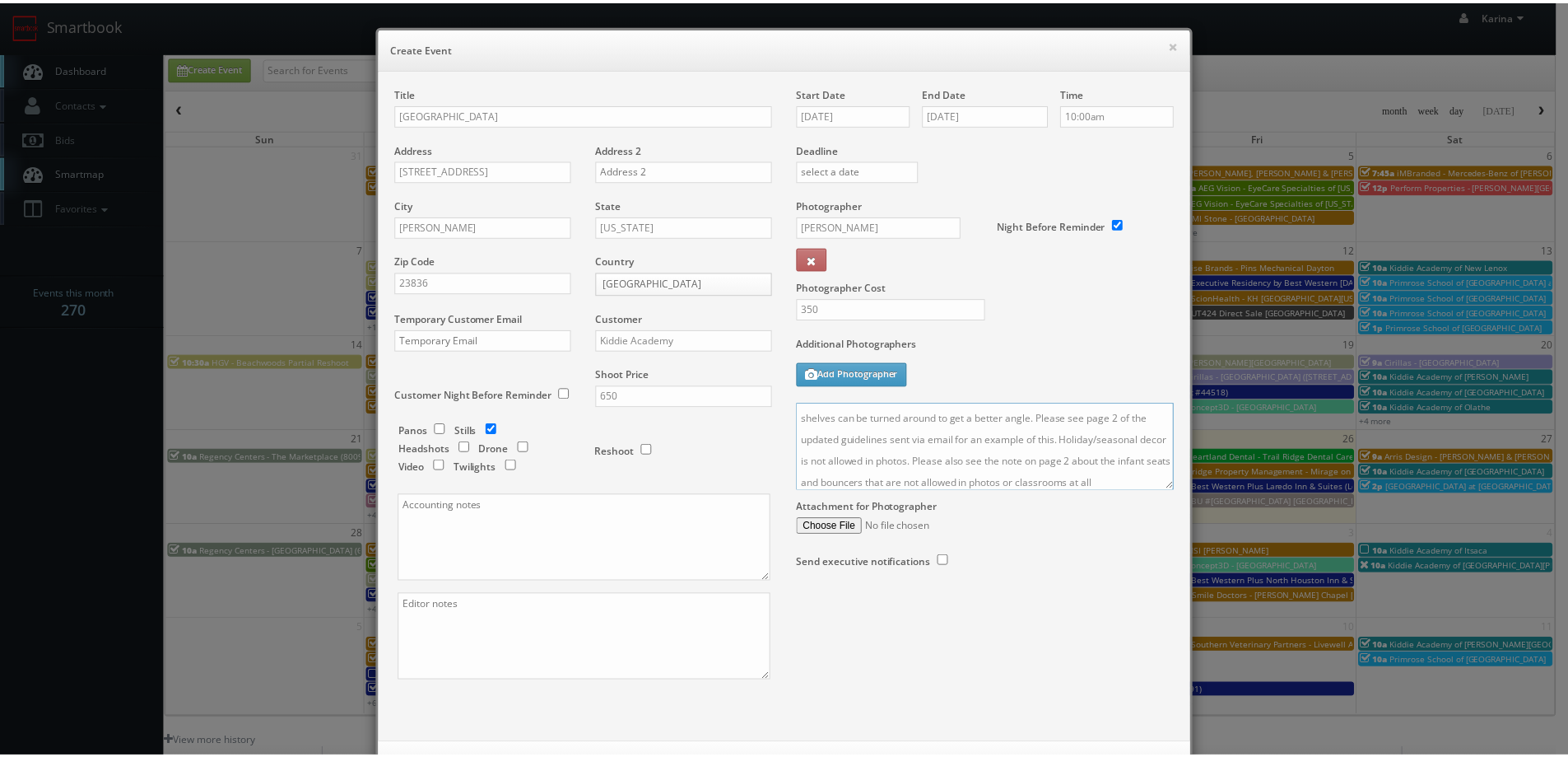
scroll to position [70, 0]
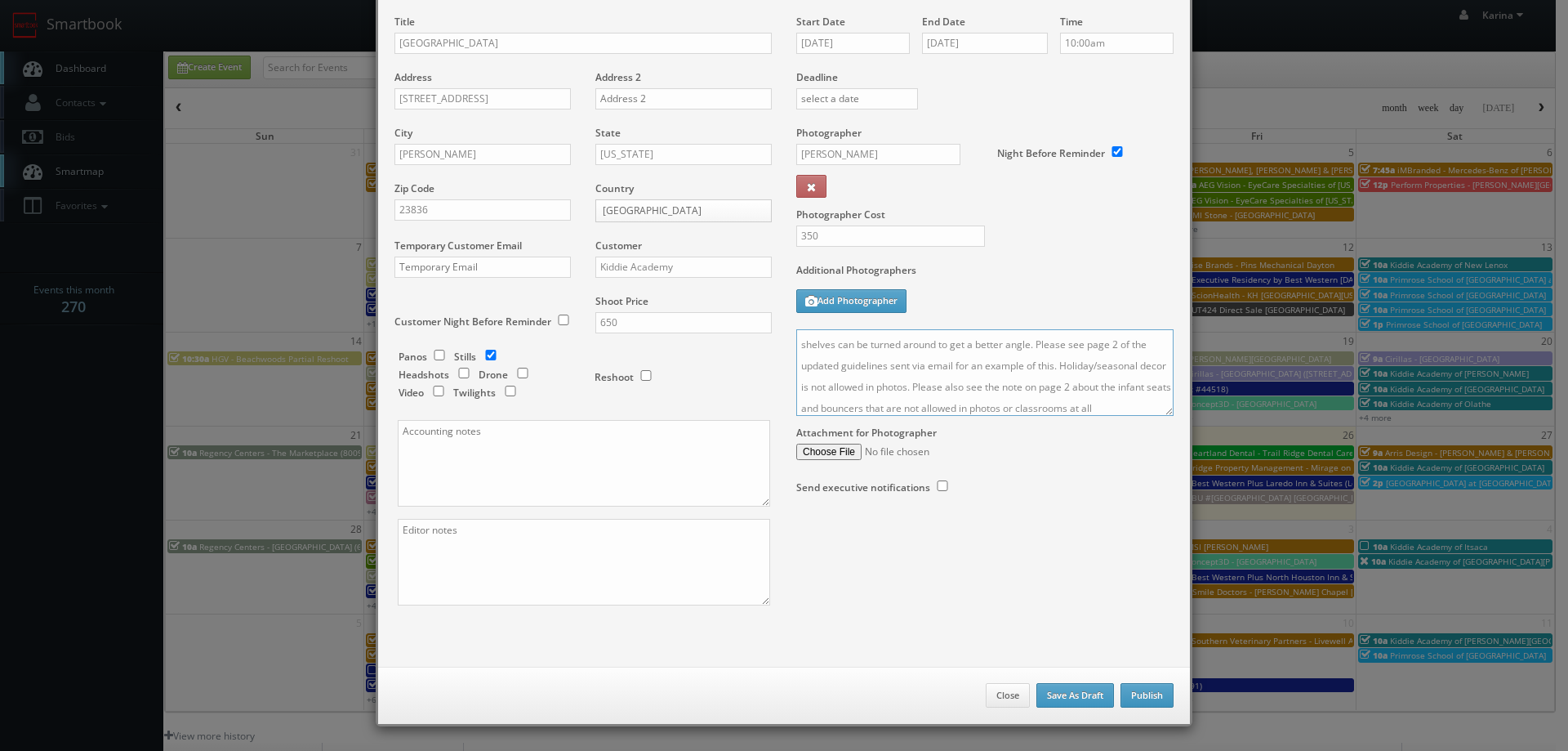
type textarea "On site contact Charul Patel 804-866-6800 Stills only. We need to deliver 10 st…"
click at [1143, 693] on button "Publish" at bounding box center [1147, 695] width 53 height 25
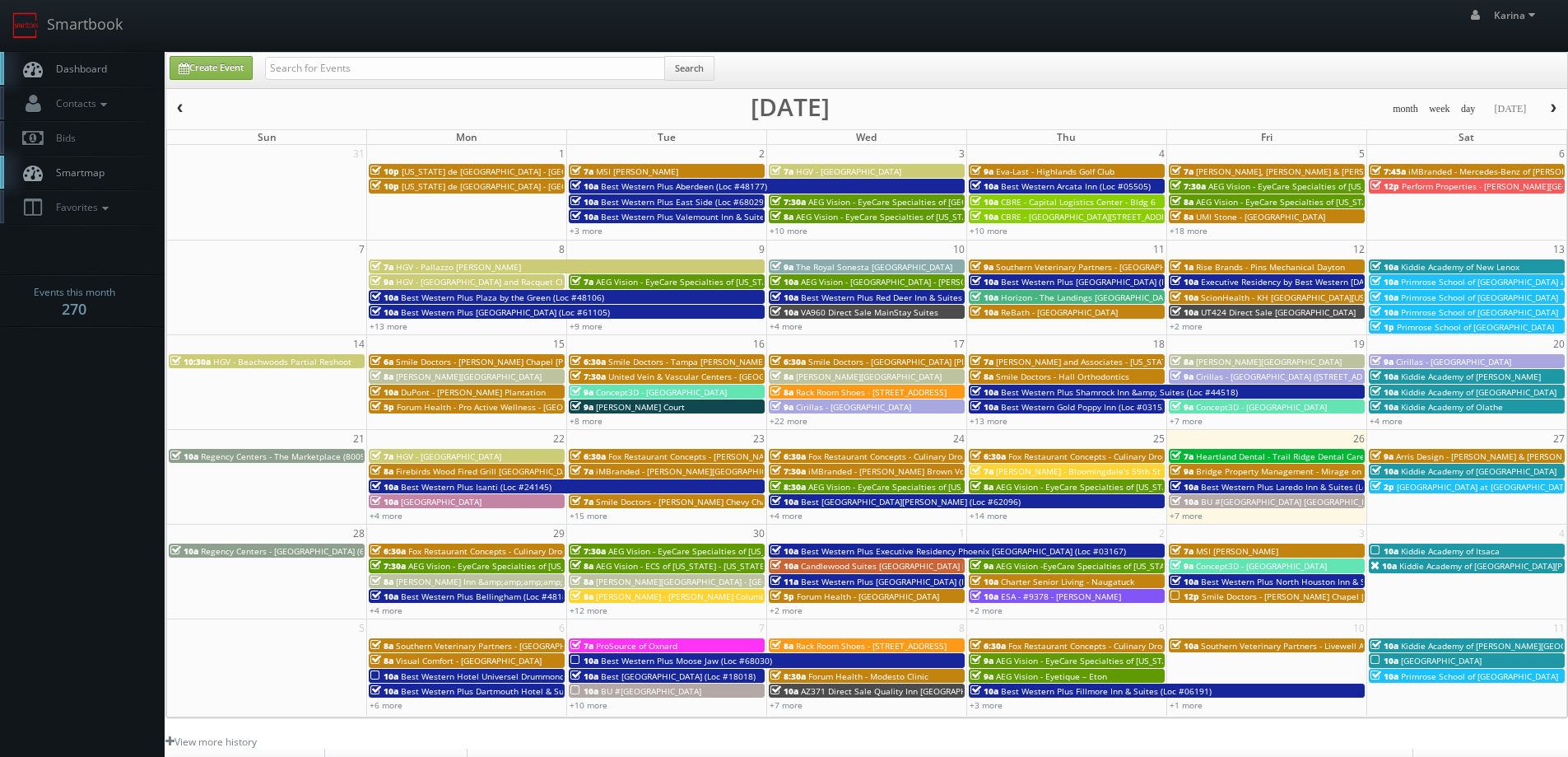
click at [87, 64] on span "Dashboard" at bounding box center [77, 68] width 59 height 14
click at [1454, 646] on span "Kiddie Academy of [PERSON_NAME][GEOGRAPHIC_DATA]" at bounding box center [1511, 646] width 221 height 12
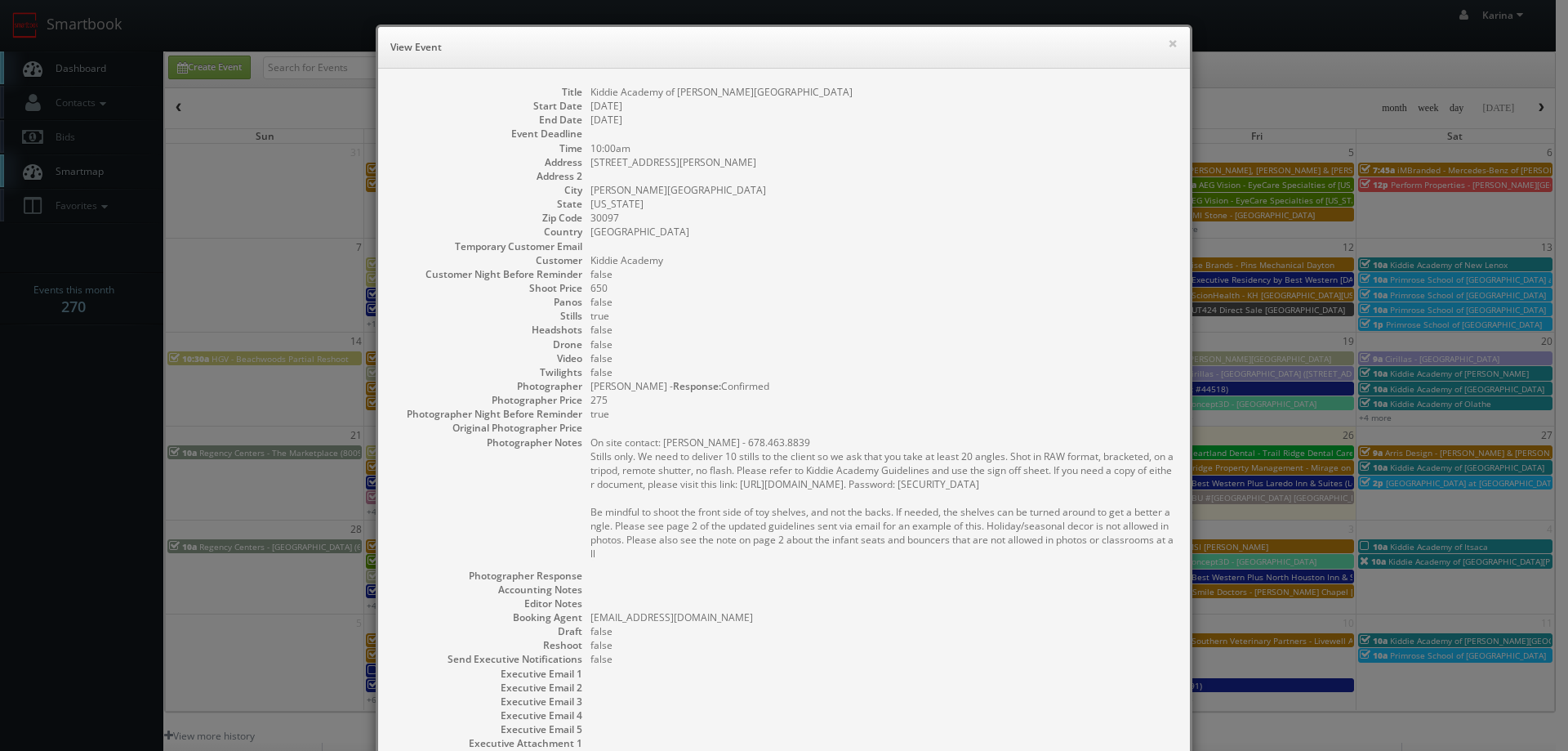
drag, startPoint x: 582, startPoint y: 535, endPoint x: 545, endPoint y: 456, distance: 87.2
click at [545, 456] on dl "Title Kiddie Academy of Johns Creek Start Date 10/11/2025 End Date 10/11/2025 E…" at bounding box center [784, 438] width 780 height 708
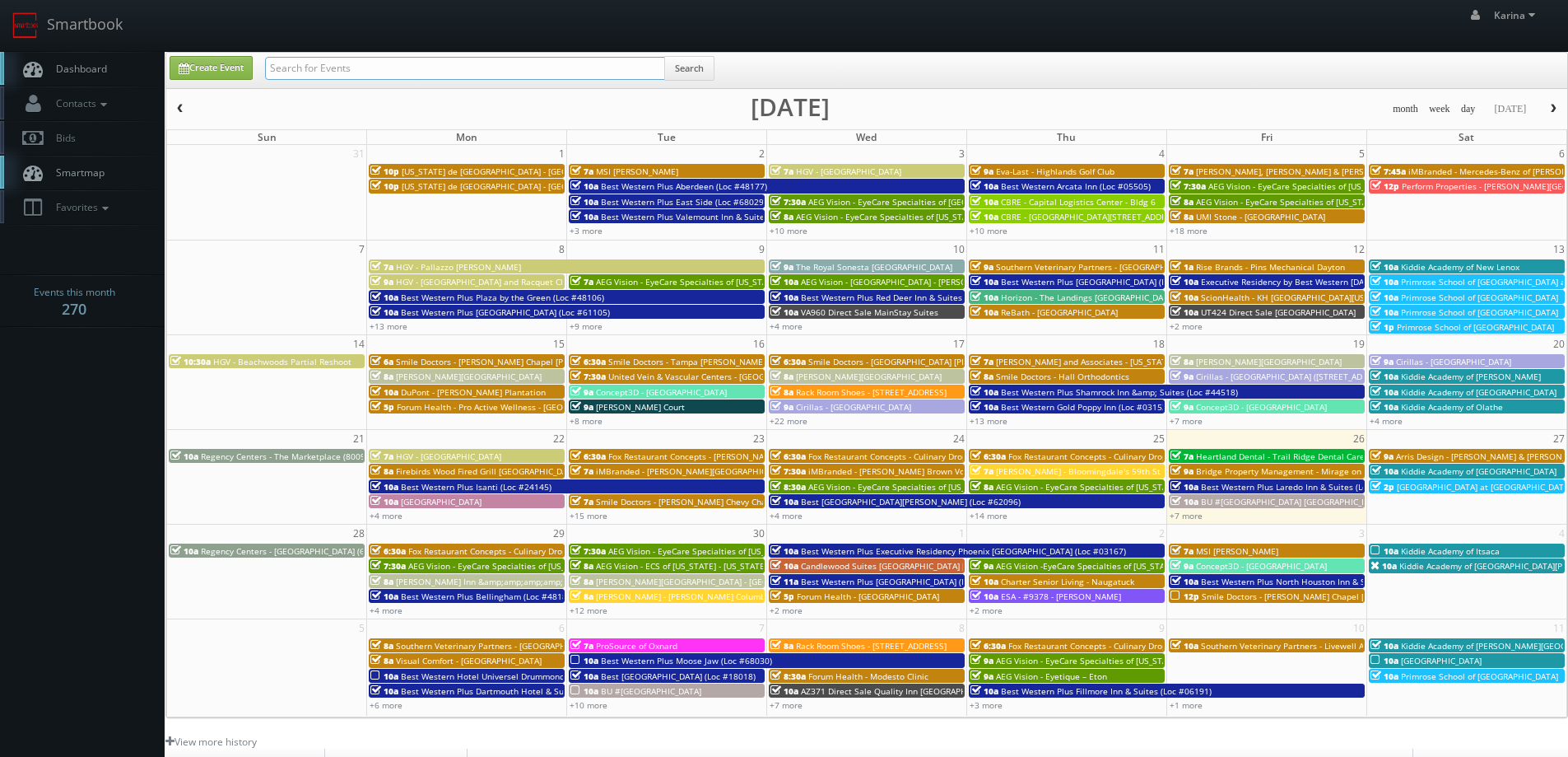
click at [309, 74] on input "text" at bounding box center [466, 67] width 400 height 23
type input "[PERSON_NAME]"
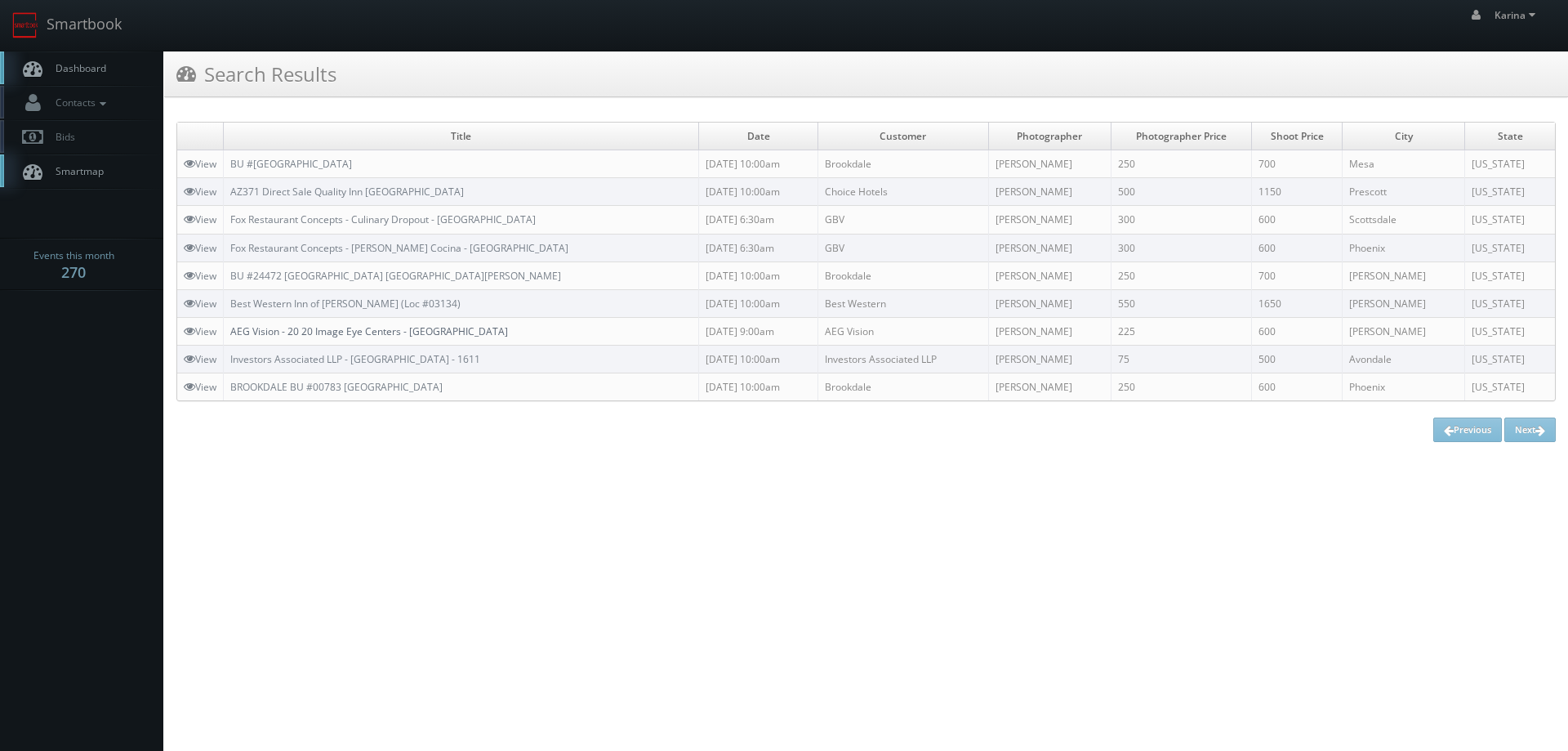
click at [361, 329] on link "AEG Vision - 20 20 Image Eye Centers - [GEOGRAPHIC_DATA]" at bounding box center [369, 331] width 278 height 14
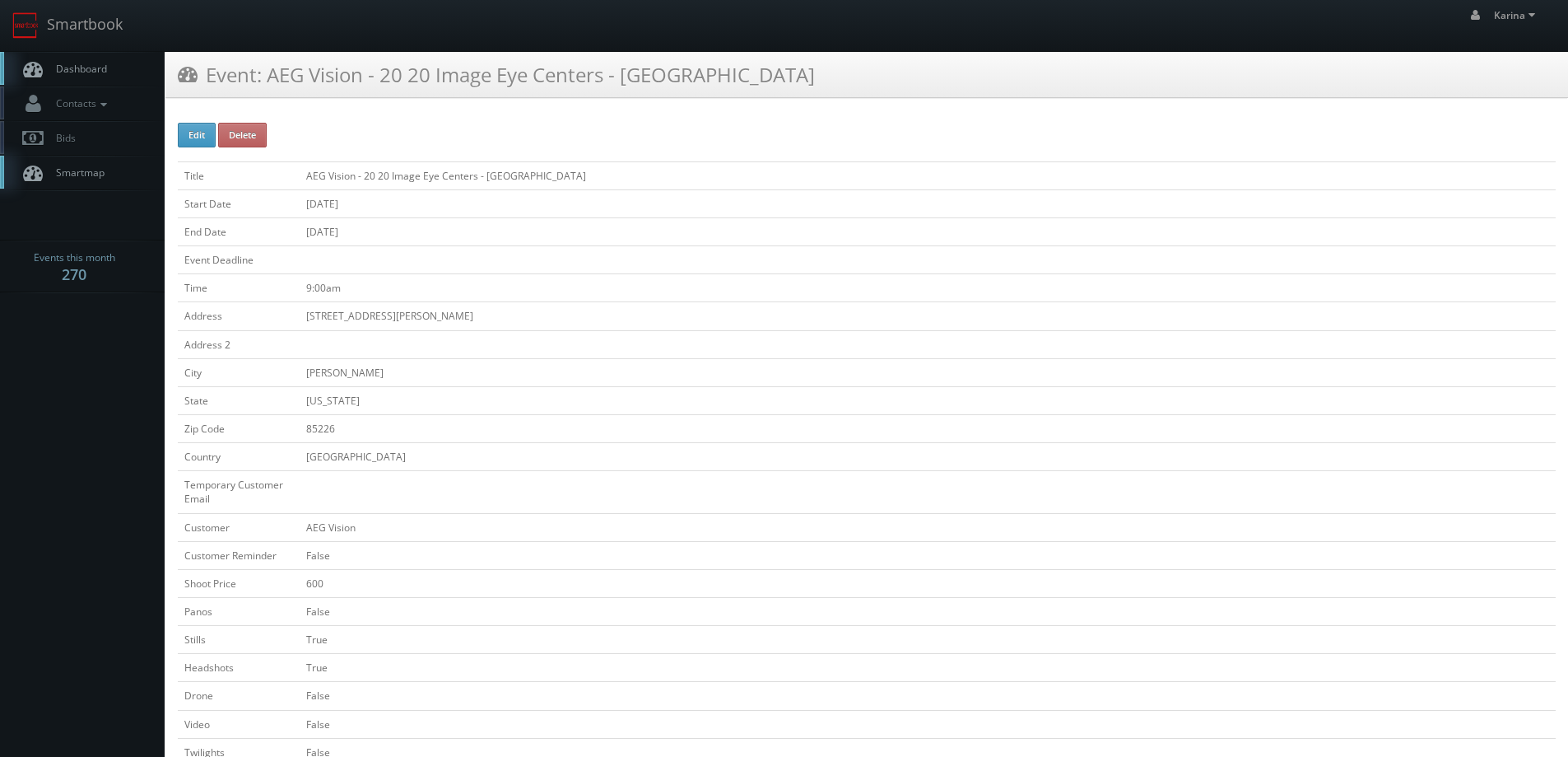
click at [84, 61] on span "Dashboard" at bounding box center [77, 68] width 59 height 14
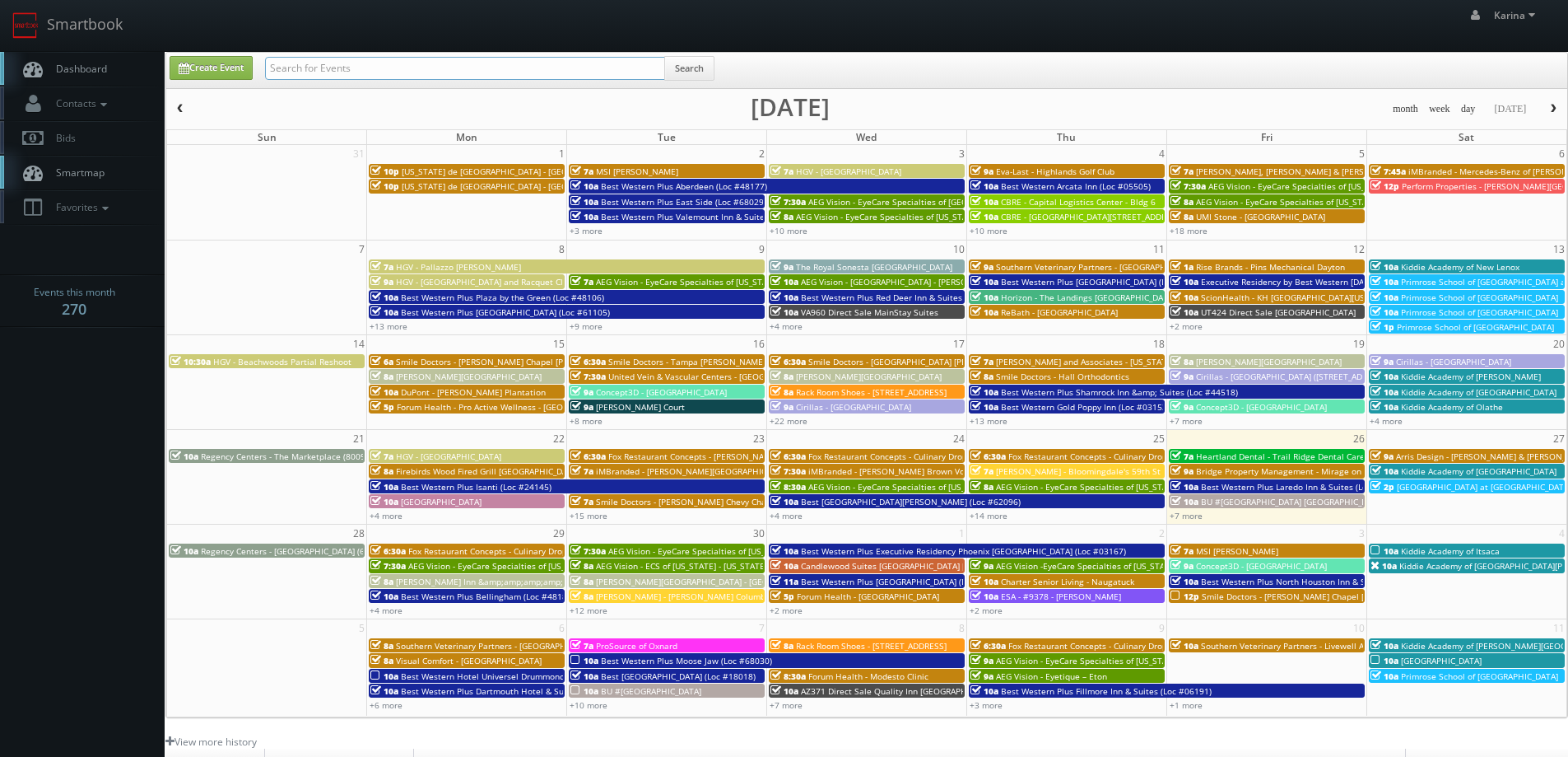
click at [305, 57] on input "text" at bounding box center [466, 67] width 400 height 23
type input "bruce"
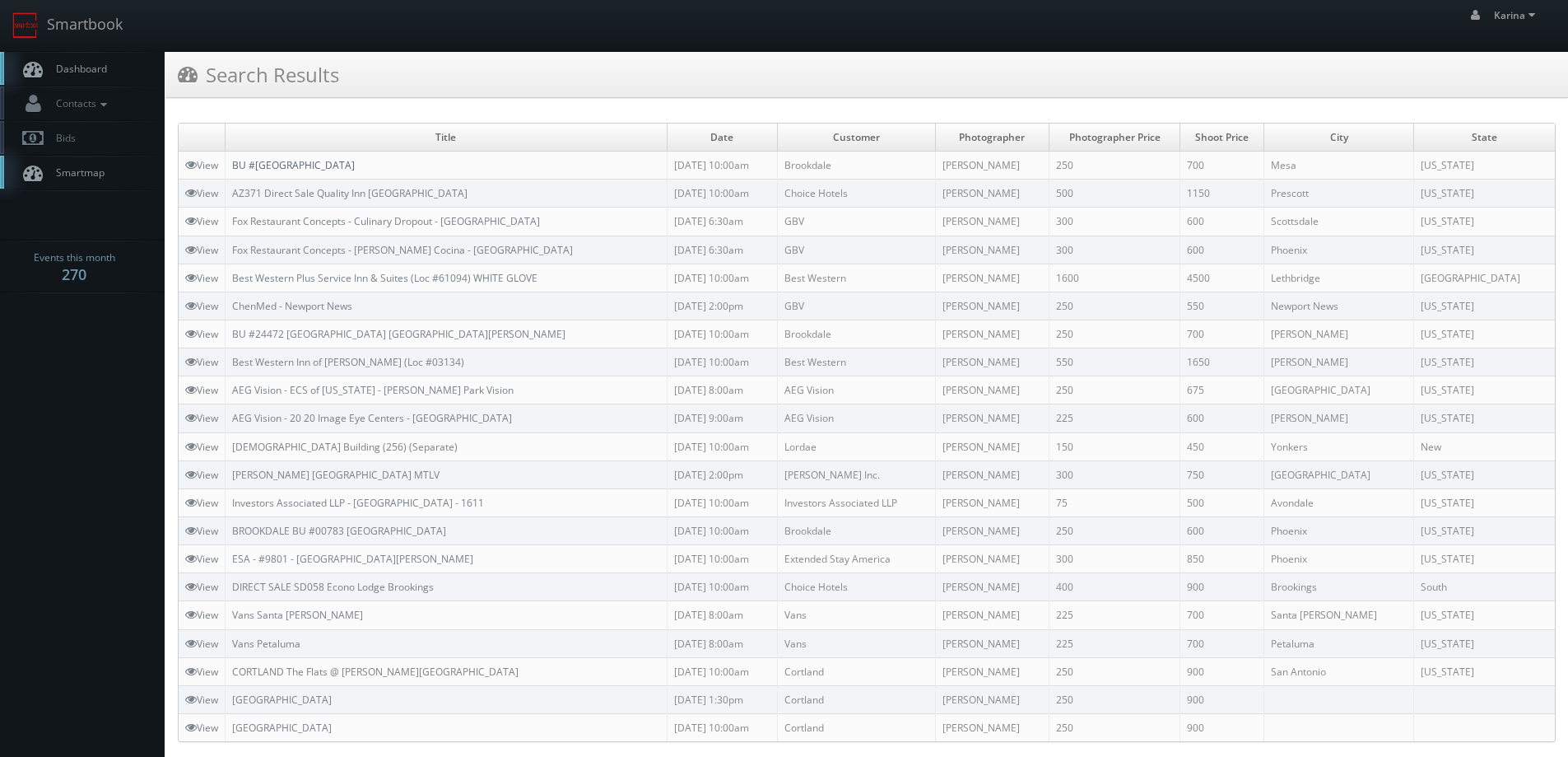
click at [345, 163] on link "BU #[GEOGRAPHIC_DATA]" at bounding box center [293, 165] width 123 height 14
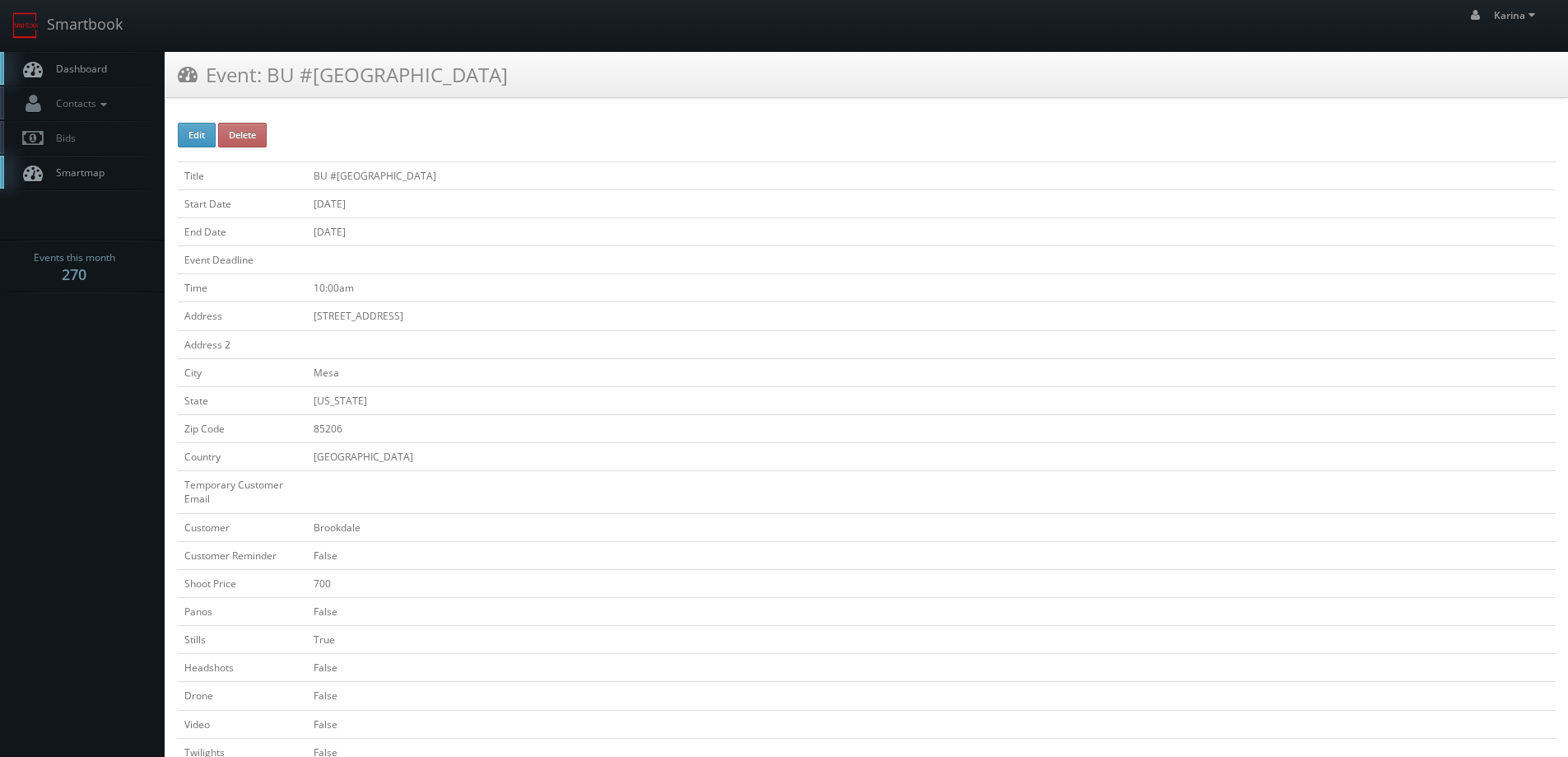
click at [77, 75] on span "Dashboard" at bounding box center [77, 68] width 59 height 14
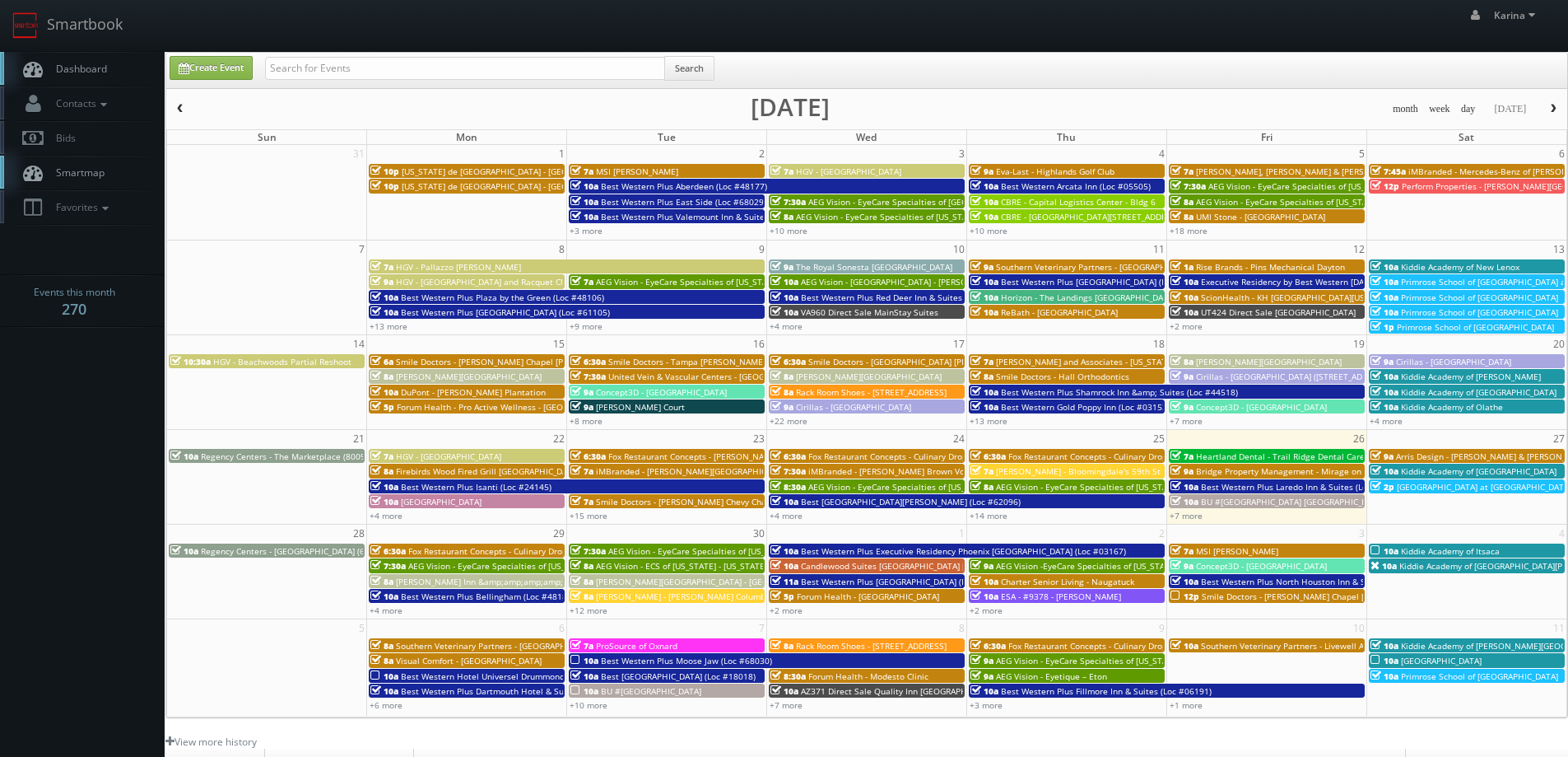
scroll to position [299, 0]
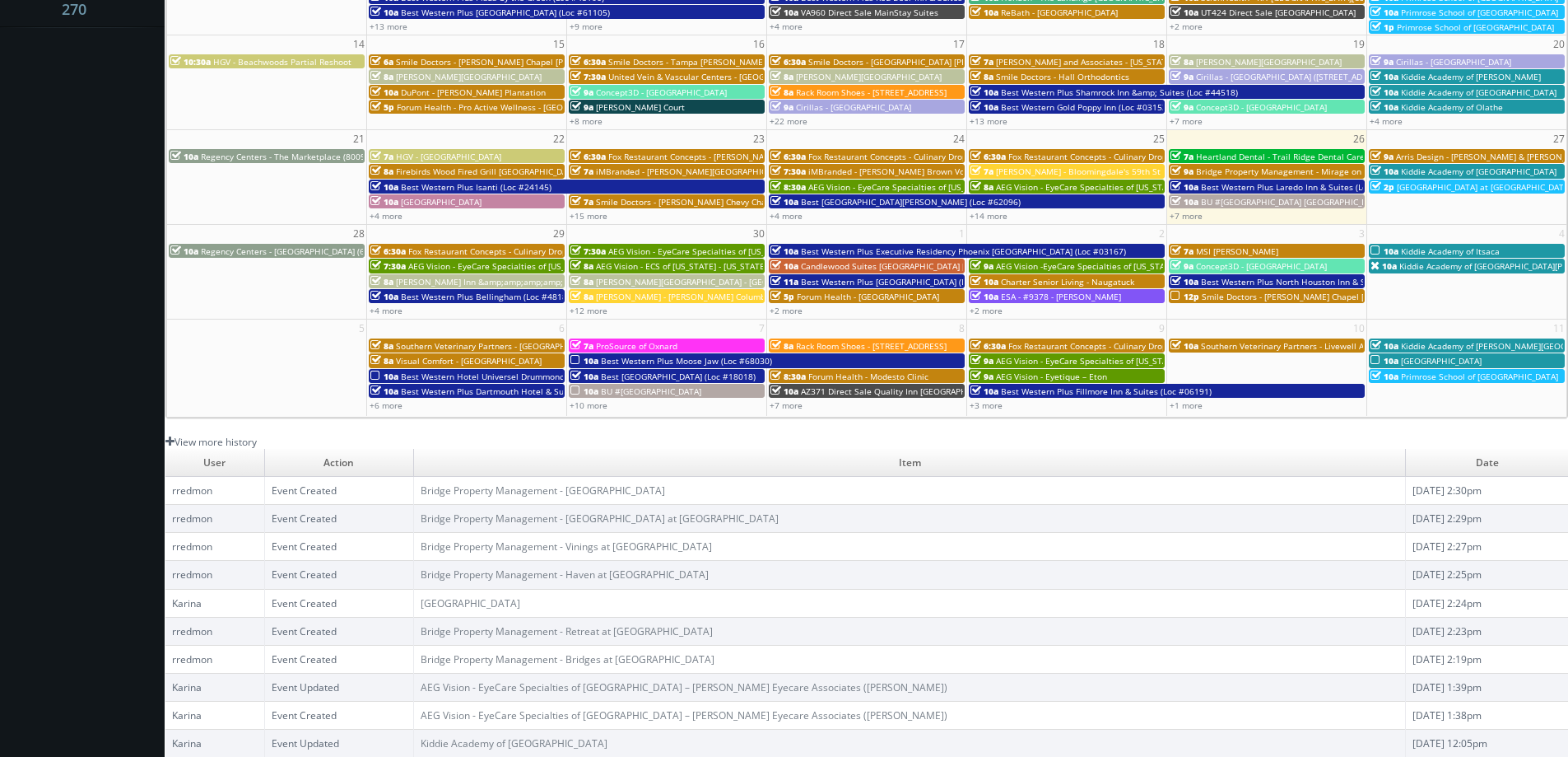
click at [236, 443] on link "View more history" at bounding box center [211, 442] width 91 height 14
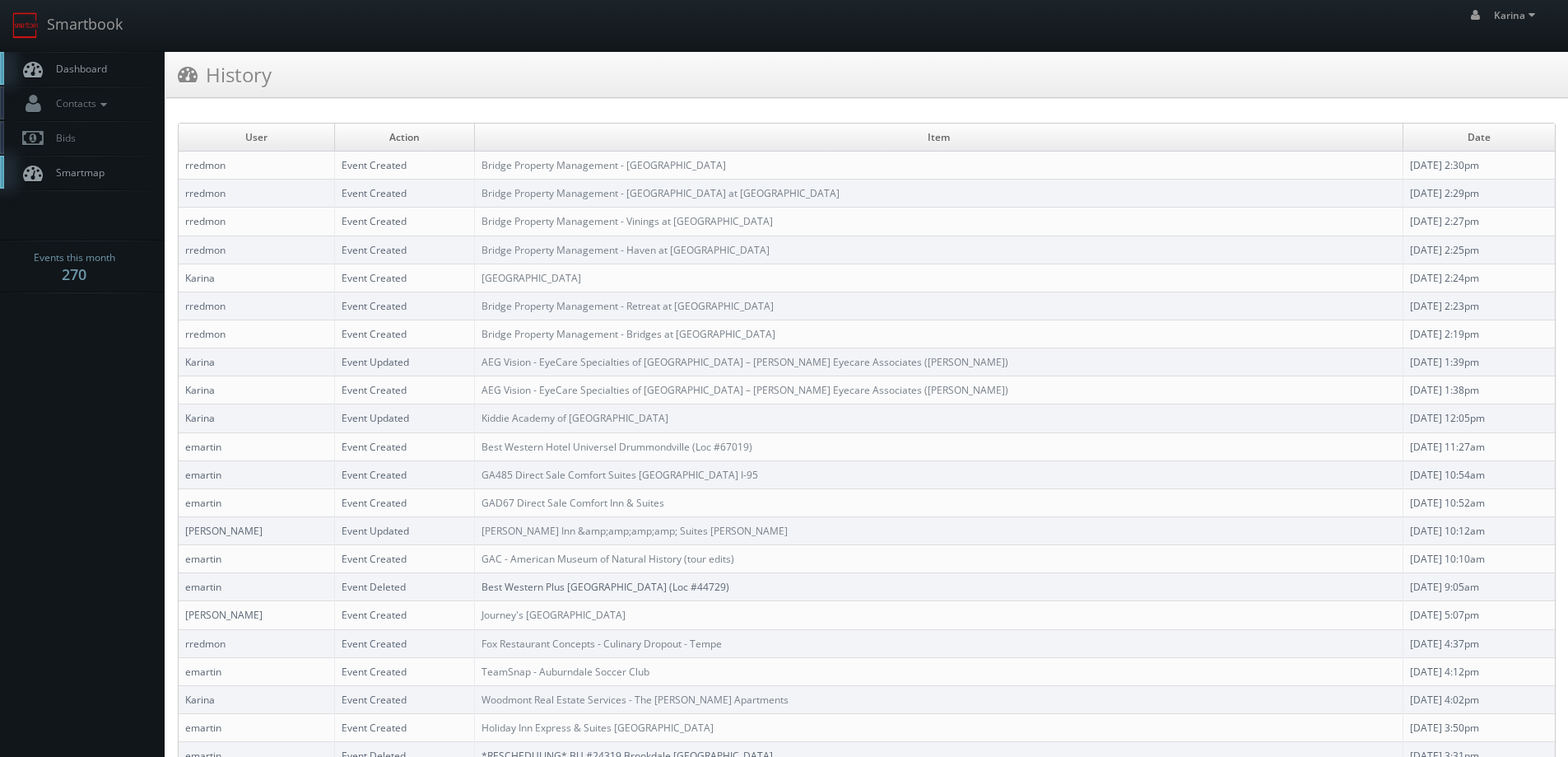
click at [101, 63] on span "Dashboard" at bounding box center [77, 68] width 59 height 14
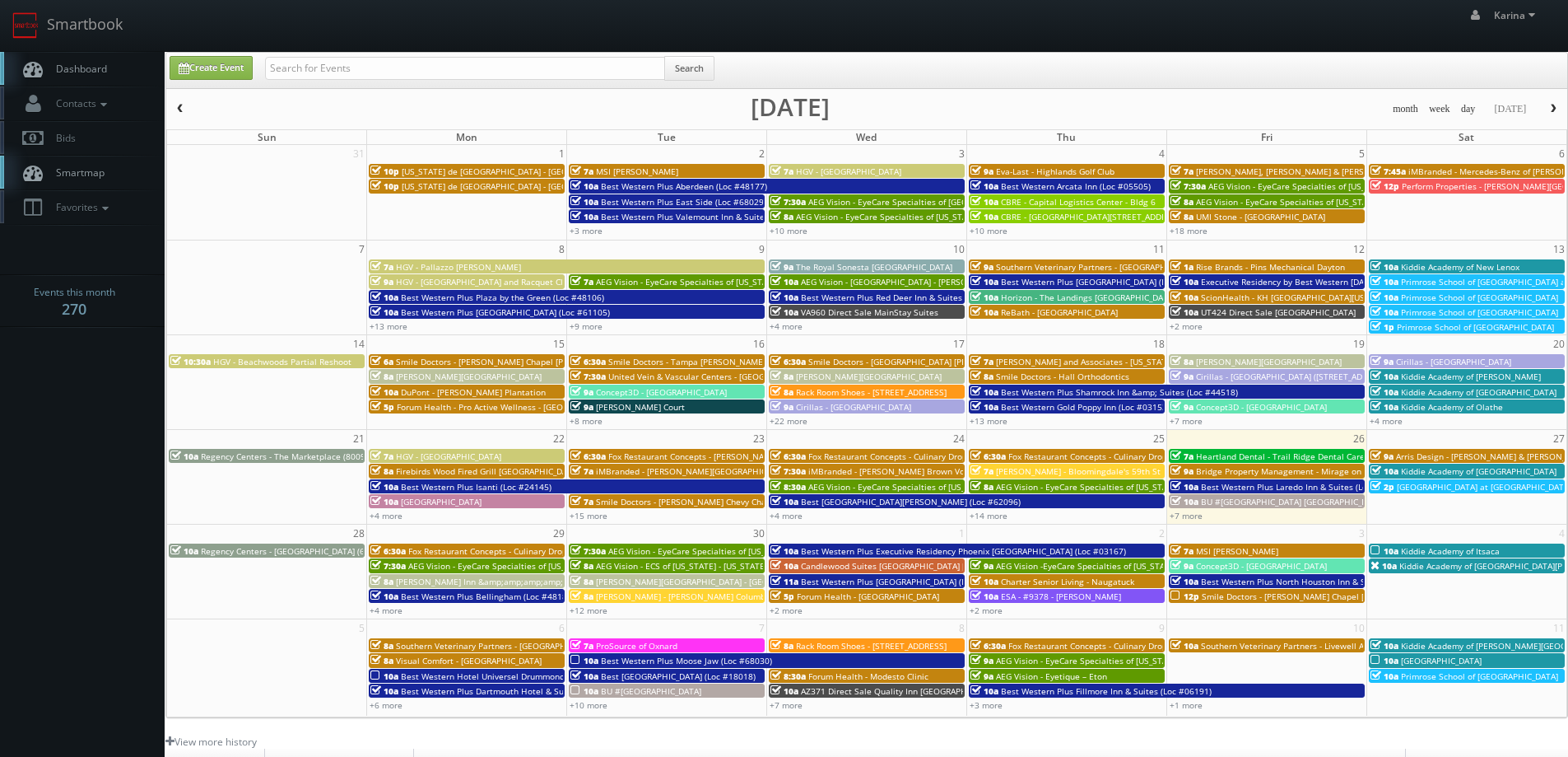
click at [105, 414] on body "Smartbook Toggle Side Navigation Toggle Top Navigation Karina Karina Profile Lo…" at bounding box center [784, 528] width 1568 height 1056
click at [82, 71] on span "Dashboard" at bounding box center [77, 68] width 59 height 14
click at [1550, 110] on span "button" at bounding box center [1553, 109] width 12 height 10
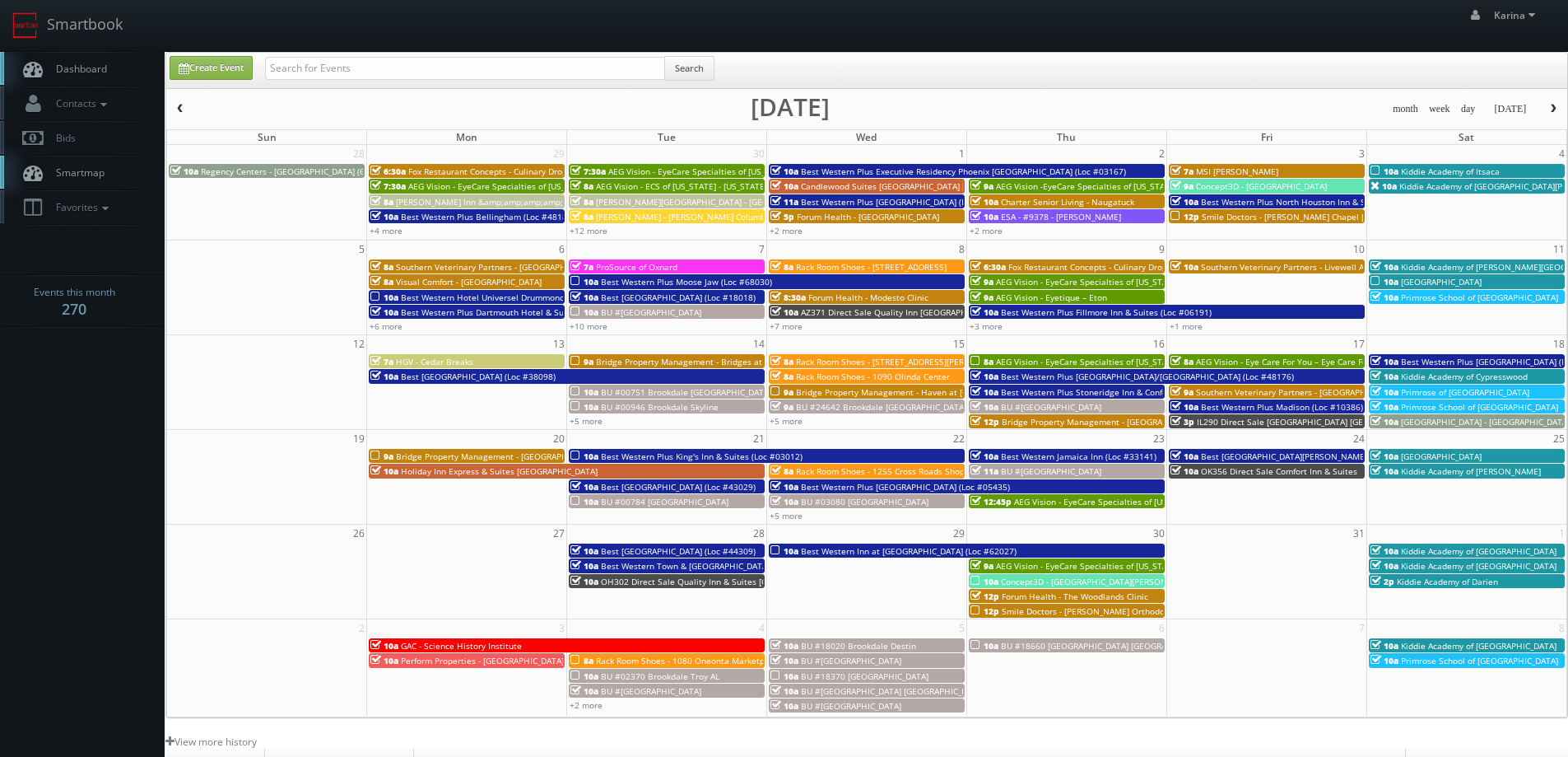
click at [1402, 171] on span "Kiddie Academy of Itsaca" at bounding box center [1450, 171] width 99 height 12
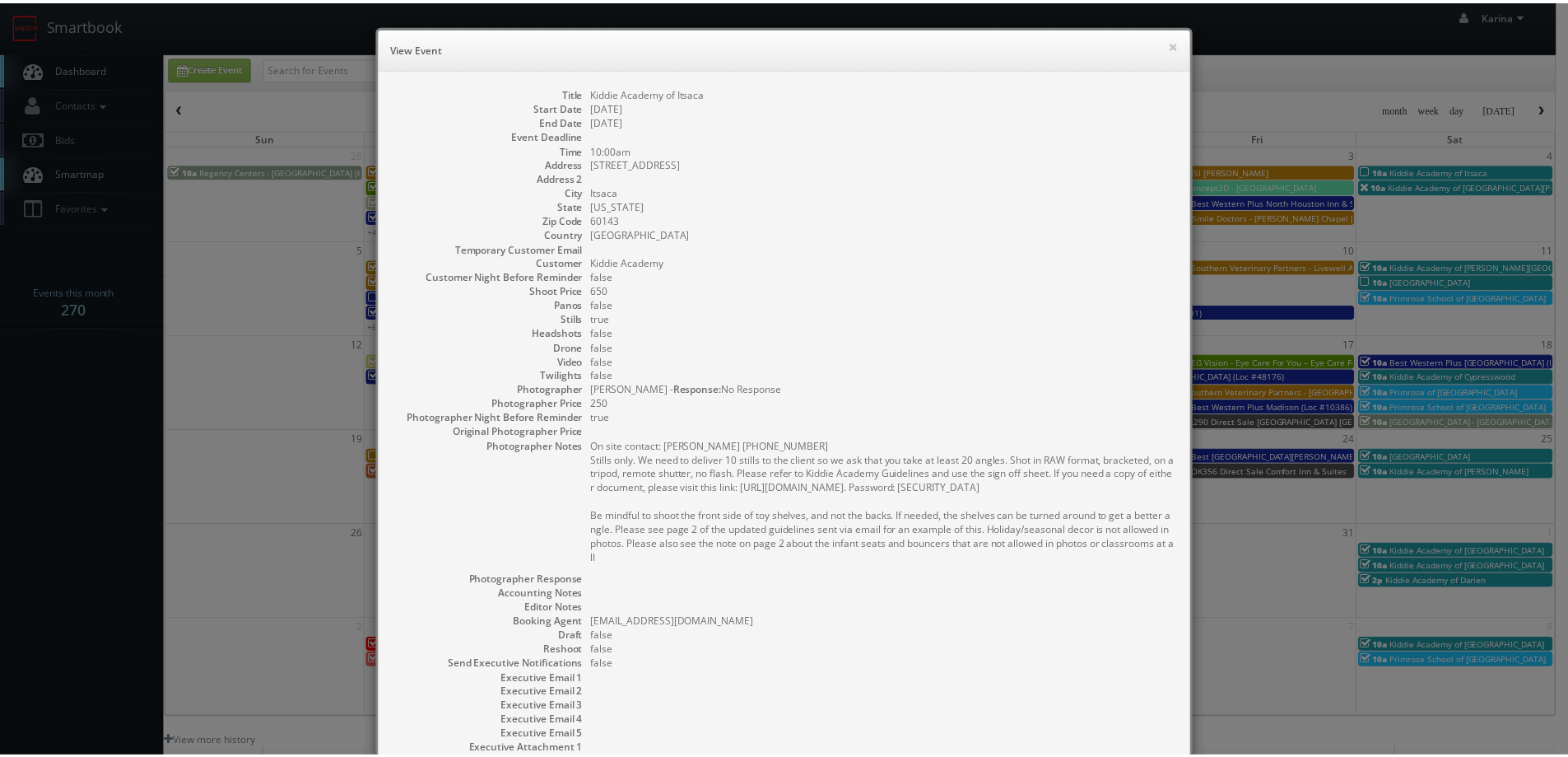
scroll to position [159, 0]
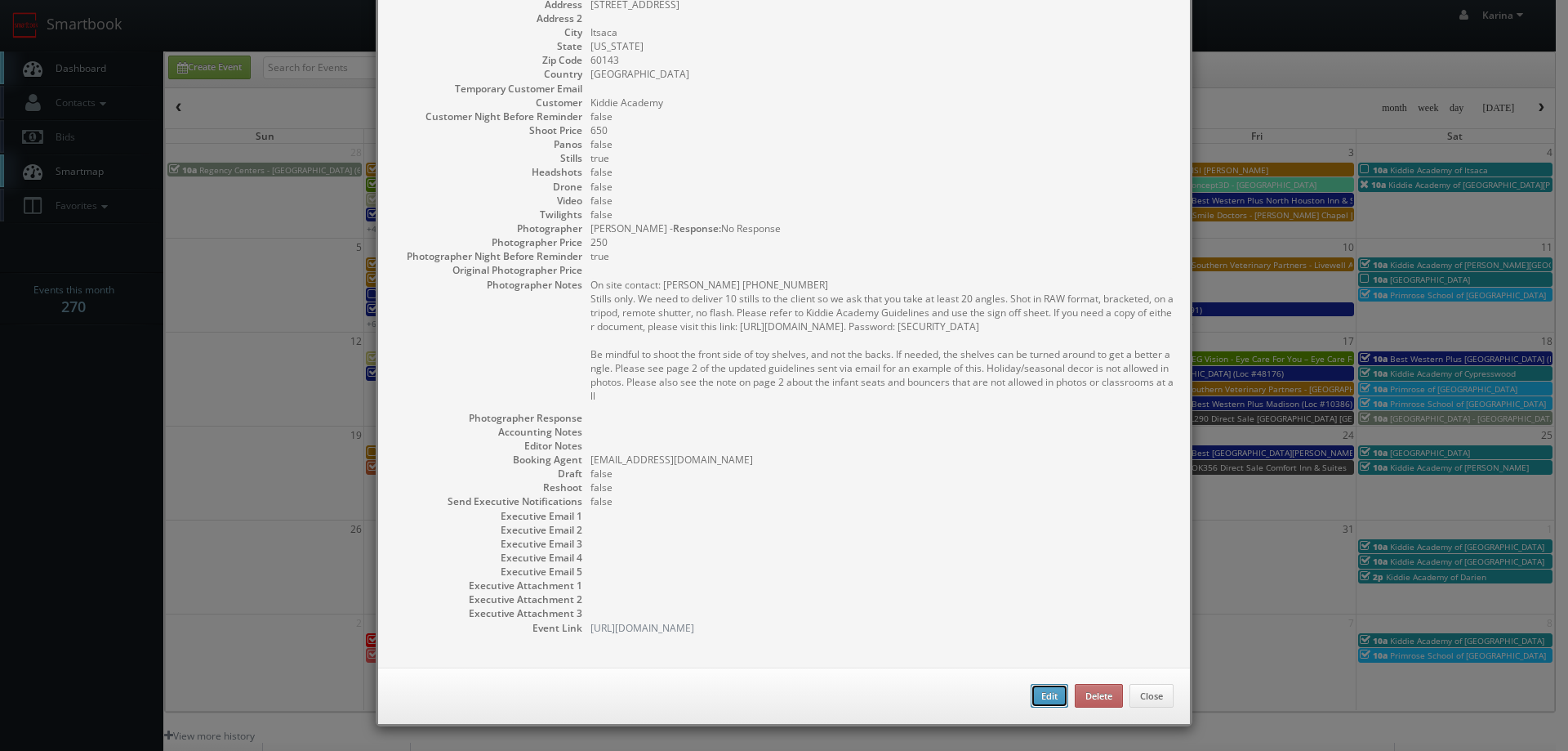
click at [1036, 698] on button "Edit" at bounding box center [1050, 696] width 37 height 25
type input "Kiddie Academy of Itsaca"
type input "1133 N Prospect Ave"
type input "Itsaca"
type input "60143"
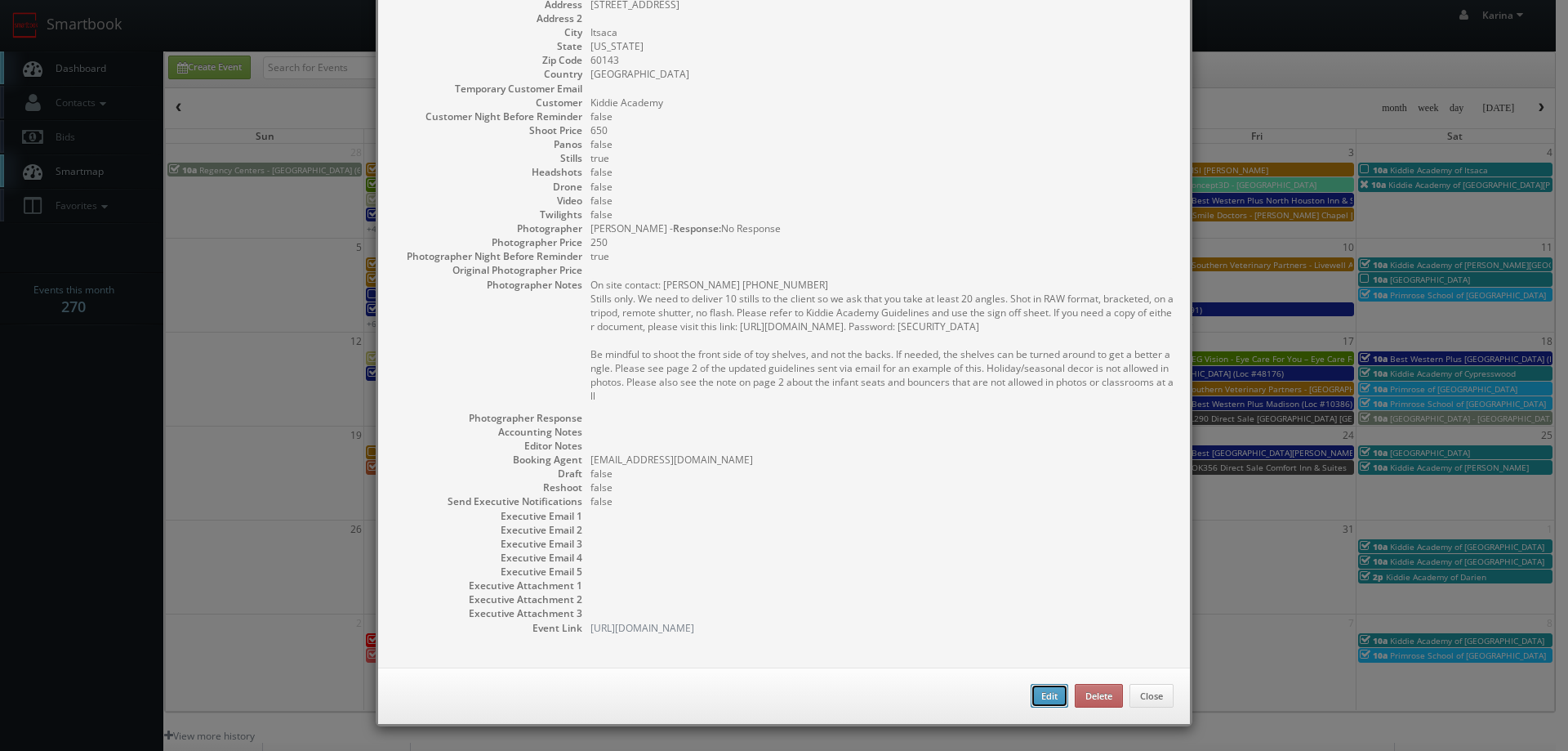
type input "650"
checkbox input "true"
type input "10/04/2025"
type input "10:00am"
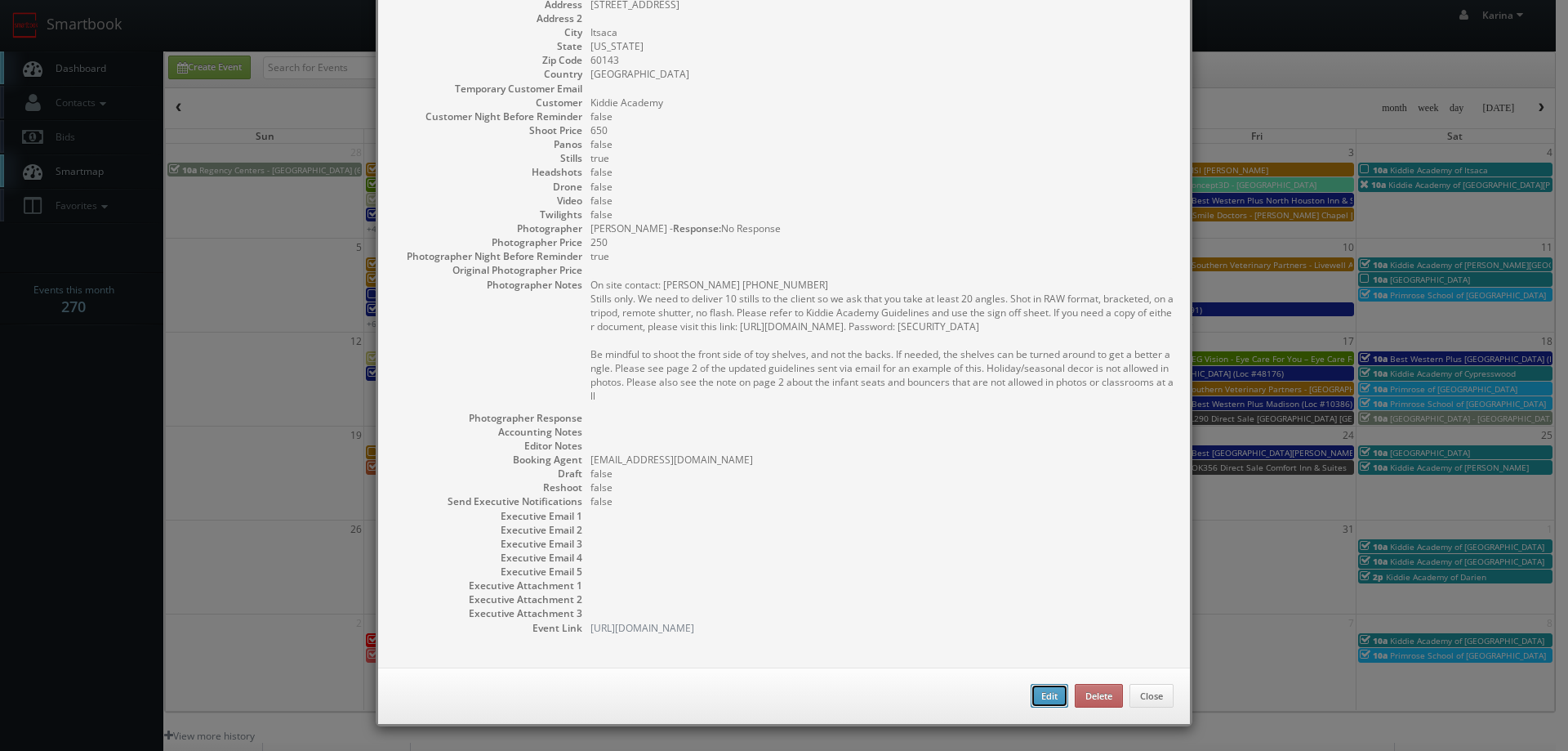
checkbox input "true"
type textarea "On site contact: Margi Shah 847-637-3355 Stills only. We need to deliver 10 sti…"
select select "[US_STATE]"
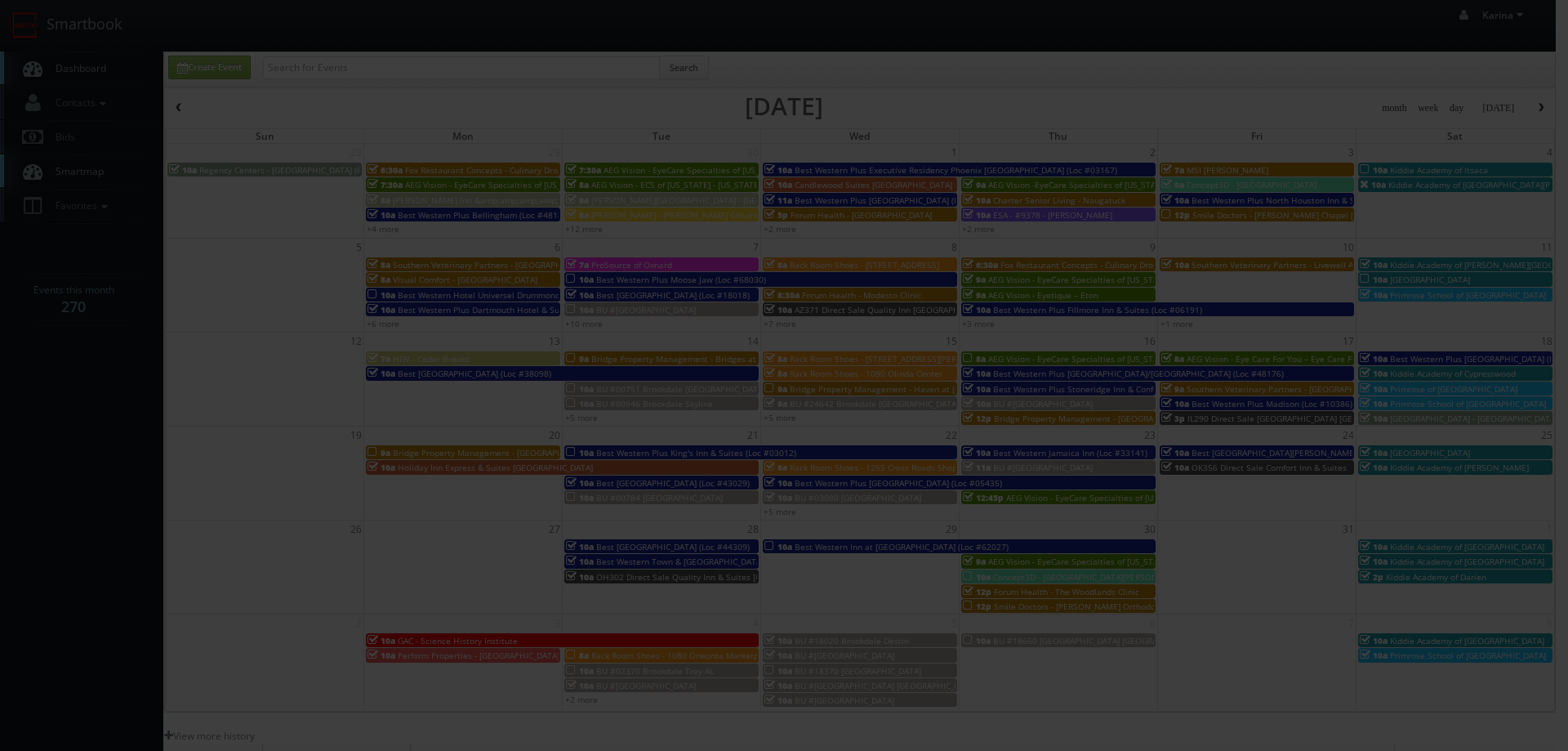
type input "650"
type input "250"
select select "cs3design360+kiddie@gmail.com"
select select "info@mcvimage.com"
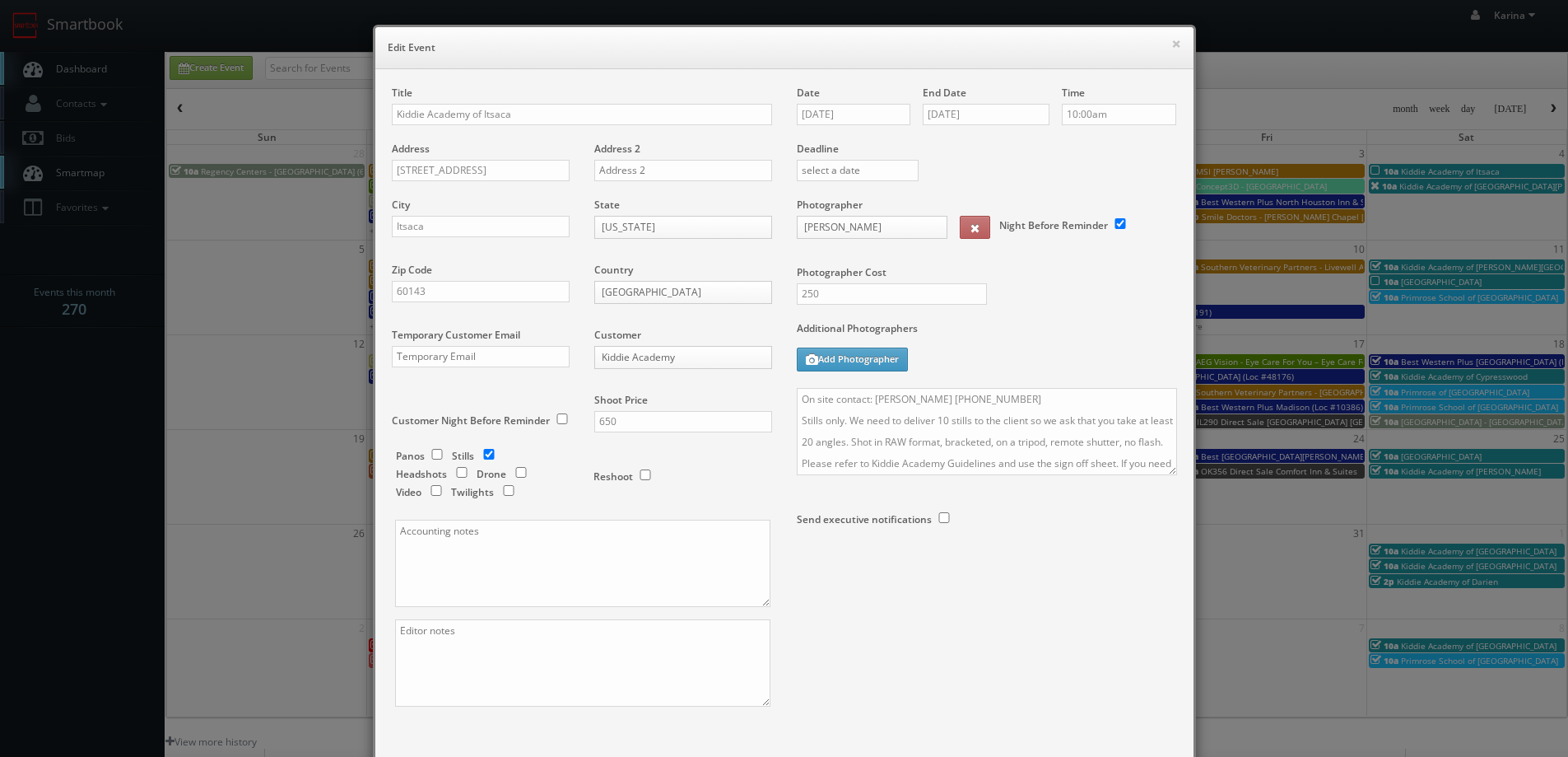
click at [789, 397] on div "Date 10/04/2025 End Date 10/04/2025 Time 10:00am Deadline Photographer Cruz Gut…" at bounding box center [987, 344] width 405 height 517
click at [796, 397] on textarea "On site contact: Margi Shah 847-637-3355 Stills only. We need to deliver 10 sti…" at bounding box center [987, 431] width 380 height 87
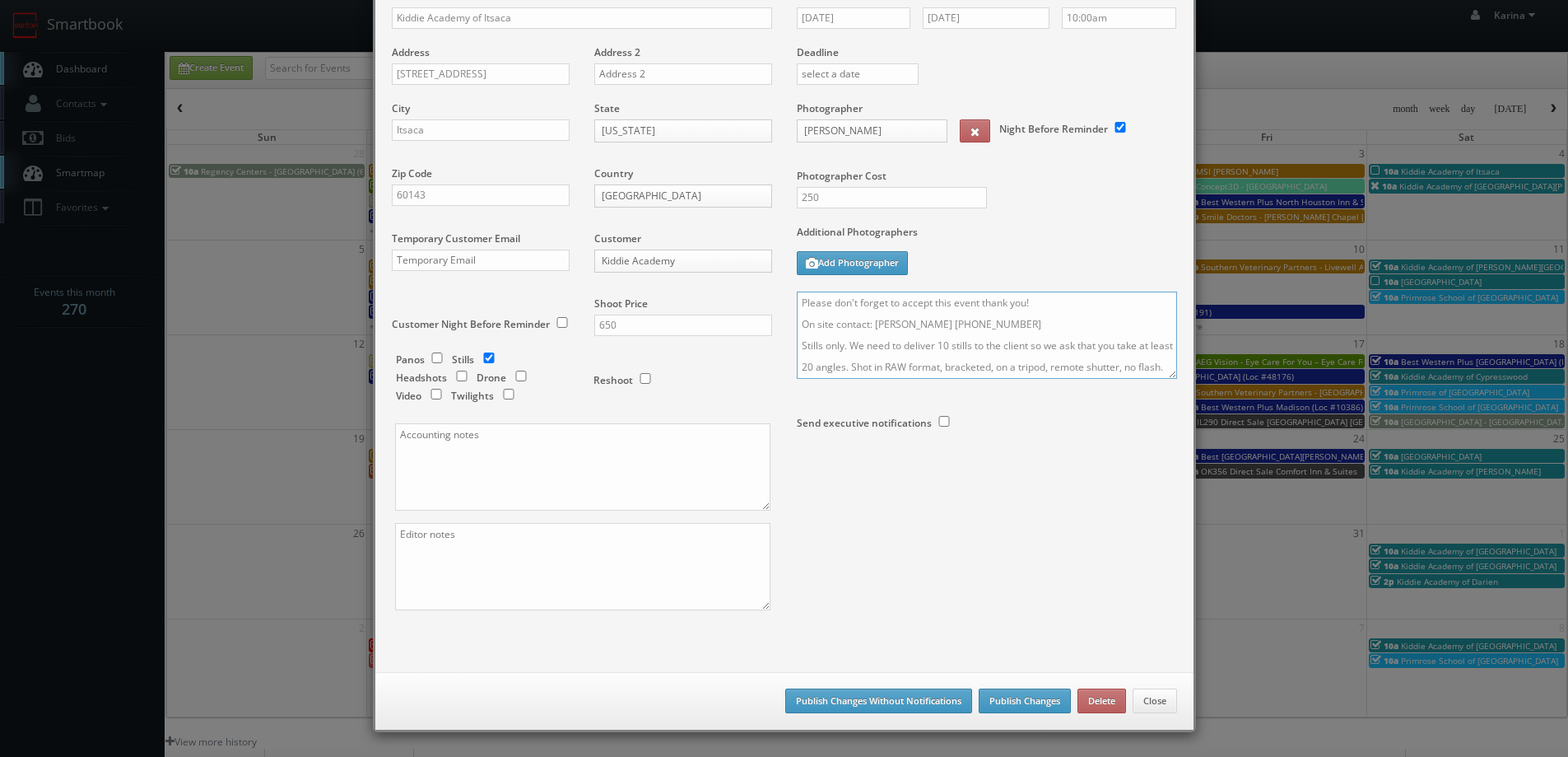
scroll to position [82, 0]
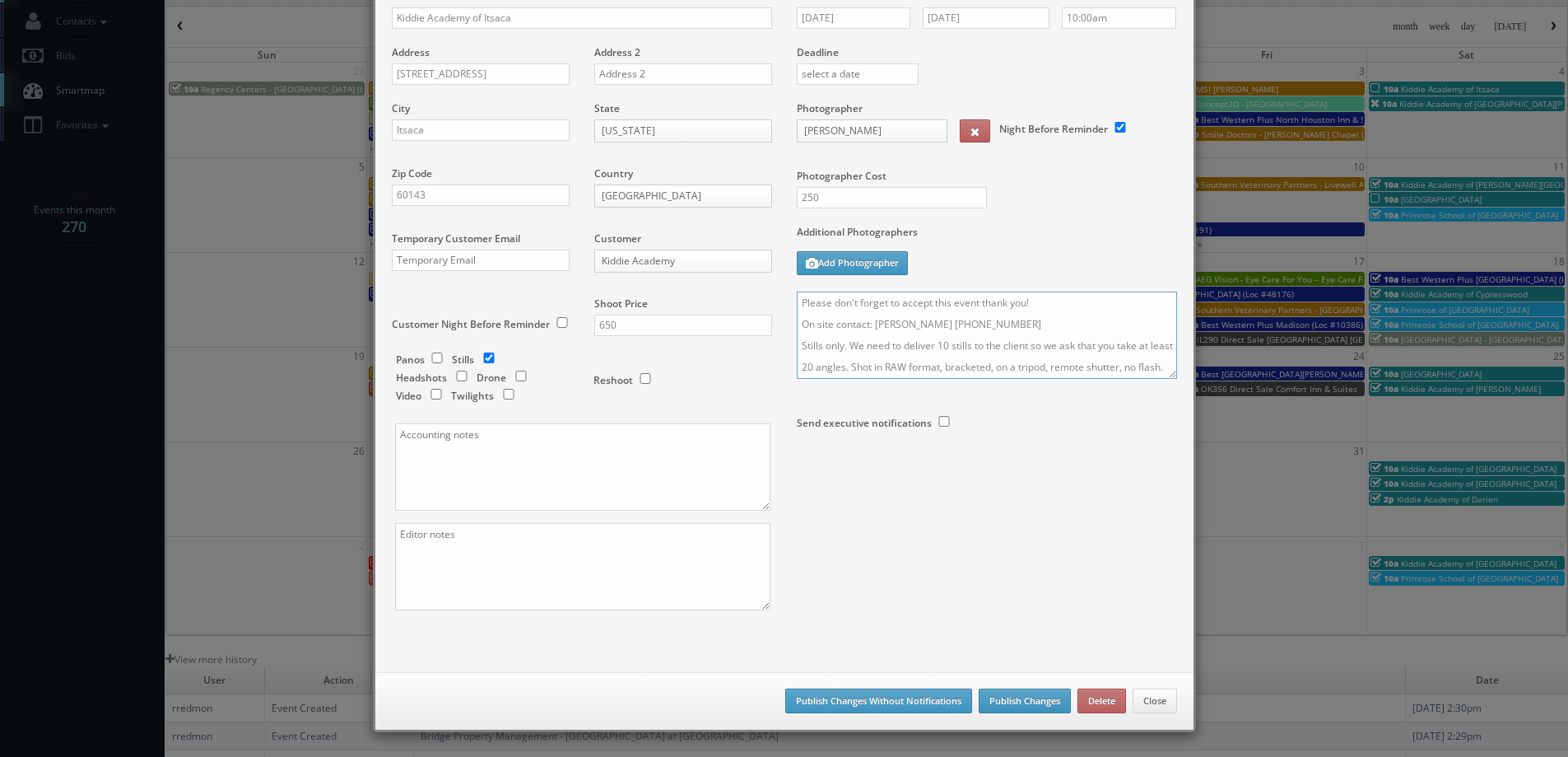
type textarea "Please don't forget to accept this event thank you! On site contact: Margi Shah…"
click at [1018, 694] on button "Publish Changes" at bounding box center [1024, 701] width 92 height 25
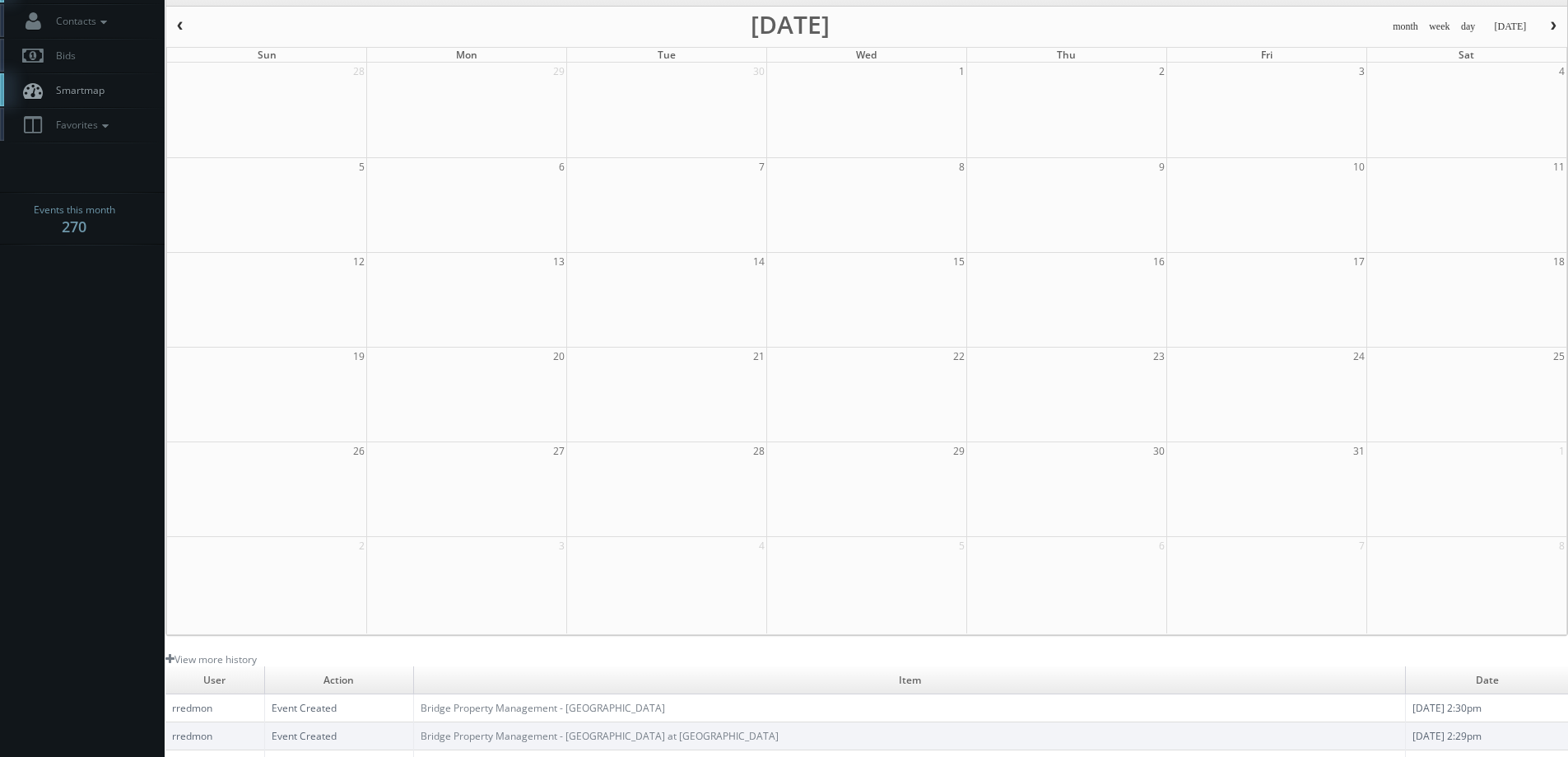
scroll to position [0, 0]
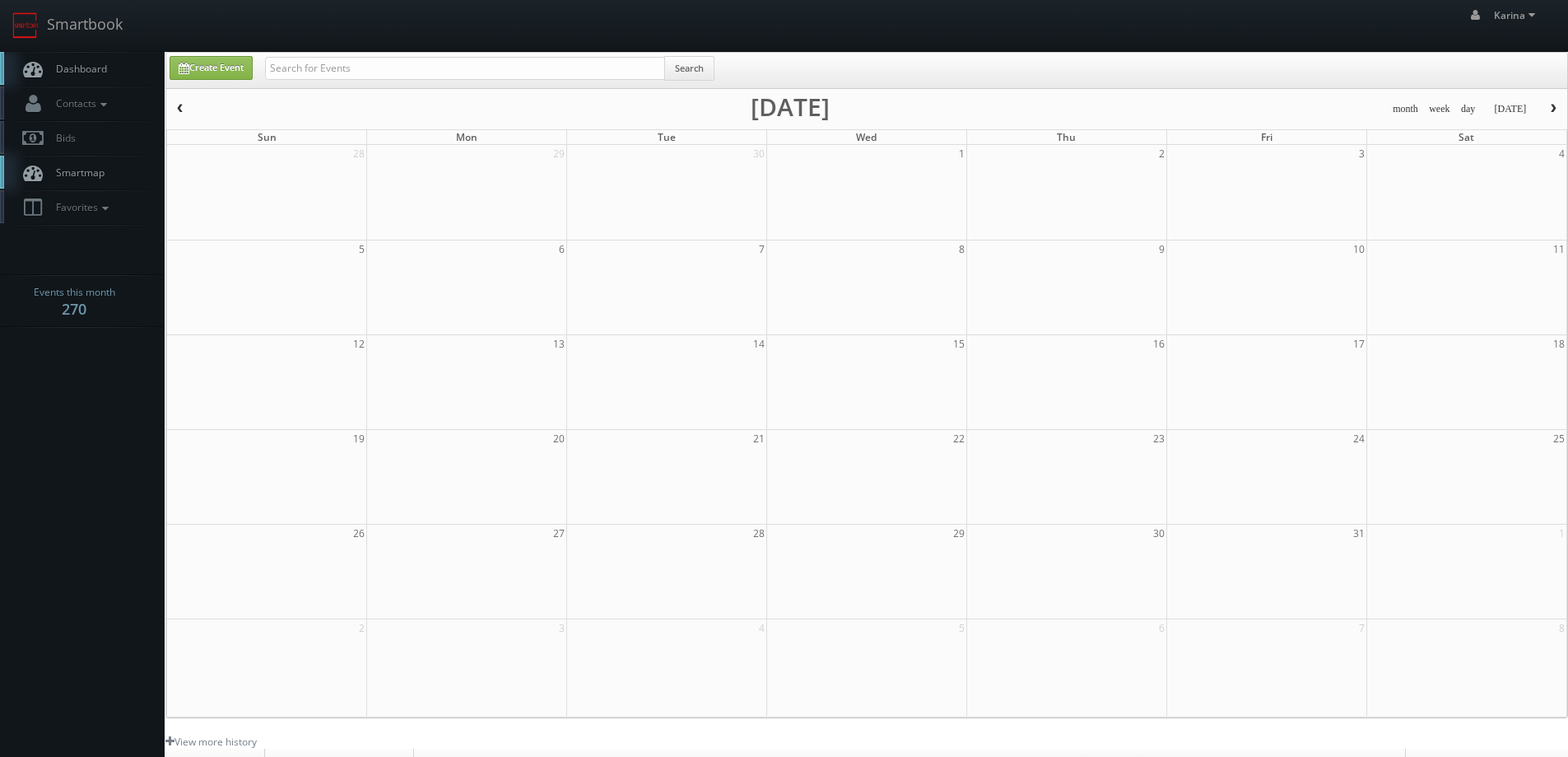
click at [81, 67] on span "Dashboard" at bounding box center [77, 68] width 59 height 14
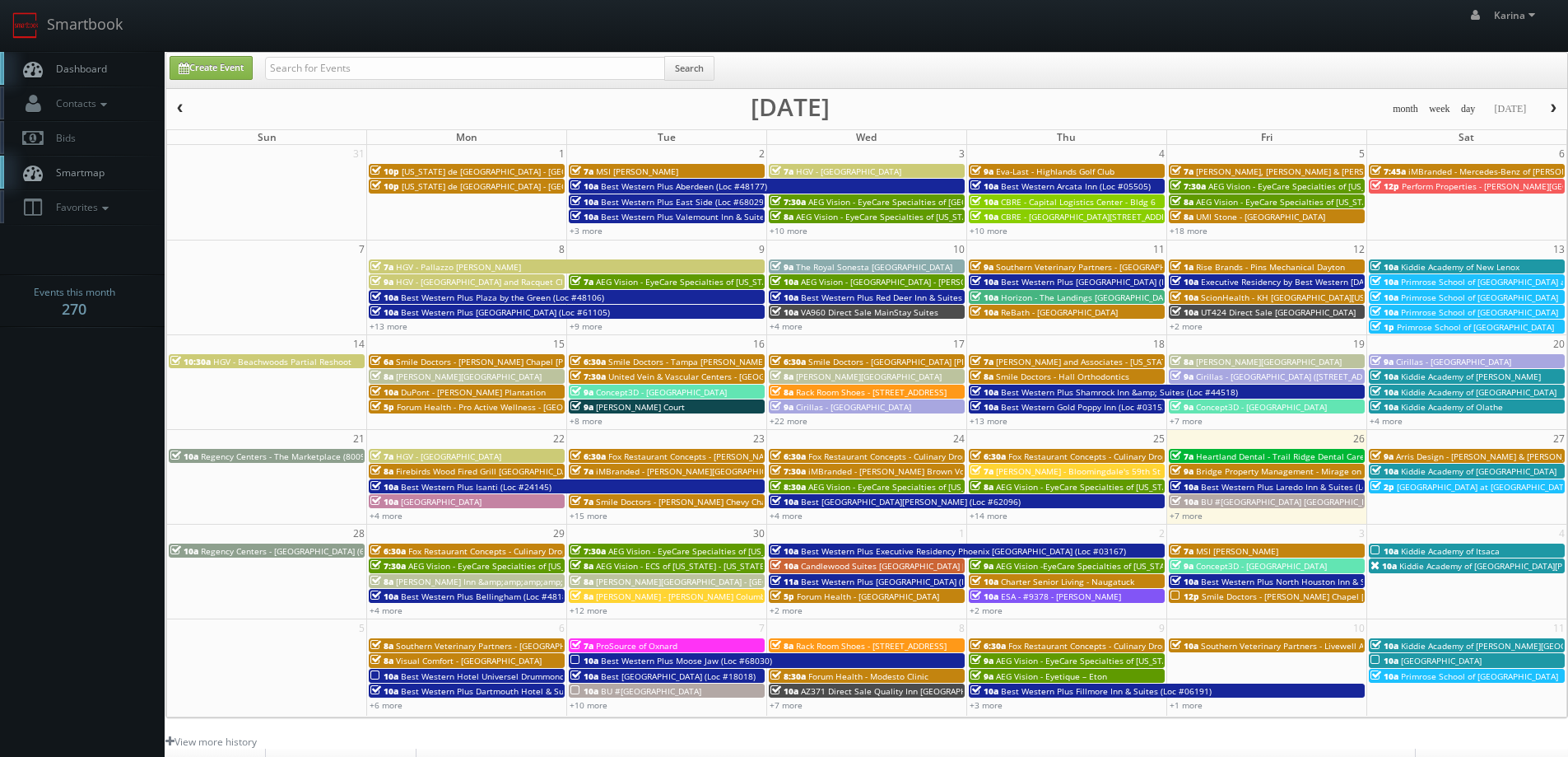
click at [102, 61] on span "Dashboard" at bounding box center [77, 68] width 59 height 14
click at [72, 62] on span "Dashboard" at bounding box center [77, 68] width 59 height 14
click at [1546, 105] on button "button" at bounding box center [1553, 109] width 28 height 21
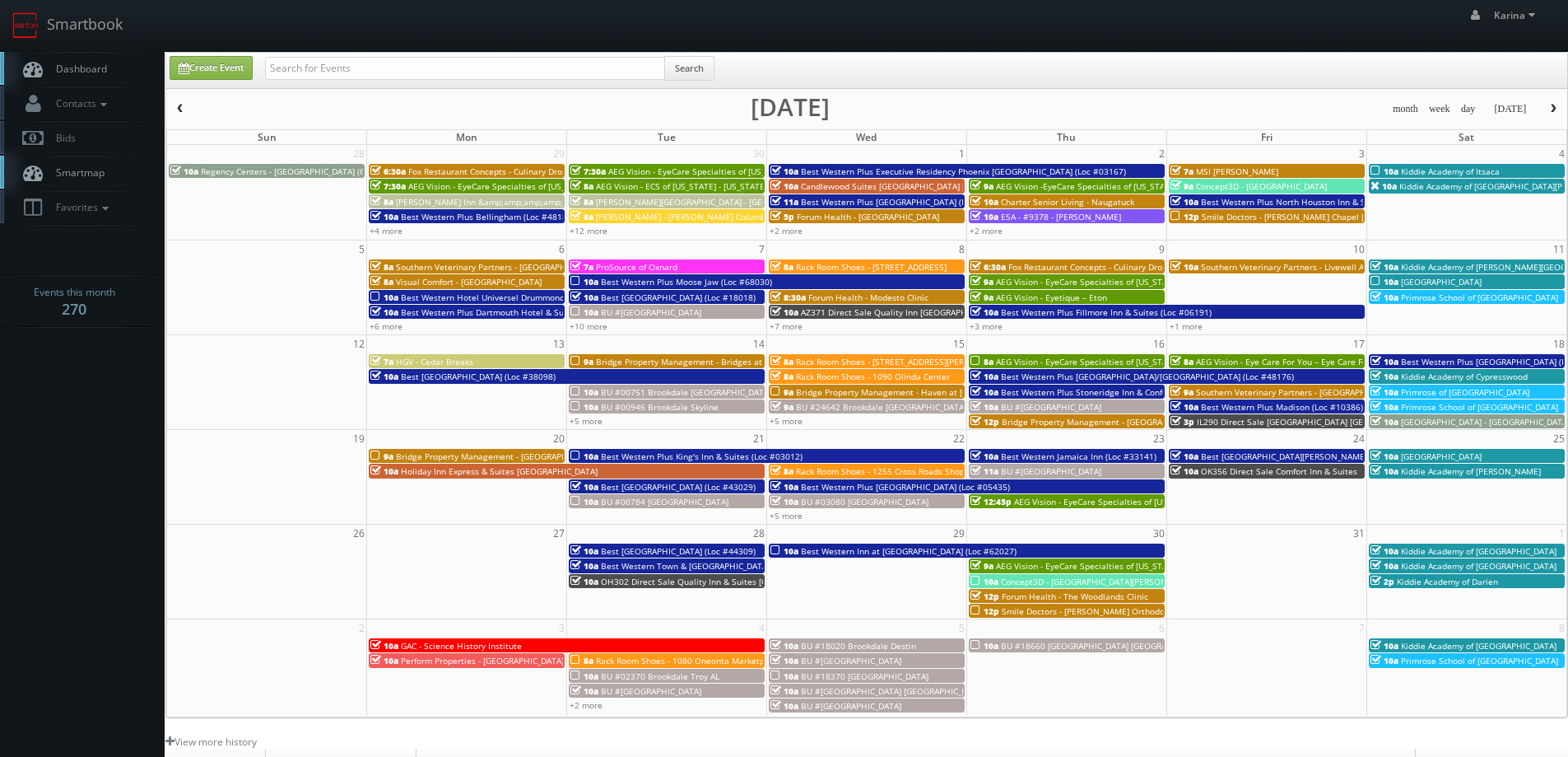
click at [1048, 609] on span "Smile Doctors - [PERSON_NAME] Orthodontic Portage - [GEOGRAPHIC_DATA]" at bounding box center [1151, 611] width 299 height 12
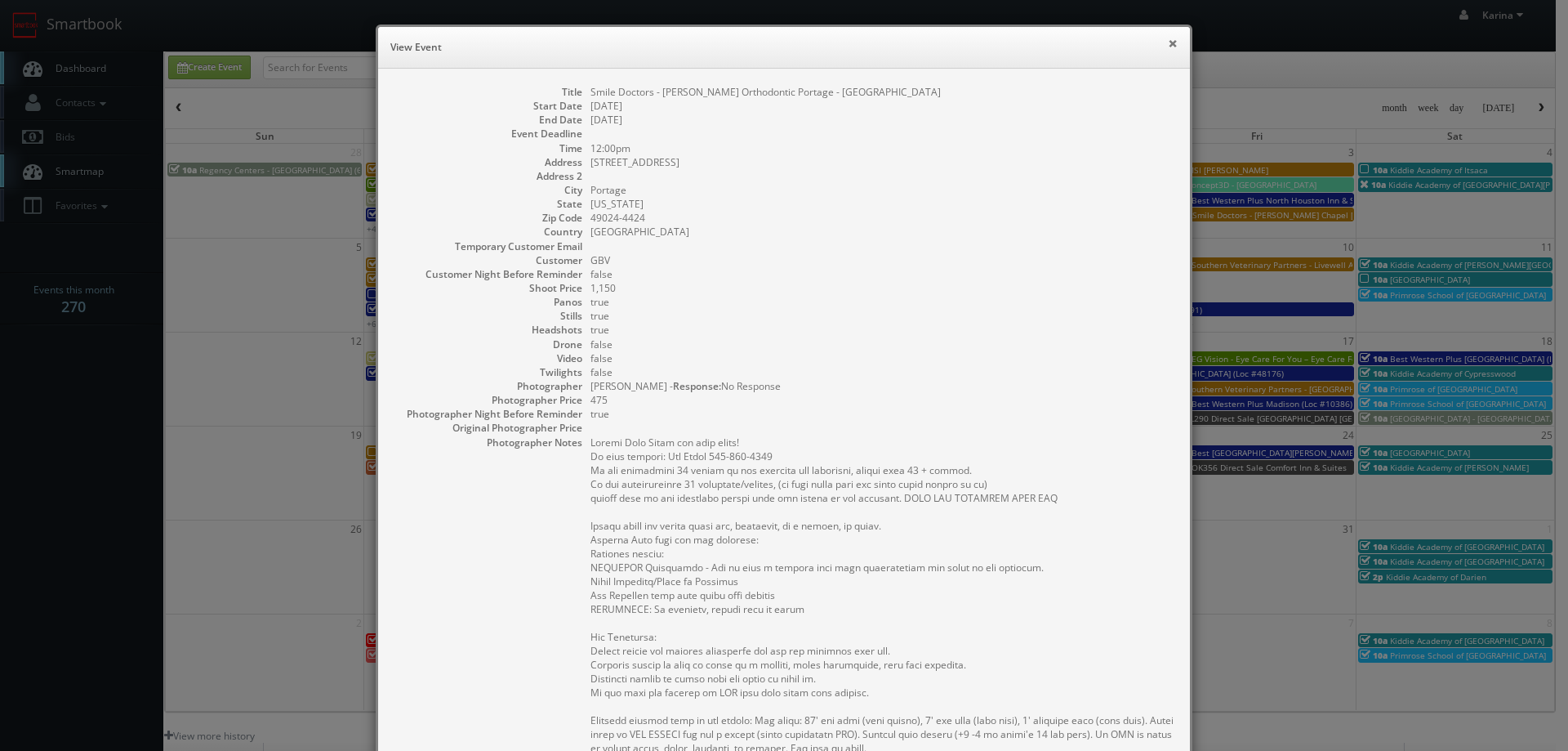
click at [1168, 45] on button "×" at bounding box center [1173, 43] width 10 height 12
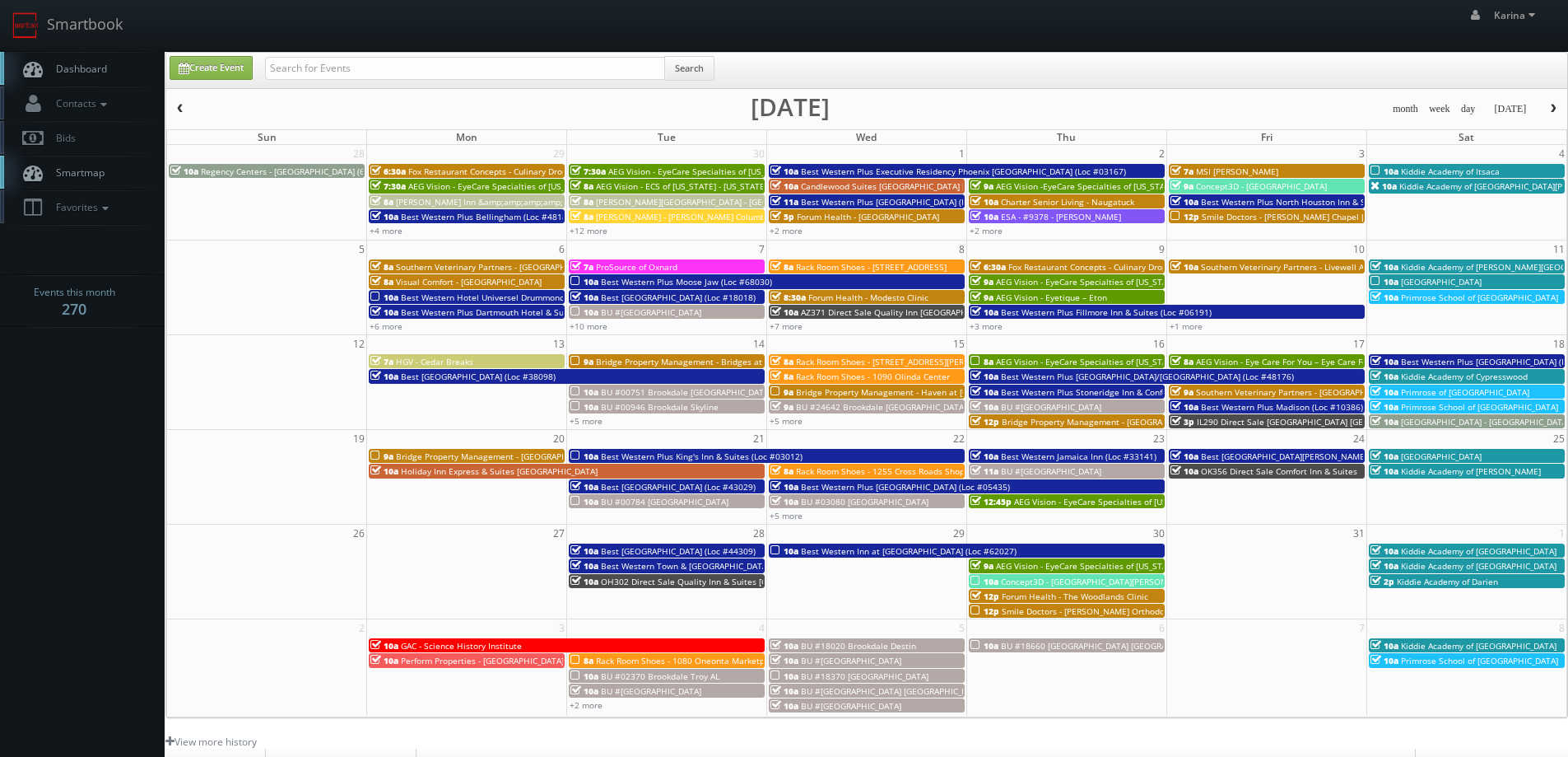
click at [102, 69] on span "Dashboard" at bounding box center [77, 68] width 59 height 14
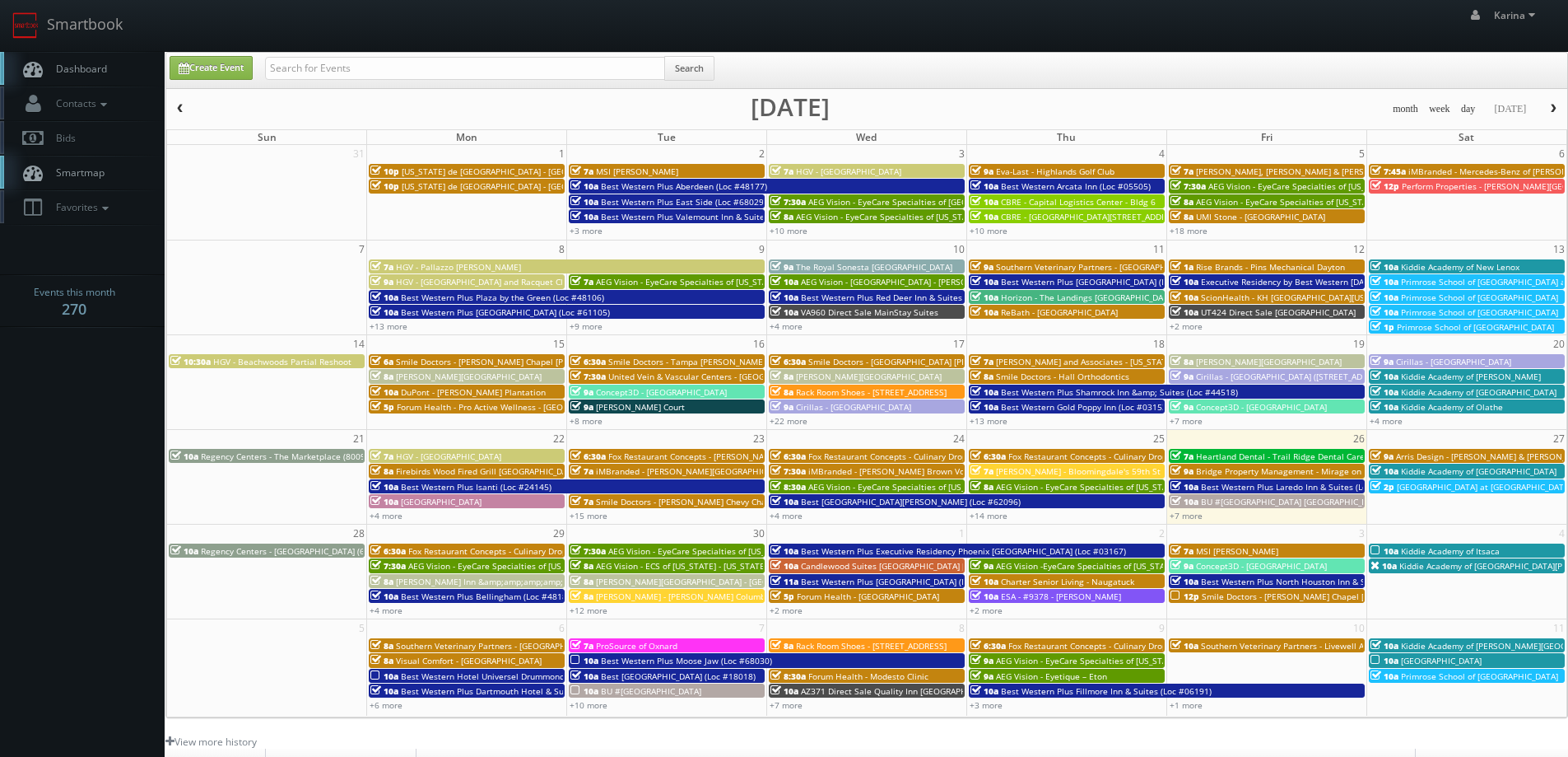
click at [102, 68] on span "Dashboard" at bounding box center [77, 68] width 59 height 14
click at [99, 71] on span "Dashboard" at bounding box center [77, 68] width 59 height 14
click at [75, 68] on span "Dashboard" at bounding box center [77, 68] width 59 height 14
click at [112, 61] on link "Dashboard" at bounding box center [82, 68] width 164 height 34
click at [130, 387] on body "Smartbook Toggle Side Navigation Toggle Top Navigation Karina Karina Profile Lo…" at bounding box center [784, 528] width 1568 height 1056
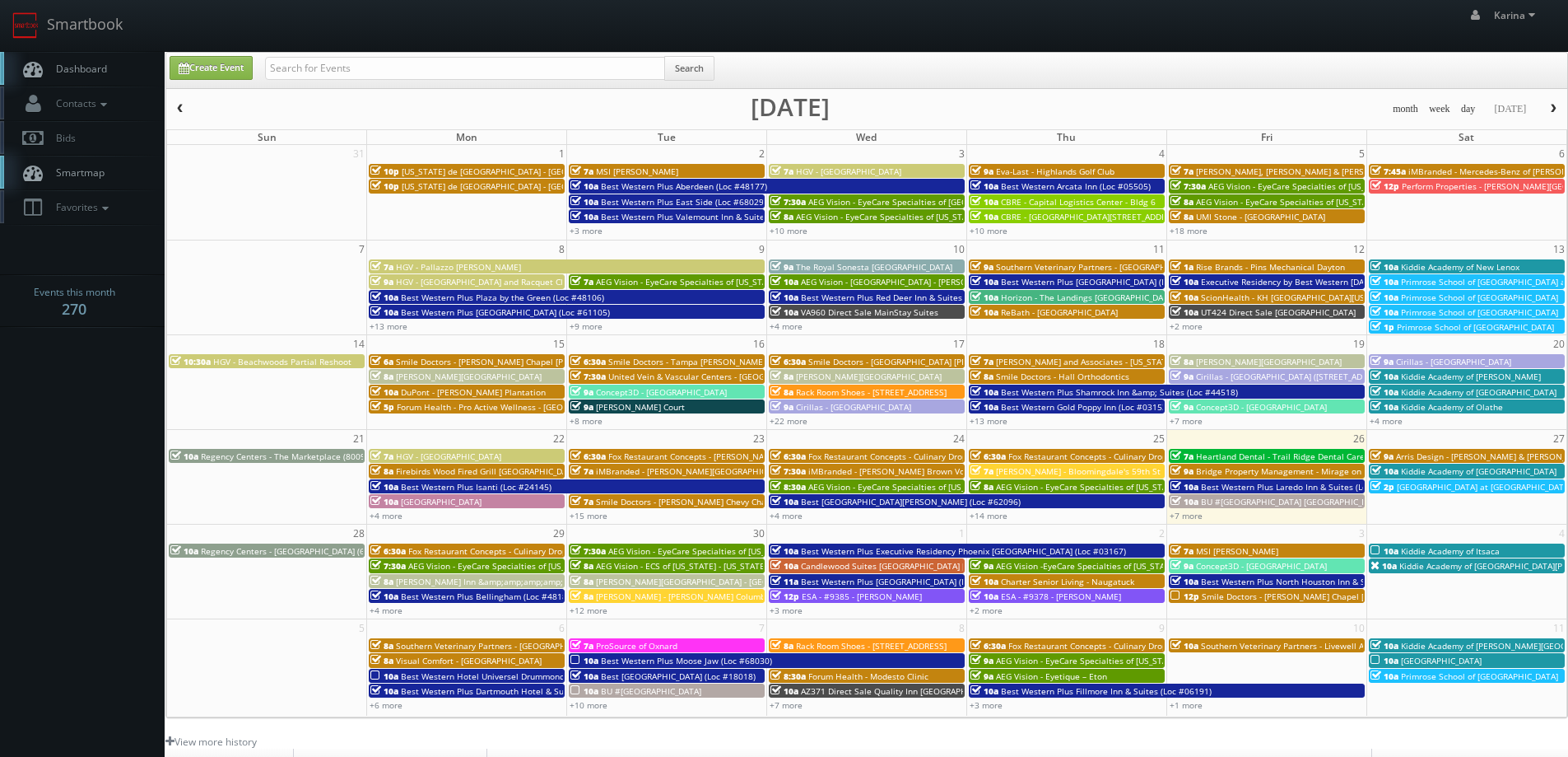
click at [82, 56] on link "Dashboard" at bounding box center [82, 68] width 164 height 34
click at [1550, 107] on span "button" at bounding box center [1553, 109] width 12 height 10
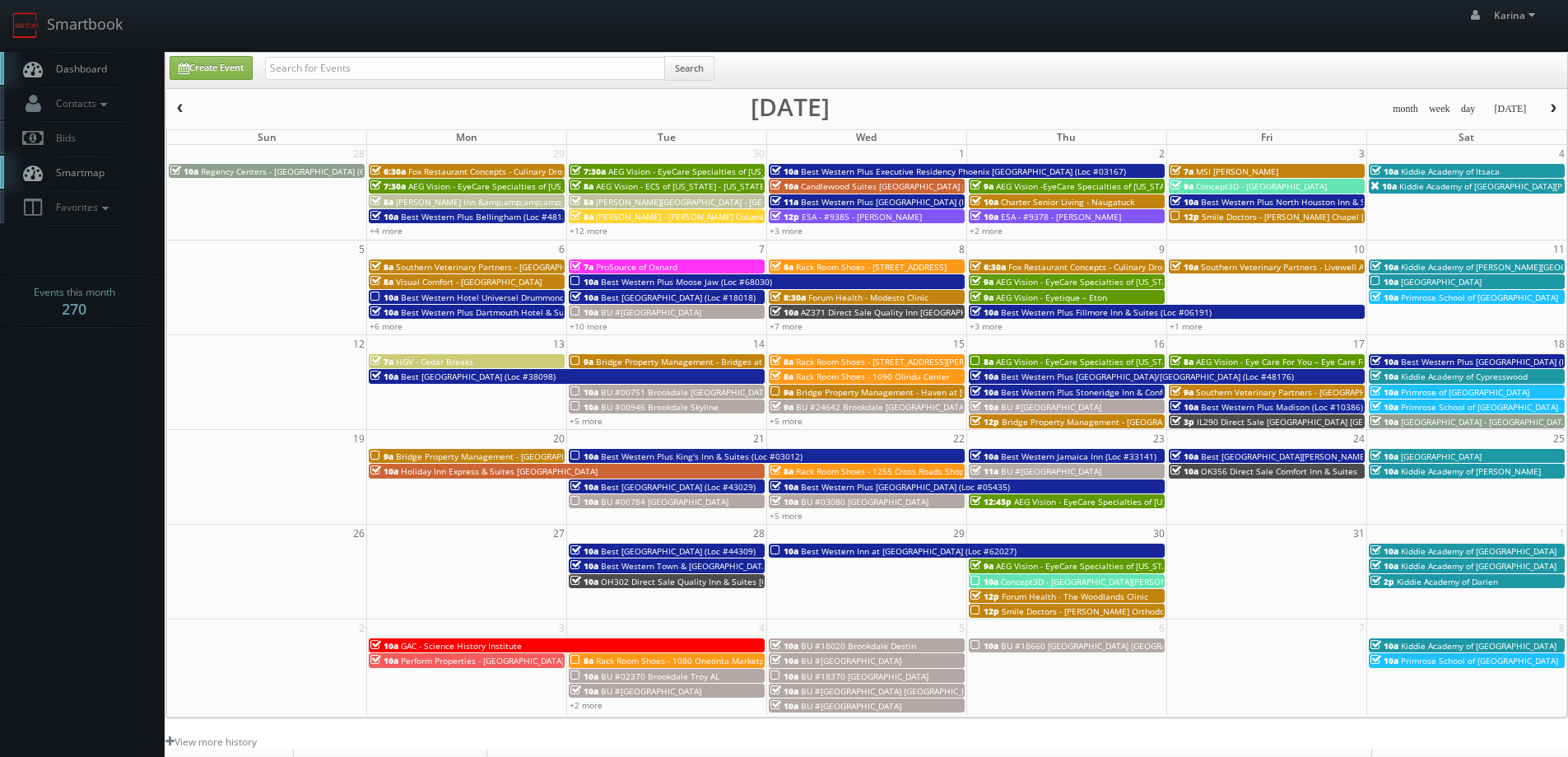
click at [95, 71] on span "Dashboard" at bounding box center [77, 68] width 59 height 14
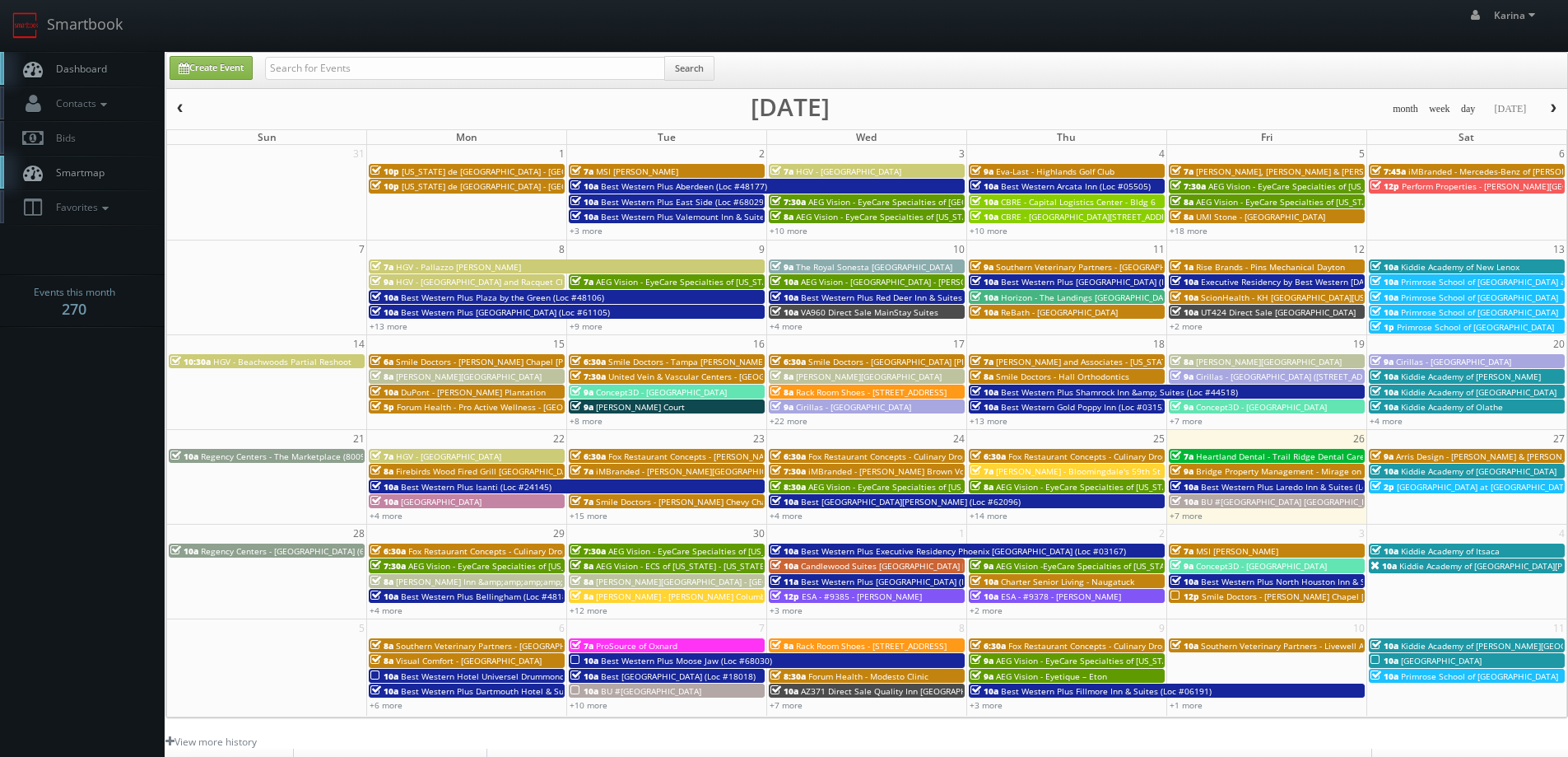
click at [95, 61] on span "Dashboard" at bounding box center [77, 68] width 59 height 14
click at [84, 65] on span "Dashboard" at bounding box center [77, 68] width 59 height 14
click at [110, 439] on body "Smartbook Toggle Side Navigation Toggle Top Navigation [PERSON_NAME] [PERSON_NA…" at bounding box center [784, 528] width 1568 height 1056
click at [71, 64] on span "Dashboard" at bounding box center [77, 68] width 59 height 14
click at [118, 473] on body "Smartbook Toggle Side Navigation Toggle Top Navigation Karina Karina Profile Lo…" at bounding box center [784, 528] width 1568 height 1056
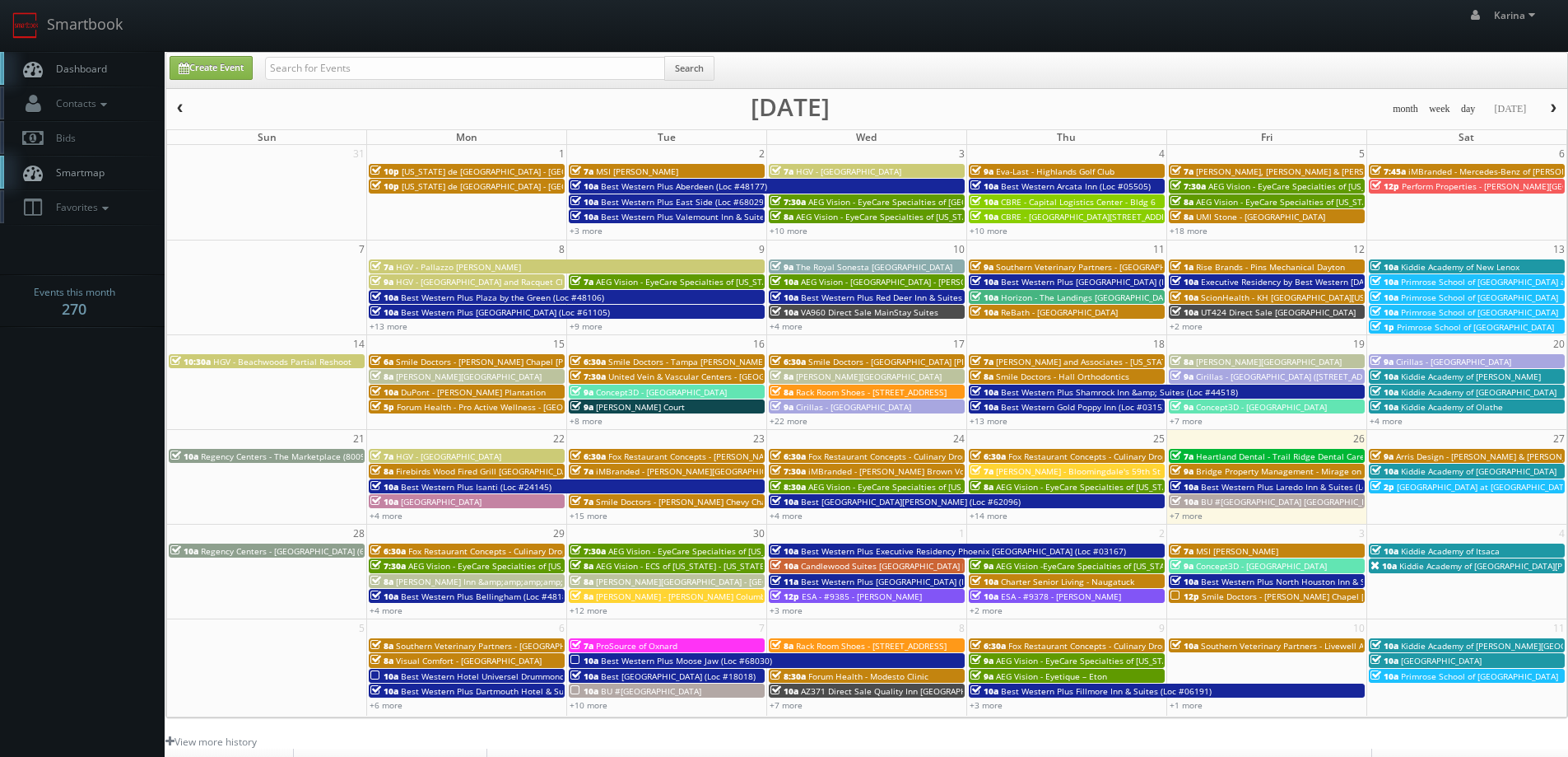
click at [90, 71] on span "Dashboard" at bounding box center [77, 68] width 59 height 14
click at [154, 449] on body "Smartbook Toggle Side Navigation Toggle Top Navigation Karina Karina Profile Lo…" at bounding box center [784, 528] width 1568 height 1056
click at [1451, 487] on span "[GEOGRAPHIC_DATA] at [GEOGRAPHIC_DATA]" at bounding box center [1484, 487] width 174 height 12
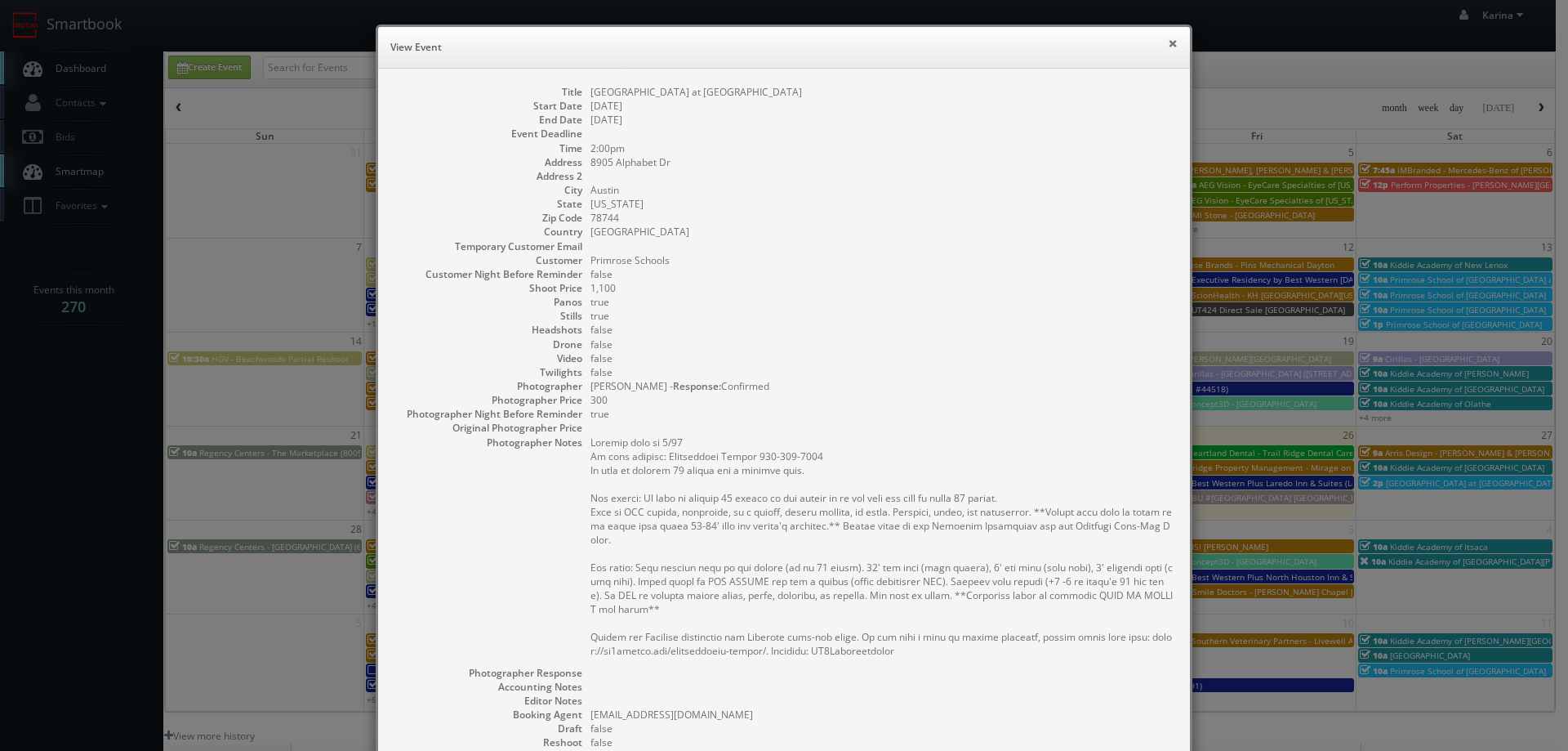
click at [1171, 45] on button "×" at bounding box center [1173, 43] width 10 height 12
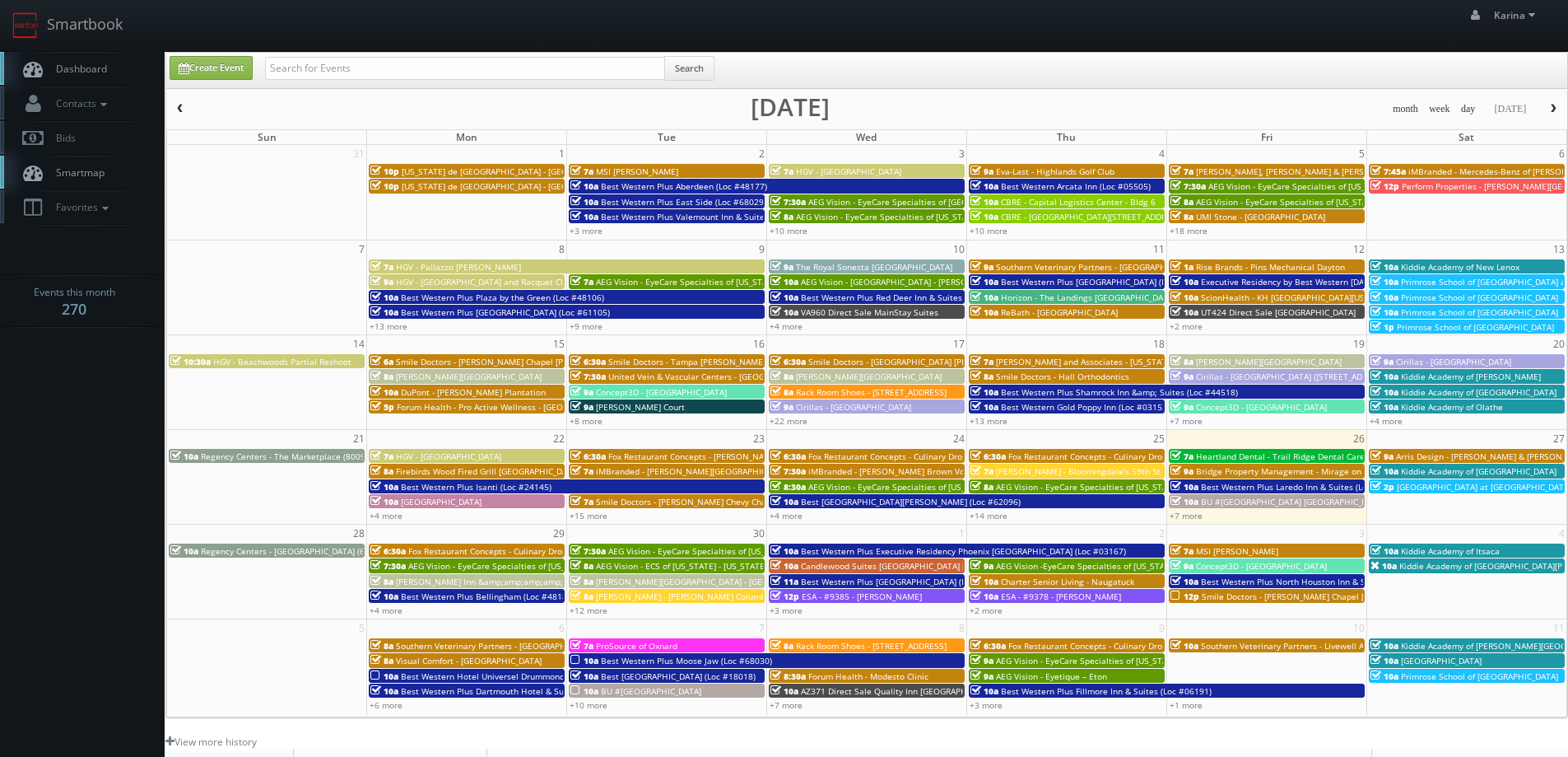
click at [1269, 486] on span "Best Western Plus Laredo Inn & Suites (Loc #44702)" at bounding box center [1304, 487] width 206 height 12
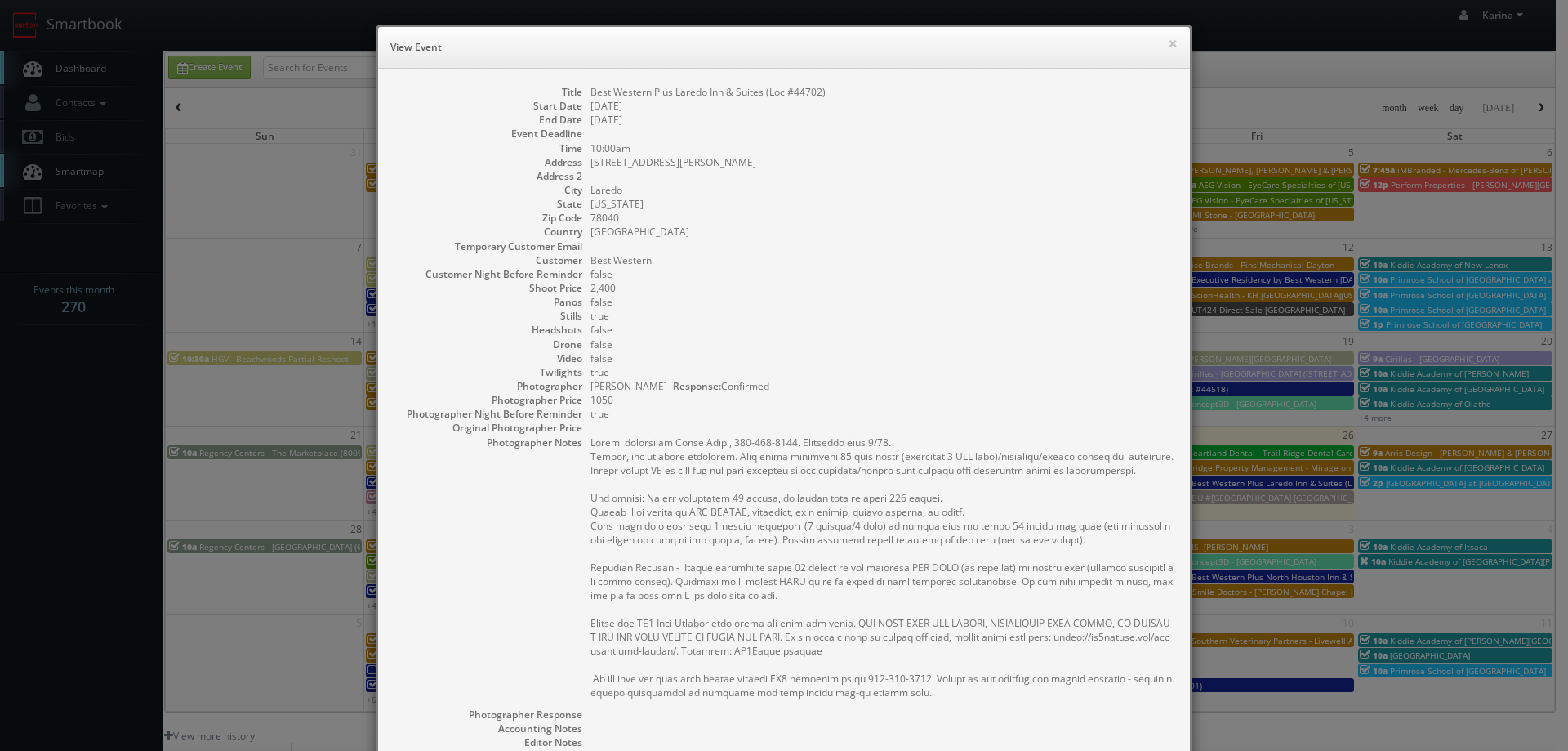
click at [1456, 447] on div "× View Event Title Best Western Plus Laredo Inn & Suites (Loc #44702) Start Dat…" at bounding box center [784, 376] width 1568 height 751
click at [1160, 44] on h6 "View Event" at bounding box center [784, 47] width 787 height 17
click at [1168, 42] on button "×" at bounding box center [1173, 43] width 10 height 12
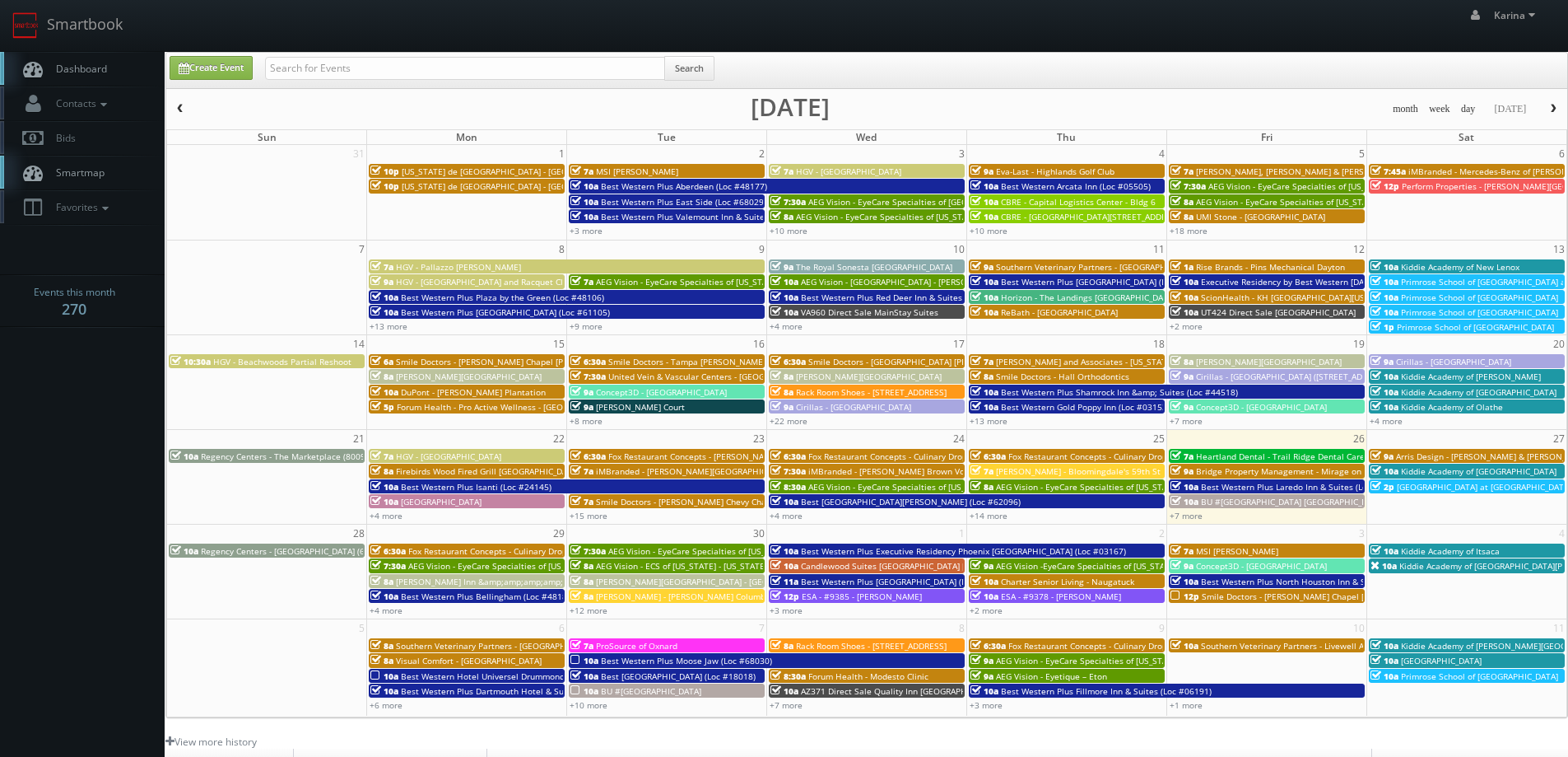
click at [123, 604] on body "Smartbook Toggle Side Navigation Toggle Top Navigation Karina Karina Profile Lo…" at bounding box center [784, 528] width 1568 height 1056
click at [311, 62] on input "text" at bounding box center [466, 67] width 400 height 23
type input "jordan palacio"
click at [682, 67] on button "Search" at bounding box center [689, 68] width 51 height 25
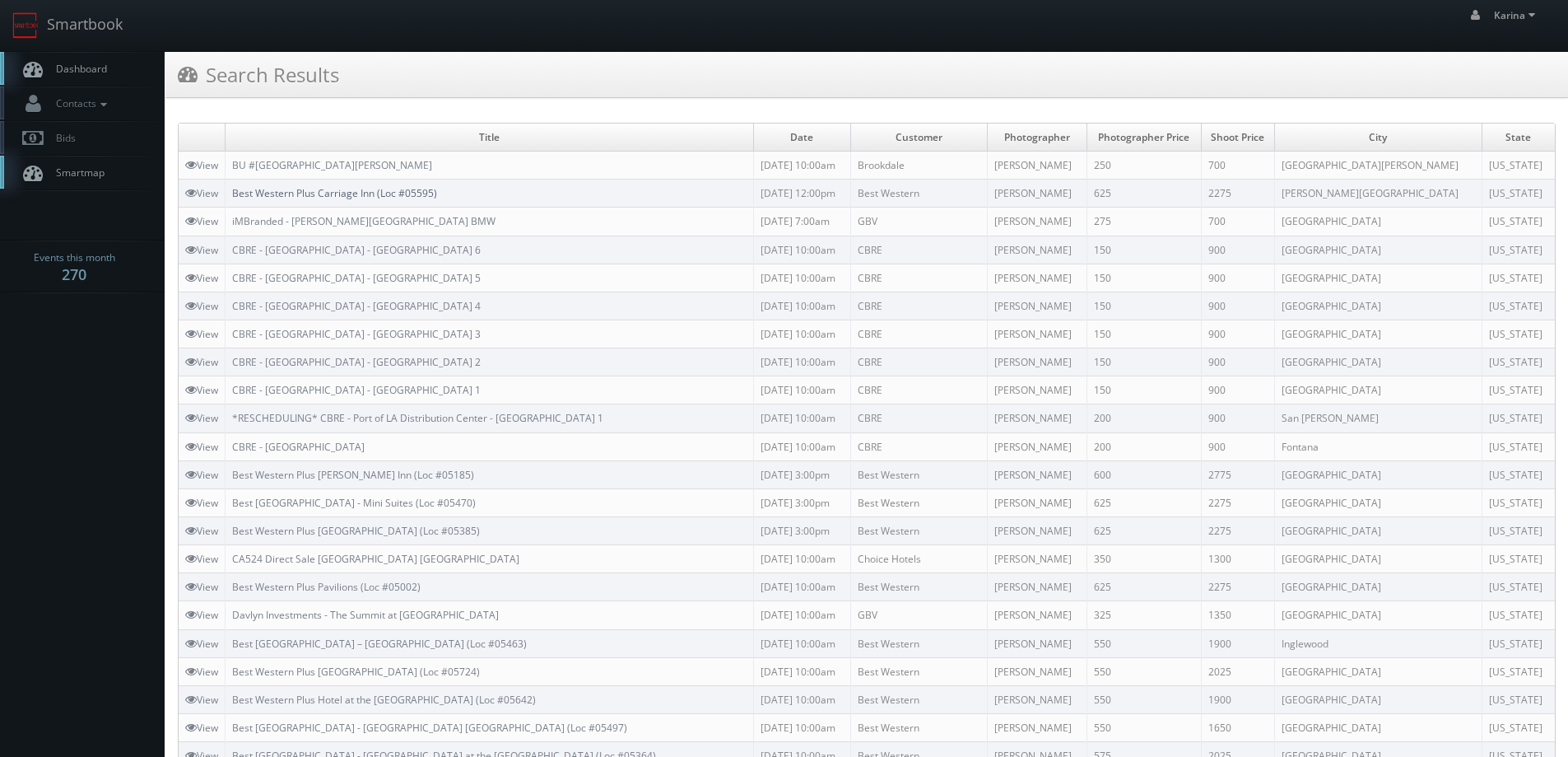
click at [361, 198] on link "Best Western Plus Carriage Inn (Loc #05595)" at bounding box center [334, 193] width 205 height 14
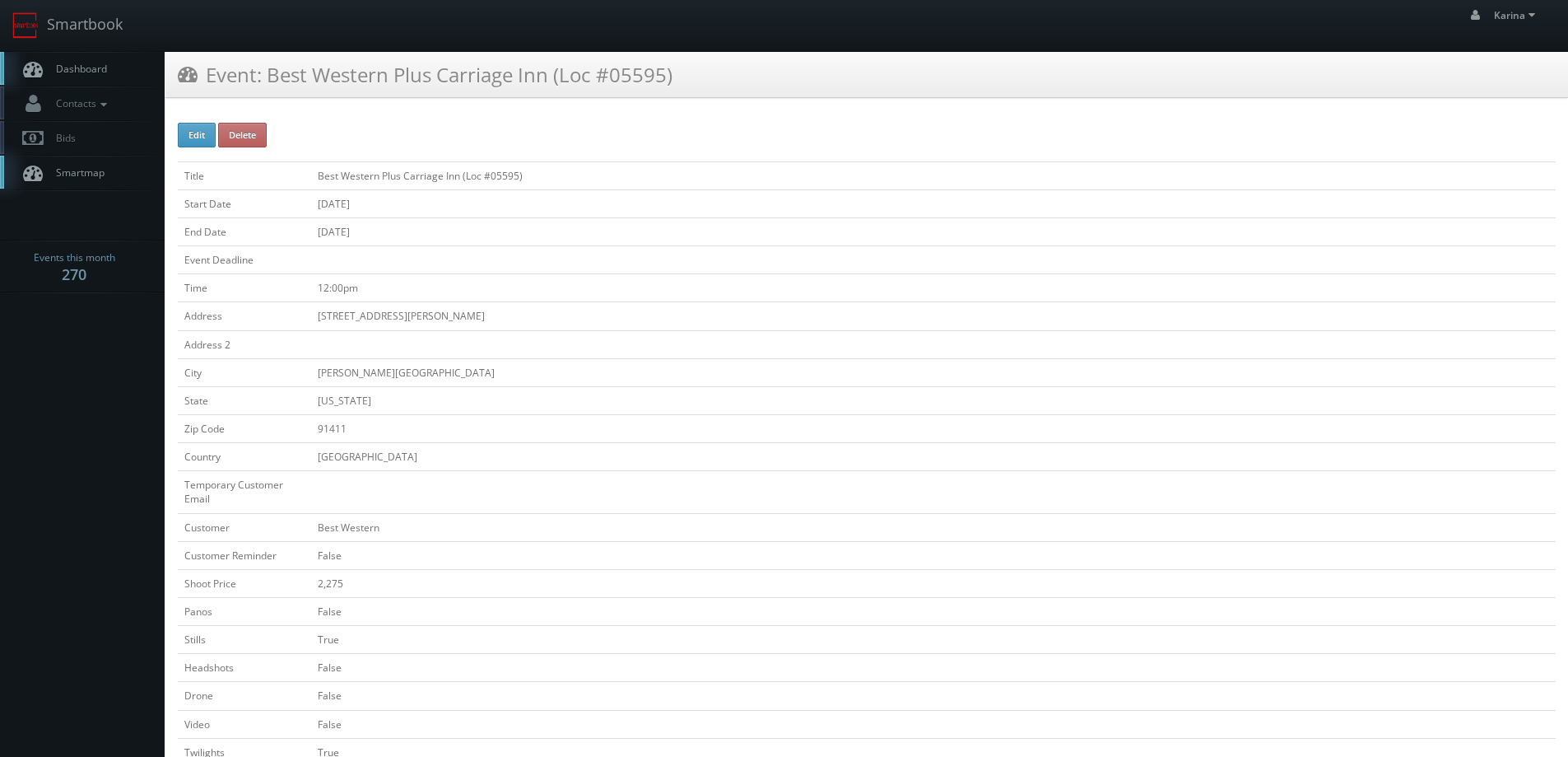
click at [87, 55] on link "Dashboard" at bounding box center [82, 68] width 164 height 34
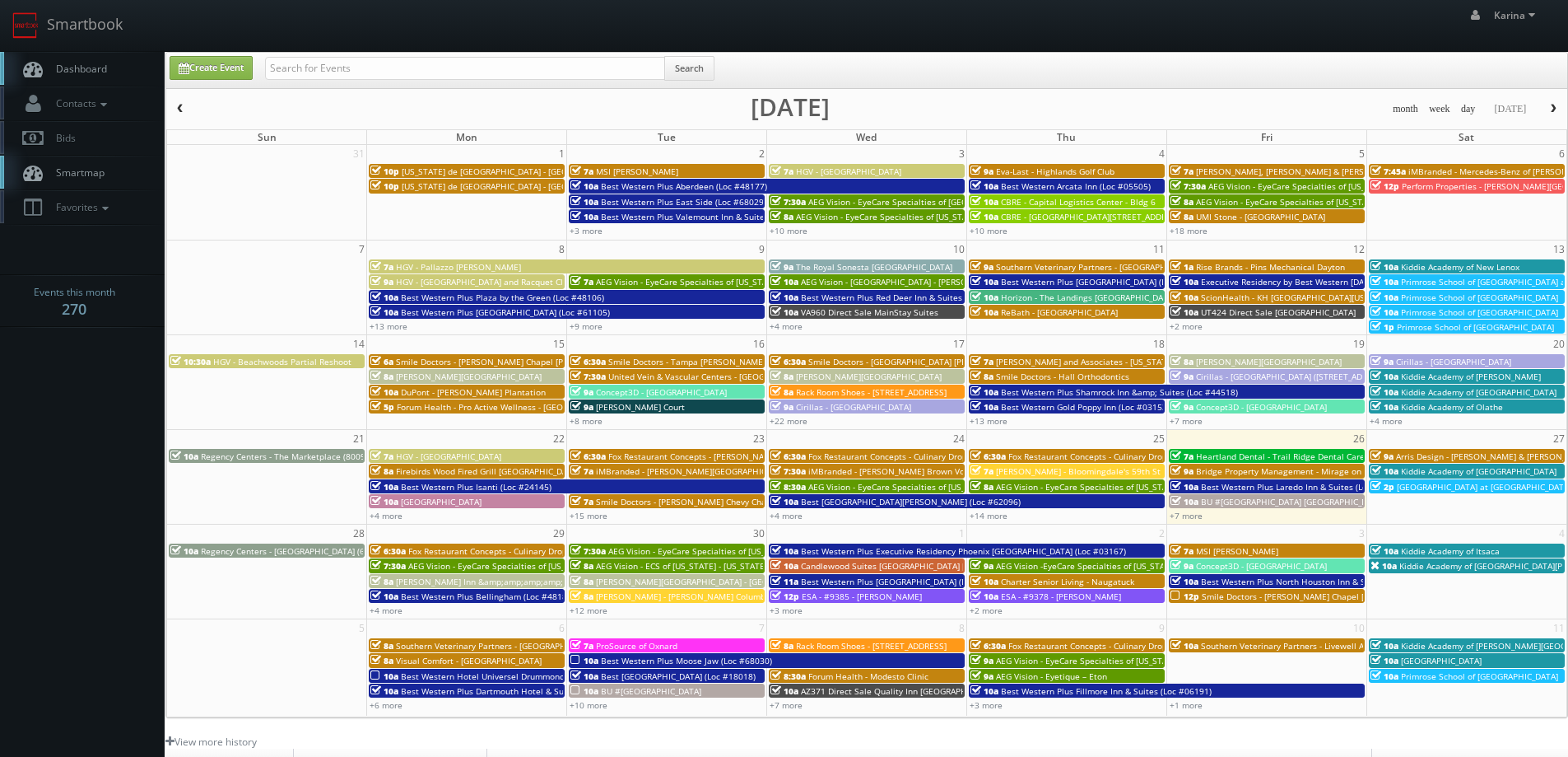
click at [84, 70] on span "Dashboard" at bounding box center [77, 68] width 59 height 14
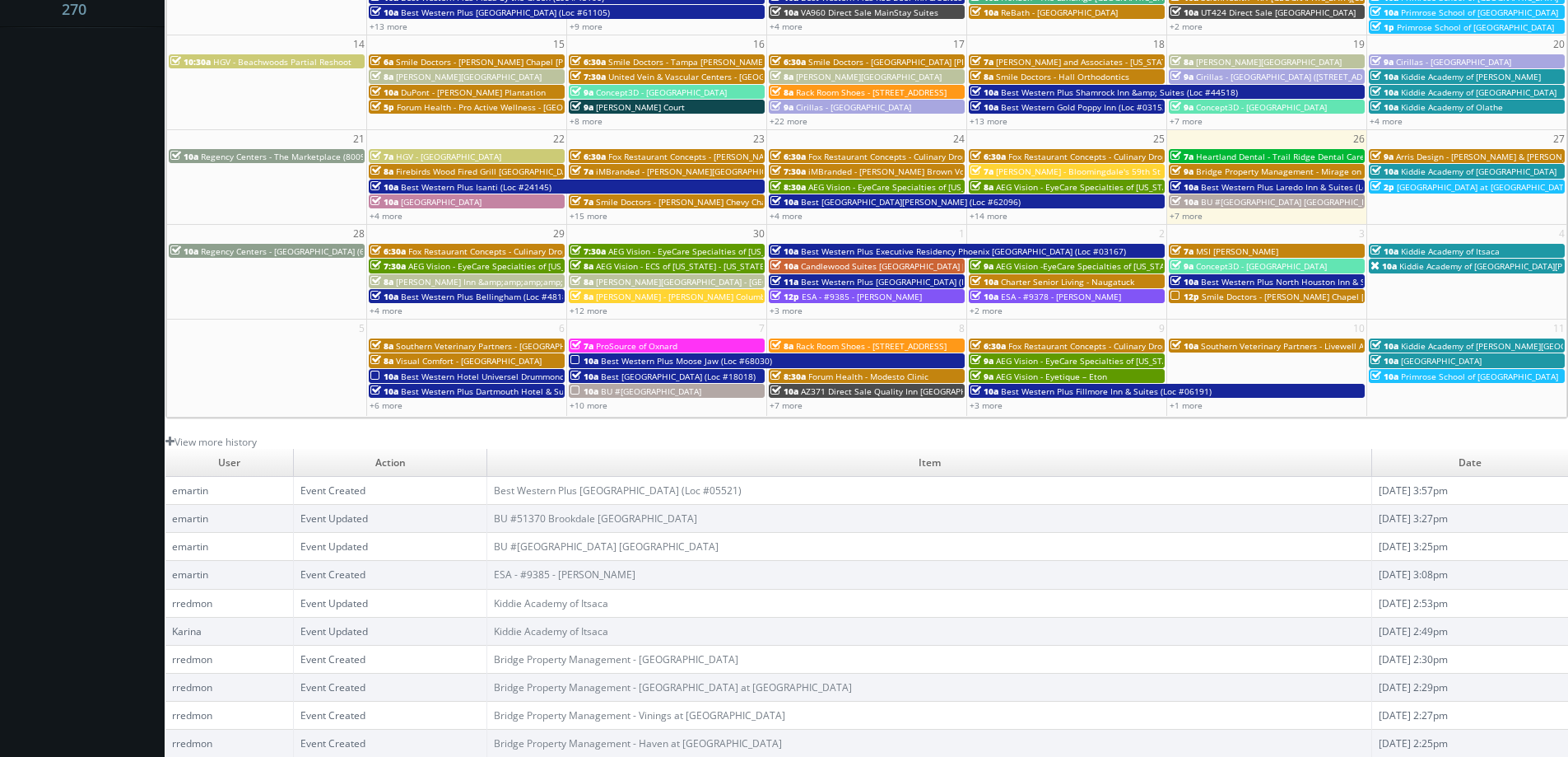
click at [67, 402] on body "Smartbook Toggle Side Navigation Toggle Top Navigation [PERSON_NAME] [PERSON_NA…" at bounding box center [784, 229] width 1568 height 1056
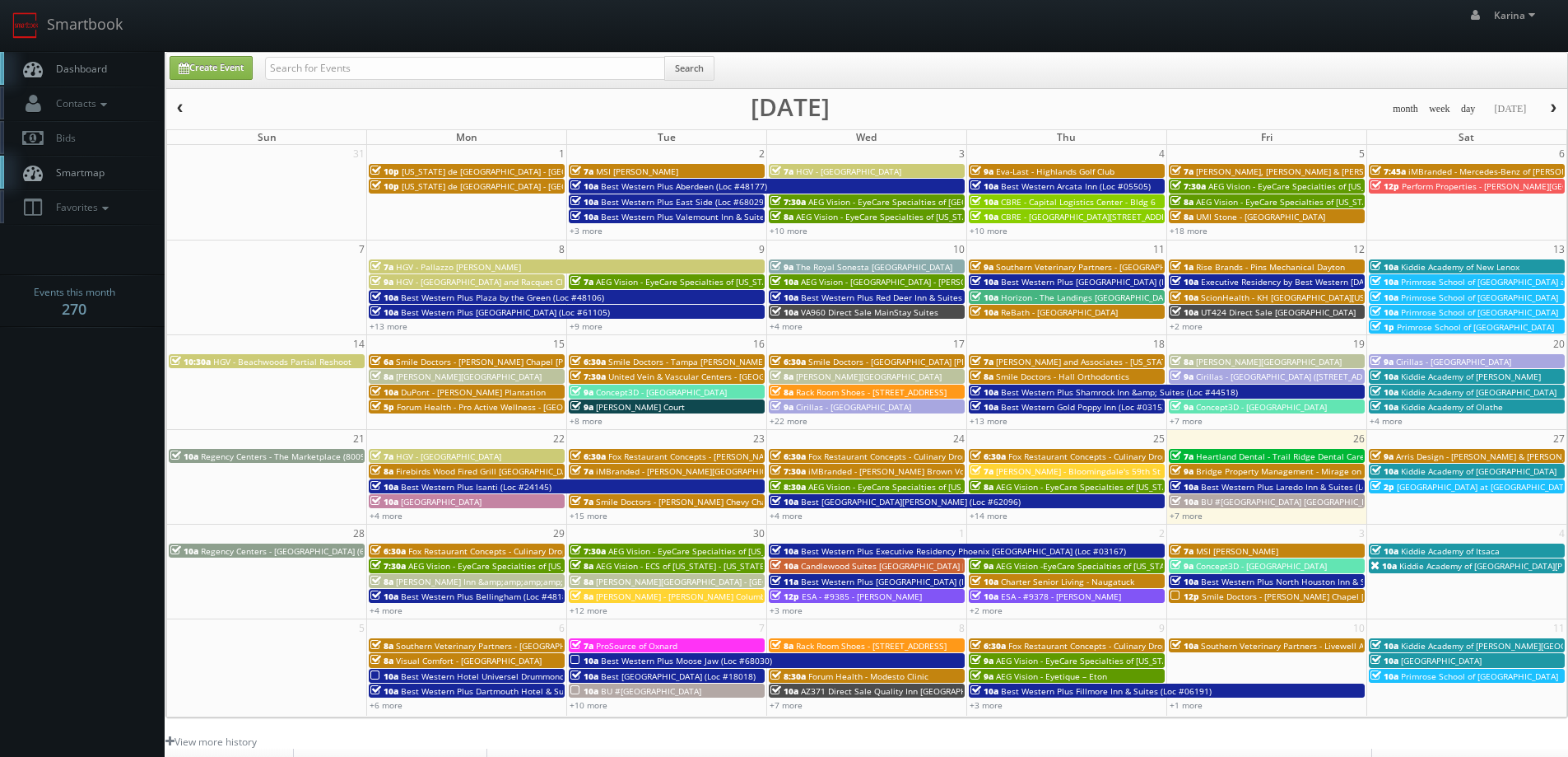
click at [60, 66] on span "Dashboard" at bounding box center [77, 68] width 59 height 14
click at [80, 485] on body "Smartbook Toggle Side Navigation Toggle Top Navigation [PERSON_NAME] [PERSON_NA…" at bounding box center [784, 528] width 1568 height 1056
click at [95, 65] on span "Dashboard" at bounding box center [77, 68] width 59 height 14
click at [92, 65] on span "Dashboard" at bounding box center [77, 68] width 59 height 14
click at [90, 493] on body "Smartbook Toggle Side Navigation Toggle Top Navigation Karina Karina Profile Lo…" at bounding box center [784, 528] width 1568 height 1056
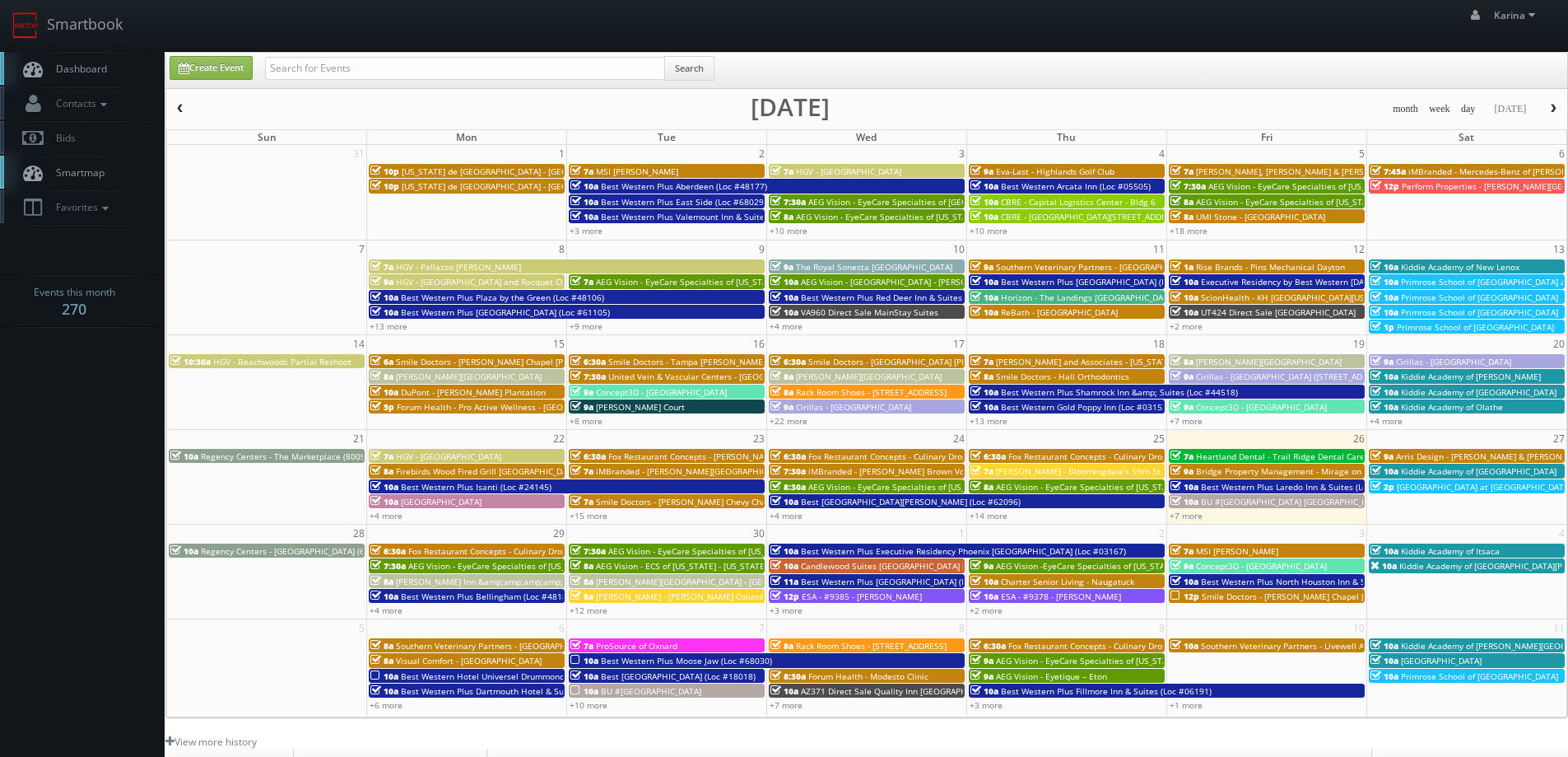
click at [110, 64] on link "Dashboard" at bounding box center [82, 68] width 164 height 34
click at [112, 70] on link "Dashboard" at bounding box center [82, 68] width 164 height 34
click at [89, 73] on span "Dashboard" at bounding box center [77, 68] width 59 height 14
click at [75, 65] on span "Dashboard" at bounding box center [77, 68] width 59 height 14
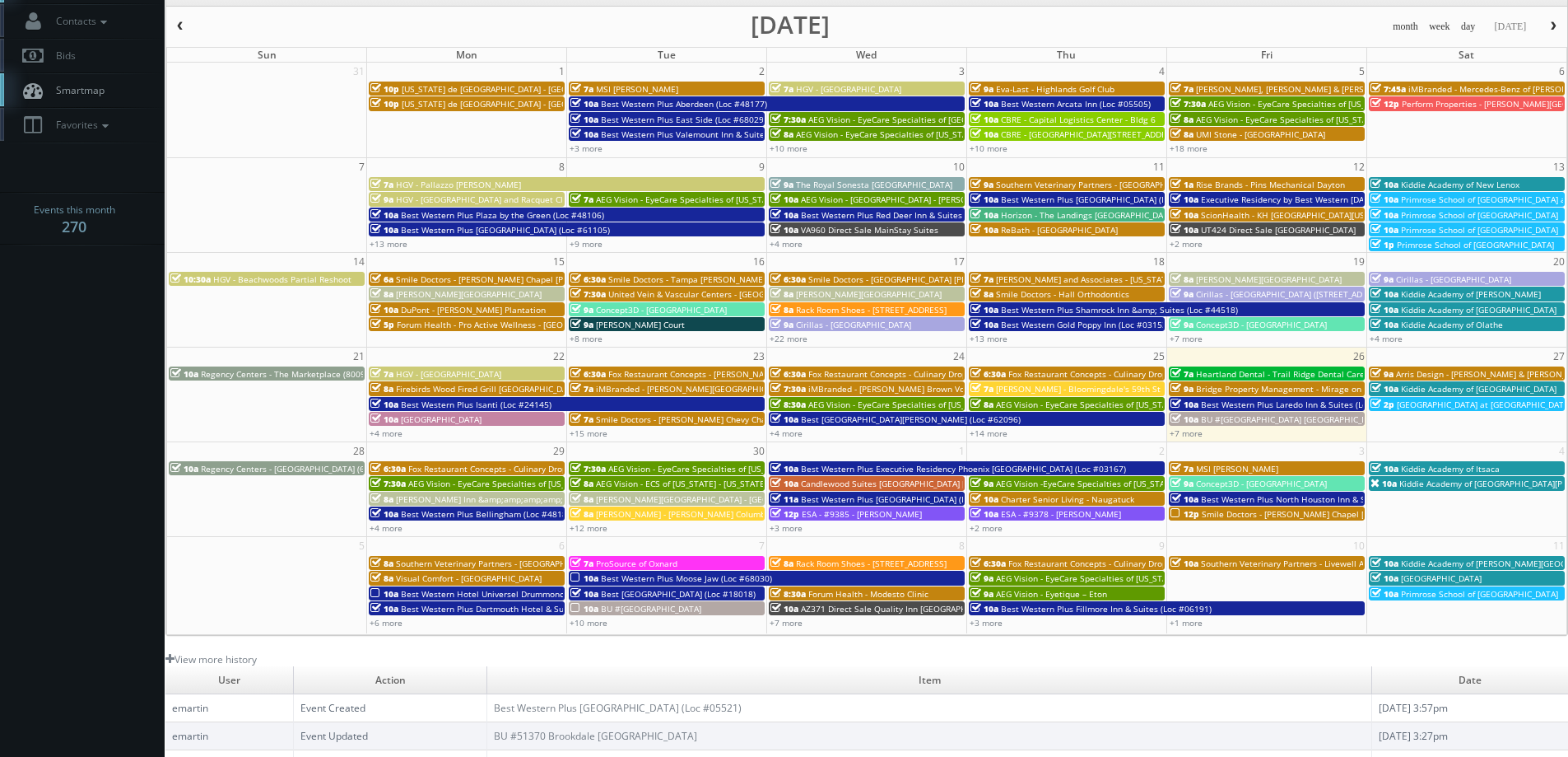
scroll to position [299, 0]
